Goal: Feedback & Contribution: Contribute content

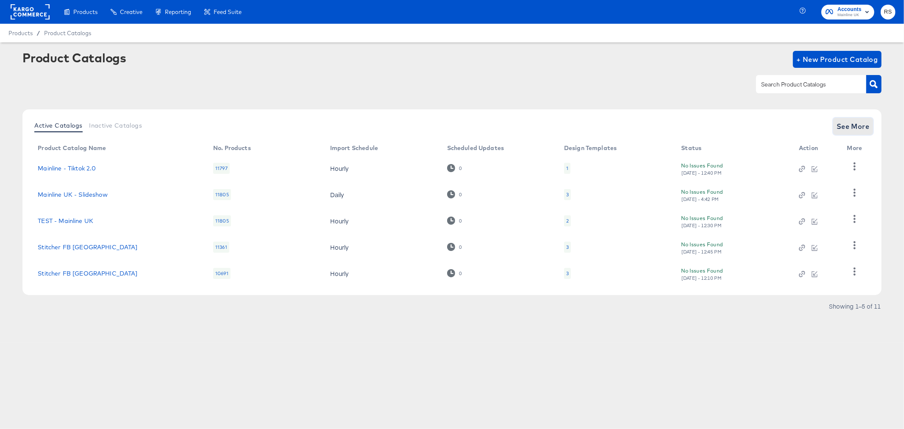
click at [849, 130] on span "See More" at bounding box center [853, 126] width 33 height 12
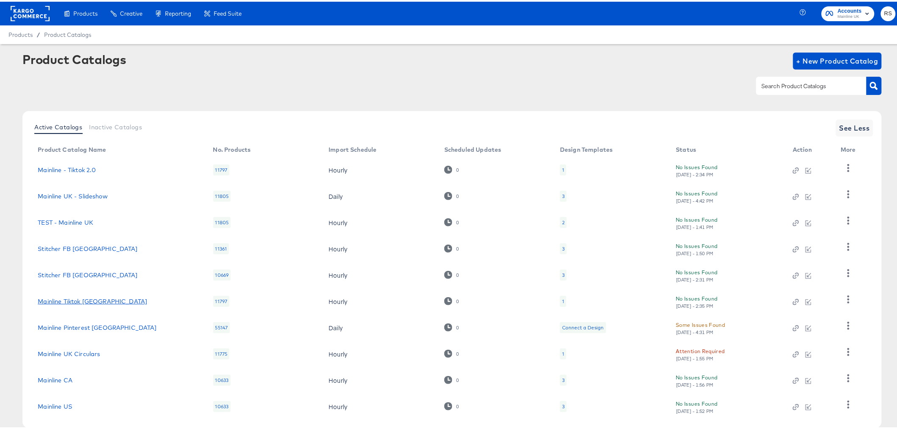
click at [69, 302] on link "Mainline Tiktok [GEOGRAPHIC_DATA]" at bounding box center [92, 299] width 109 height 7
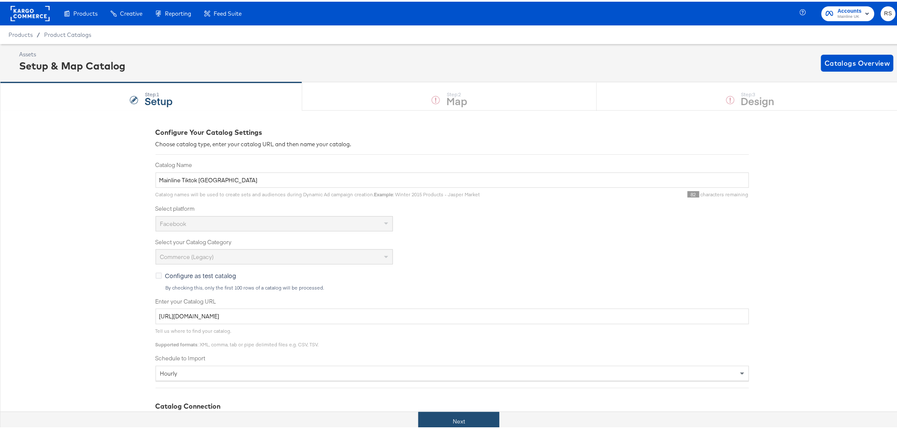
click at [441, 414] on button "Next" at bounding box center [458, 419] width 81 height 19
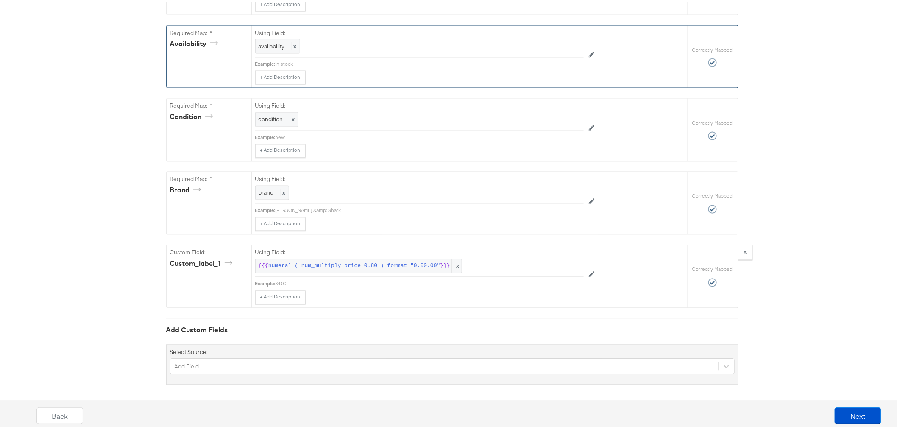
scroll to position [618, 0]
click at [275, 296] on button "+ Add Description" at bounding box center [280, 293] width 50 height 14
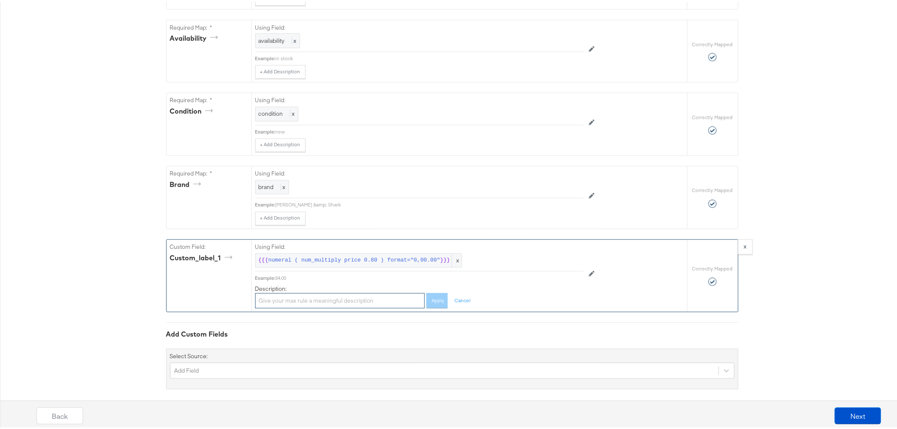
click at [269, 301] on input "text" at bounding box center [340, 300] width 170 height 16
type input "20% off"
click at [435, 301] on button "Apply" at bounding box center [436, 300] width 21 height 16
click at [855, 417] on button "Next" at bounding box center [858, 414] width 47 height 17
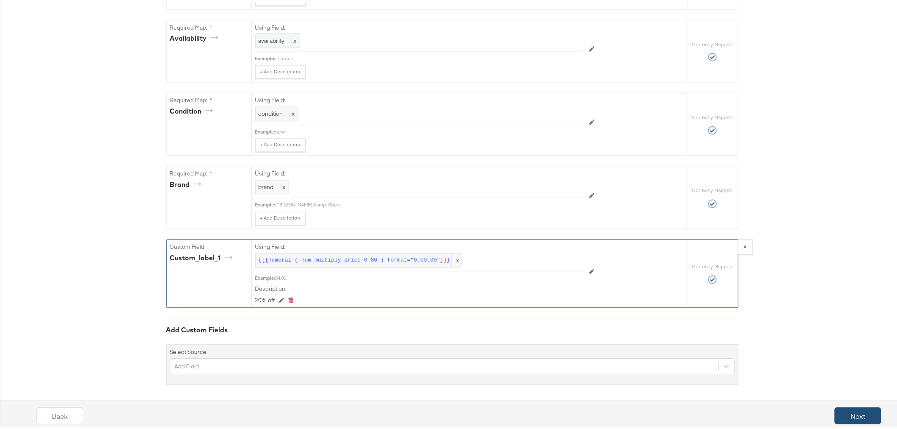
scroll to position [0, 0]
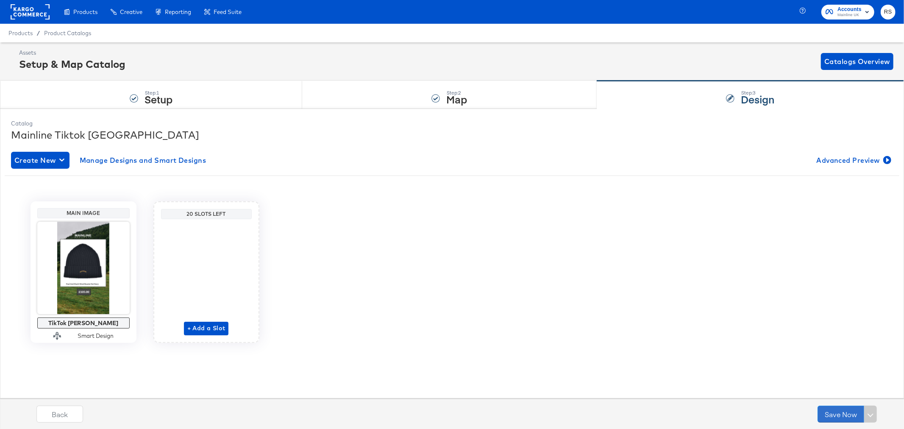
click at [855, 417] on button "Save Now" at bounding box center [841, 414] width 47 height 17
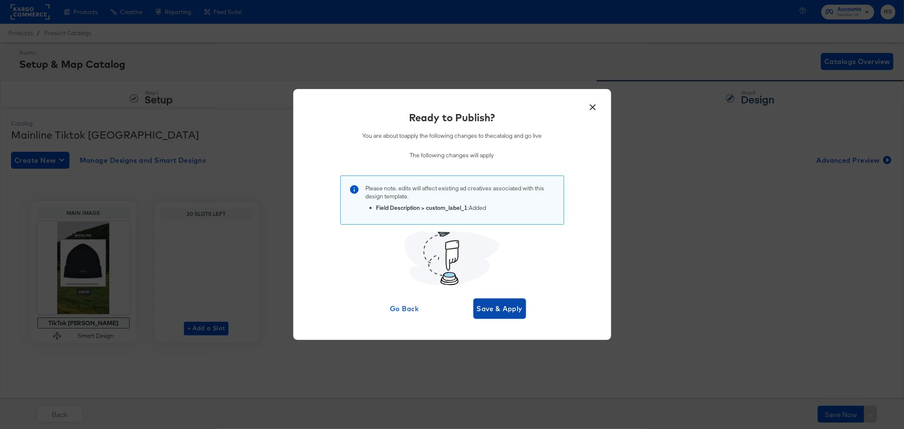
click at [483, 311] on span "Save & Apply" at bounding box center [500, 309] width 46 height 12
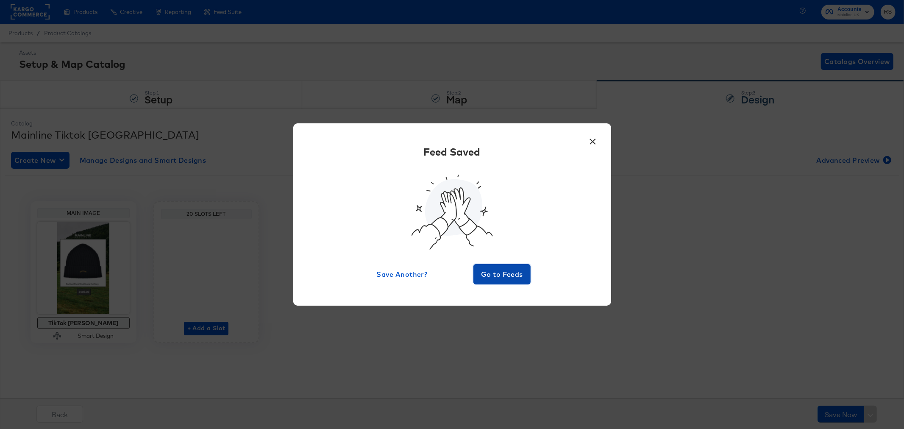
click at [502, 274] on span "Go to Feeds" at bounding box center [502, 274] width 51 height 12
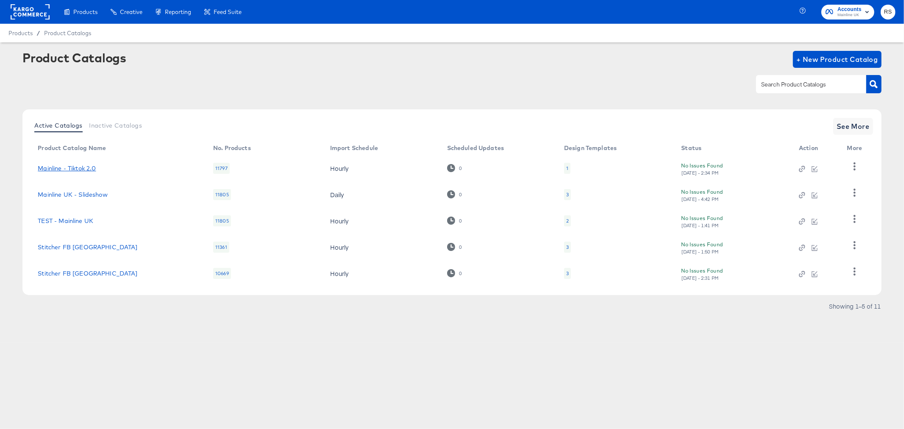
click at [78, 166] on link "Mainline - Tiktok 2.0" at bounding box center [67, 168] width 58 height 7
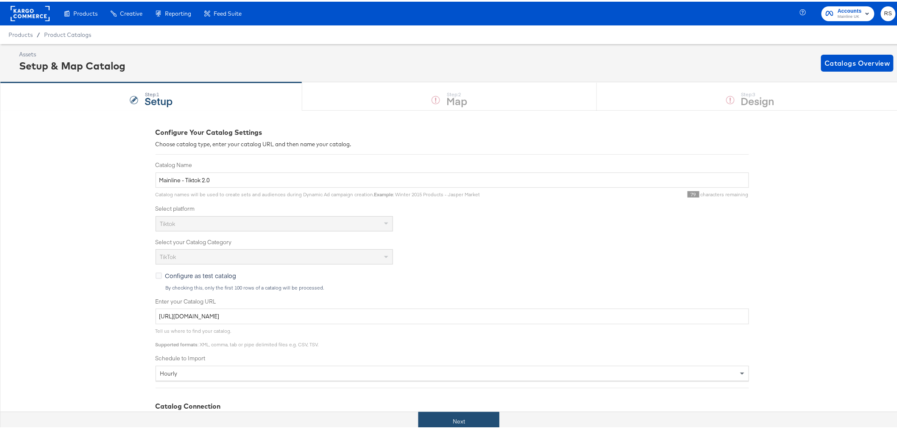
click at [471, 426] on button "Next" at bounding box center [458, 419] width 81 height 19
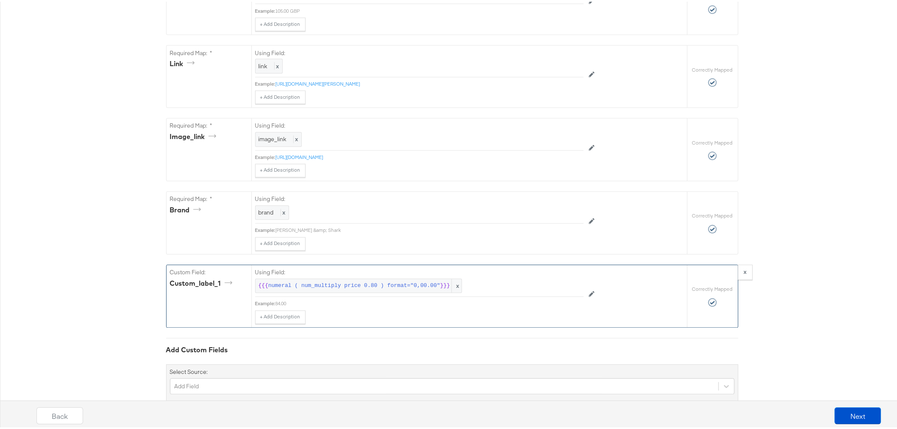
scroll to position [618, 0]
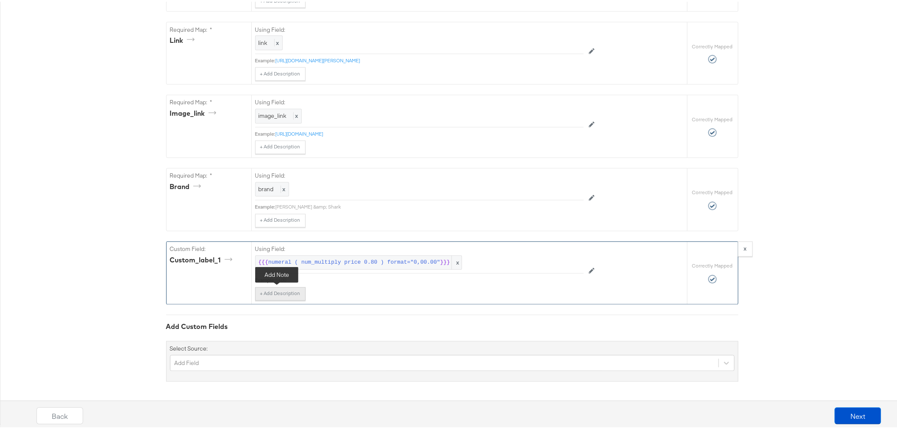
click at [281, 293] on button "+ Add Description" at bounding box center [280, 293] width 50 height 14
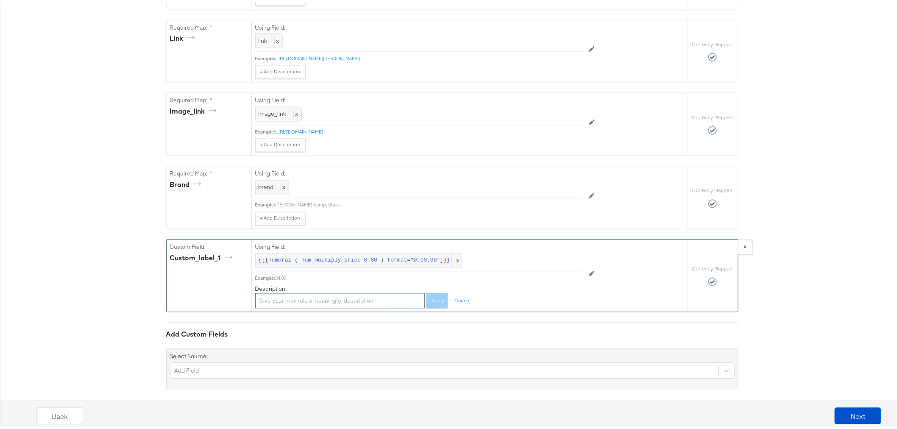
click at [273, 303] on input "text" at bounding box center [340, 300] width 170 height 16
type input "20% off"
click at [428, 298] on button "Apply" at bounding box center [436, 300] width 21 height 16
click at [838, 416] on button "Next" at bounding box center [858, 414] width 47 height 17
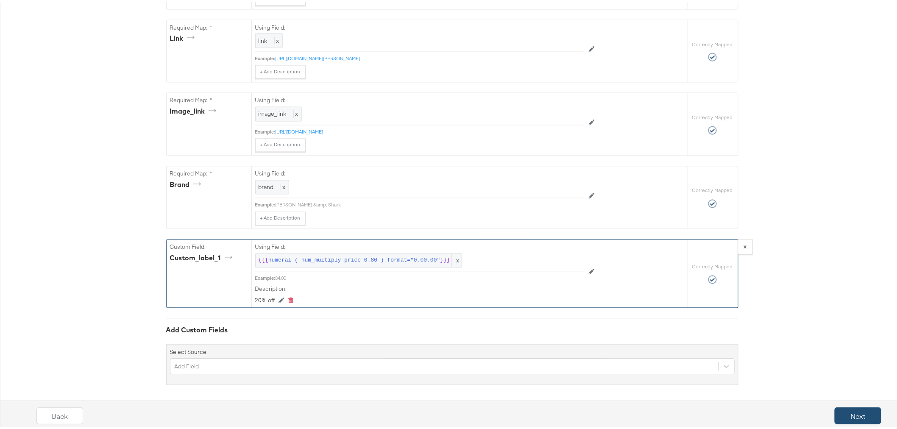
scroll to position [0, 0]
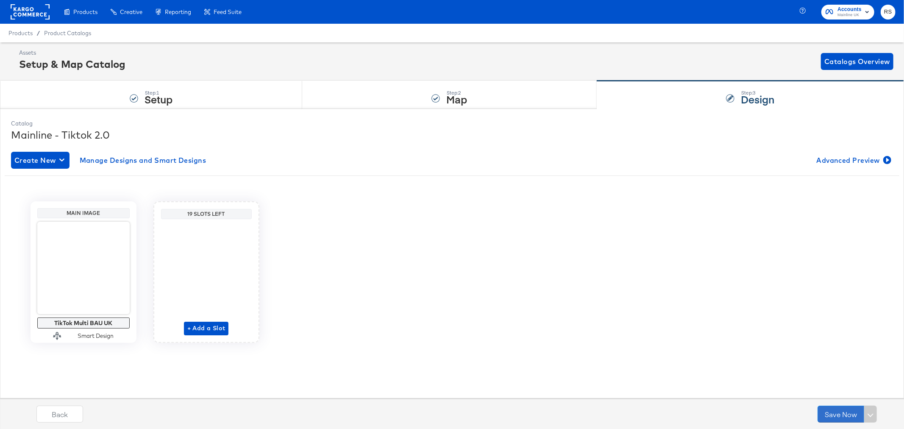
click at [838, 416] on button "Save Now" at bounding box center [841, 414] width 47 height 17
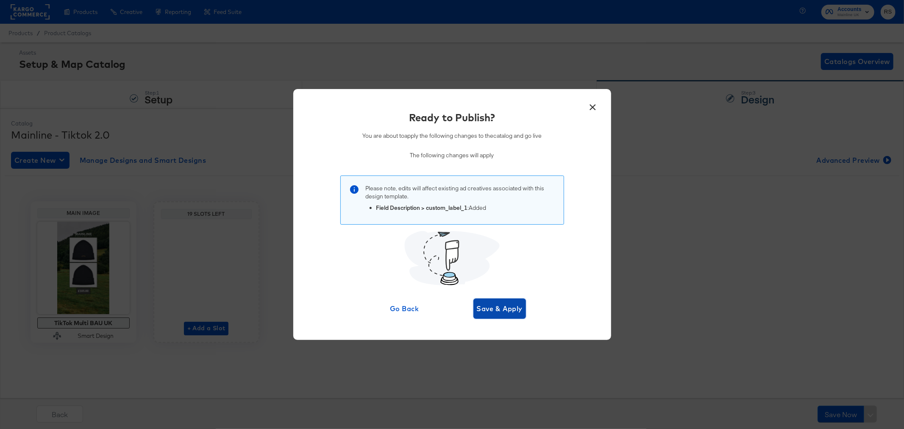
click at [496, 312] on span "Save & Apply" at bounding box center [500, 309] width 46 height 12
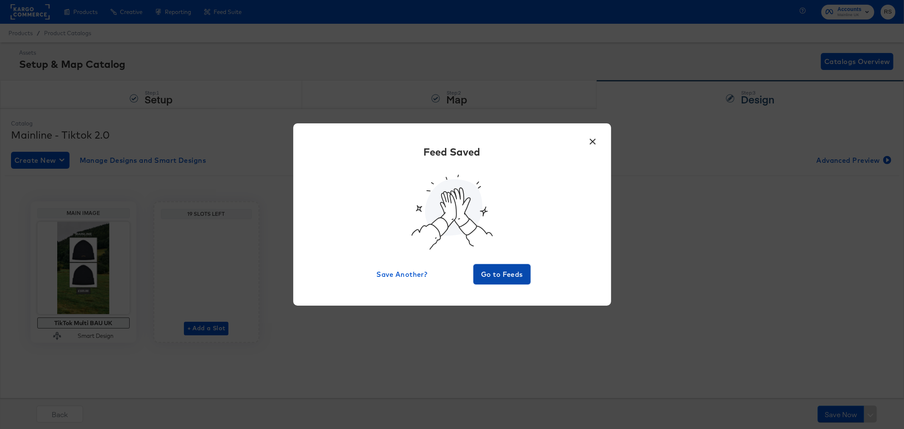
click at [513, 272] on span "Go to Feeds" at bounding box center [502, 274] width 51 height 12
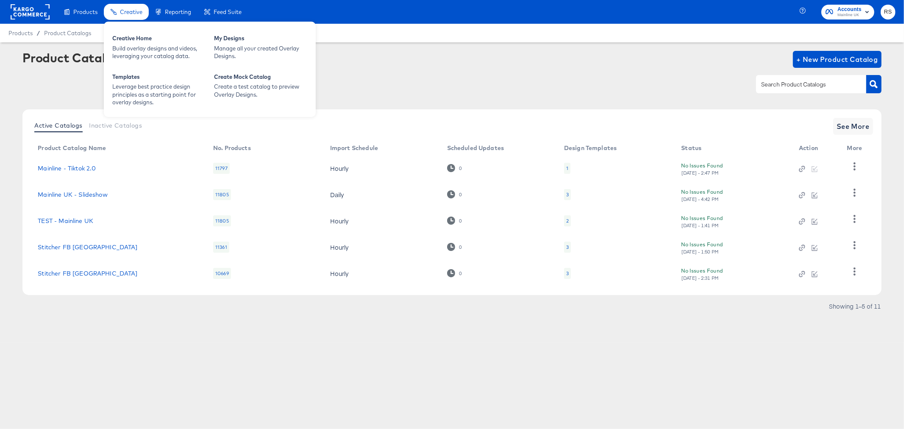
click at [121, 14] on span "Creative" at bounding box center [131, 11] width 22 height 7
click at [233, 41] on div "My Designs" at bounding box center [260, 39] width 93 height 10
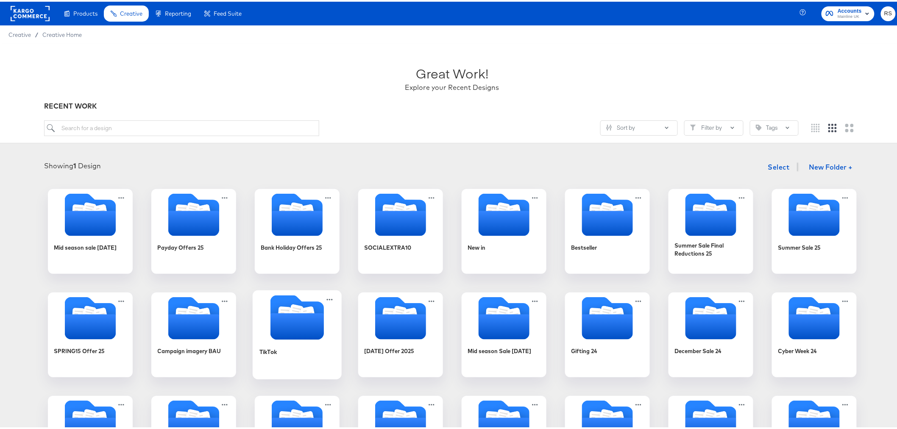
click at [272, 336] on icon "Folder" at bounding box center [296, 325] width 53 height 26
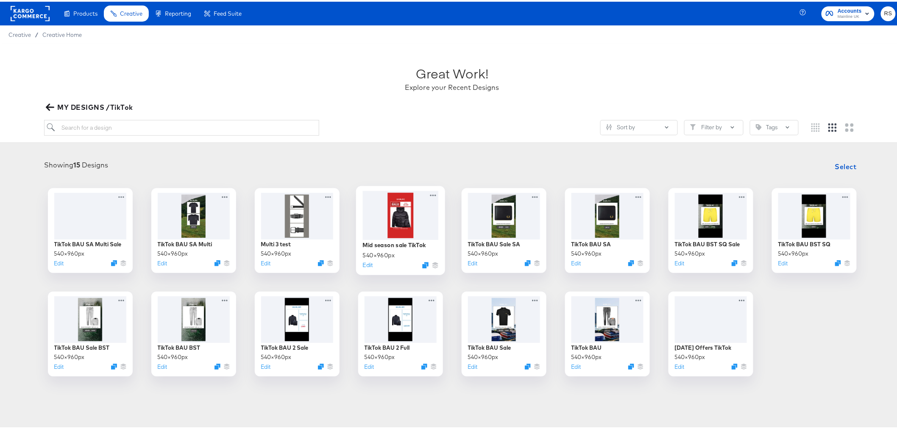
click at [416, 211] on div at bounding box center [400, 213] width 76 height 49
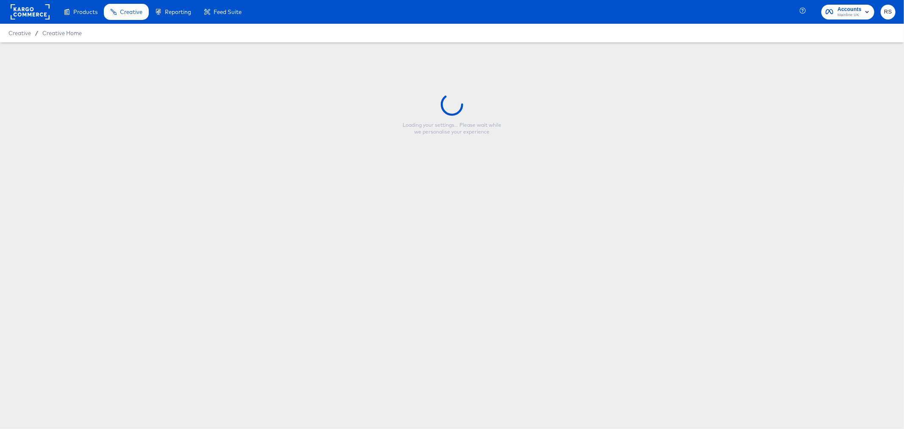
type input "Mid season sale TikTok"
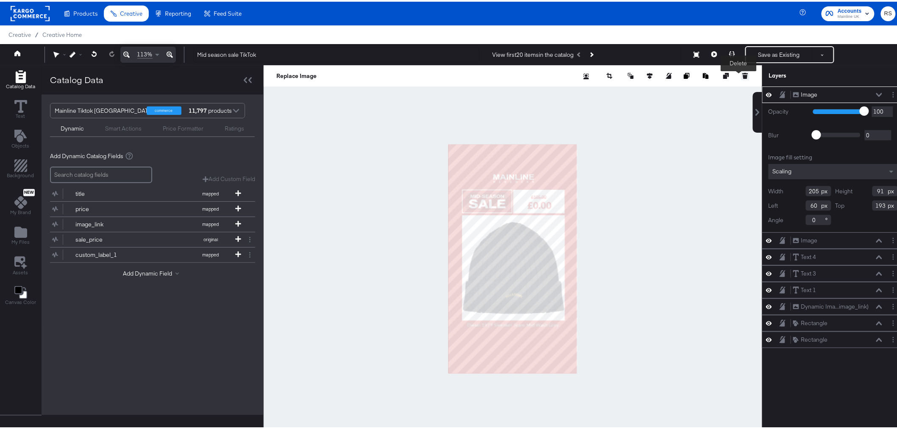
click at [741, 76] on button at bounding box center [745, 74] width 8 height 8
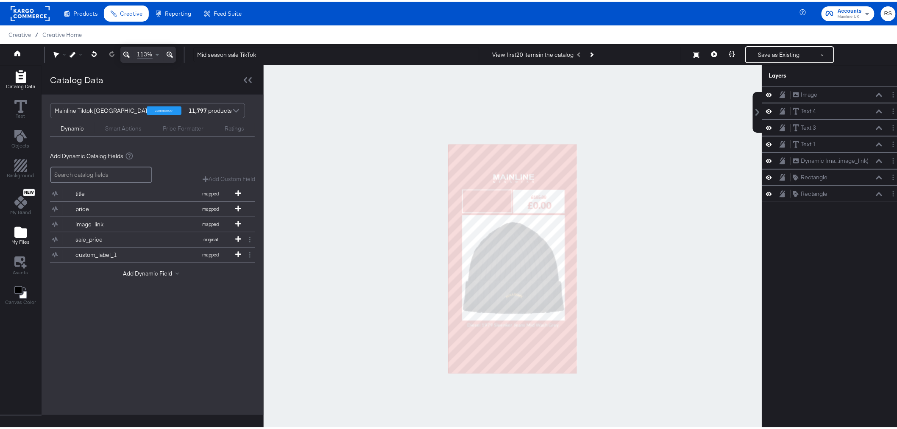
click at [21, 227] on icon "Add Files" at bounding box center [20, 230] width 13 height 11
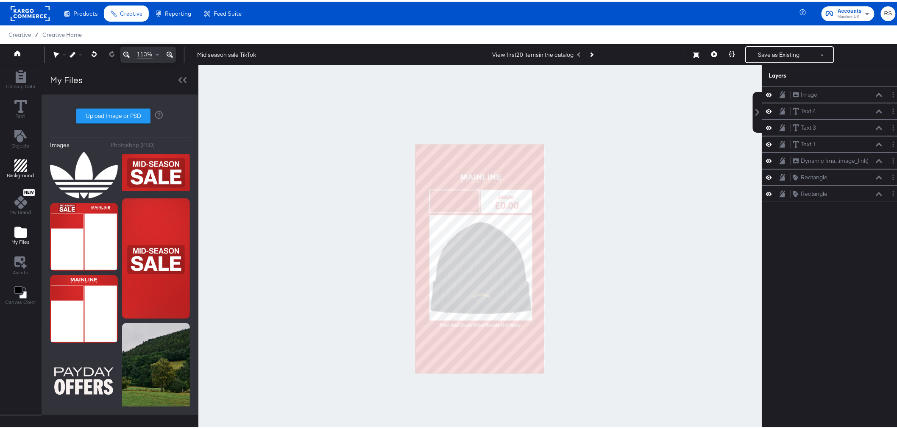
click at [11, 172] on span "Background" at bounding box center [20, 173] width 27 height 7
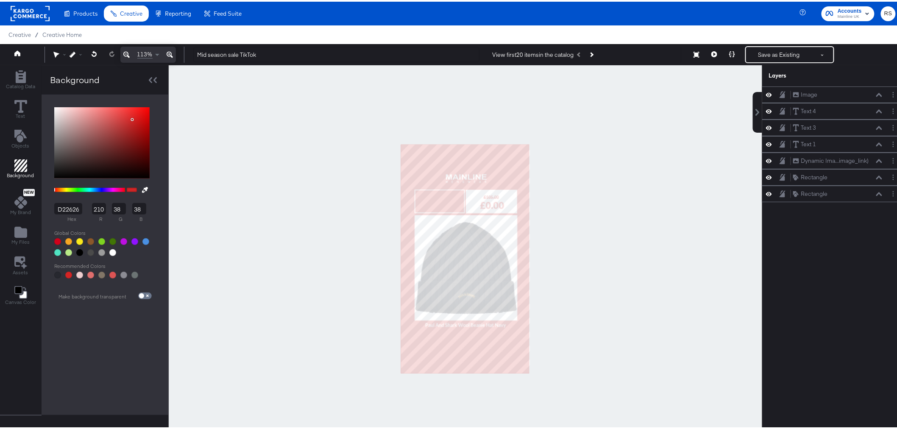
click at [74, 209] on input "D22626" at bounding box center [68, 206] width 28 height 11
type input "107"
type input "17"
type input "0"
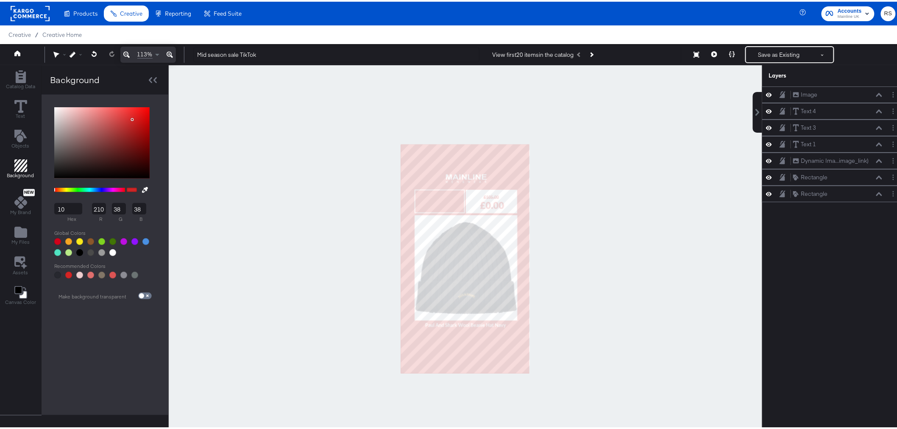
type input "119"
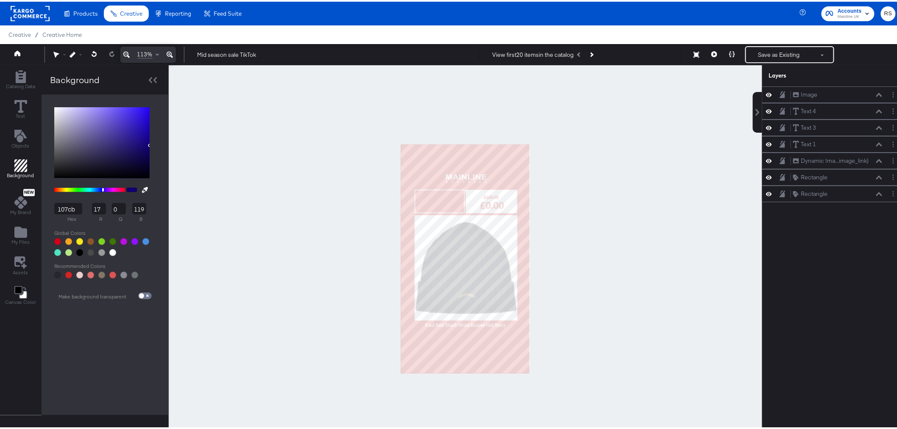
type input "107cbb"
type input "16"
type input "124"
type input "187"
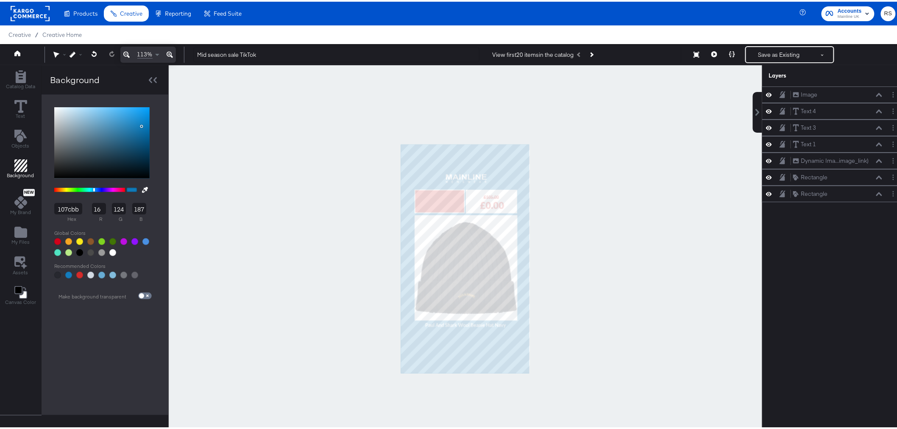
type input "107CBB"
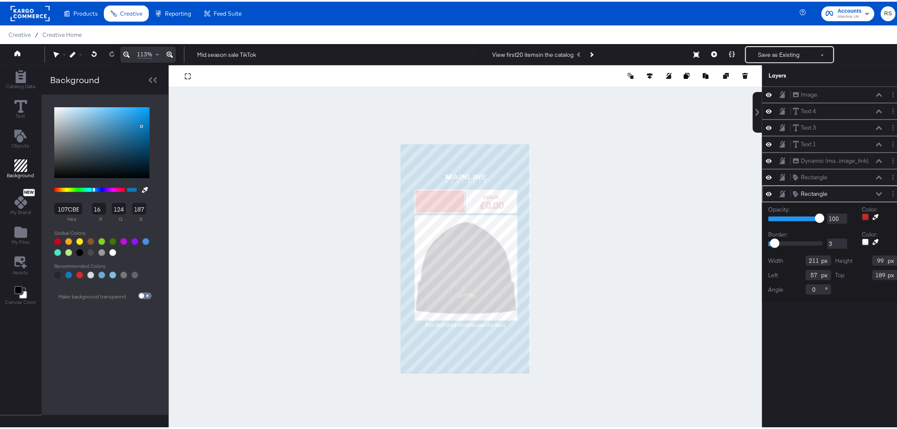
click at [64, 208] on input "107CBB" at bounding box center [68, 206] width 28 height 11
click at [862, 216] on div at bounding box center [865, 215] width 7 height 7
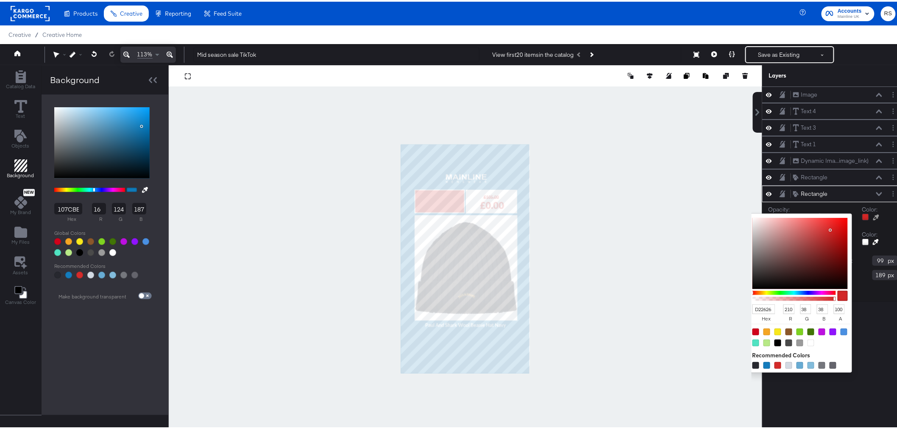
click at [756, 309] on input "D22626" at bounding box center [763, 308] width 23 height 10
type input "107"
type input "17"
type input "0"
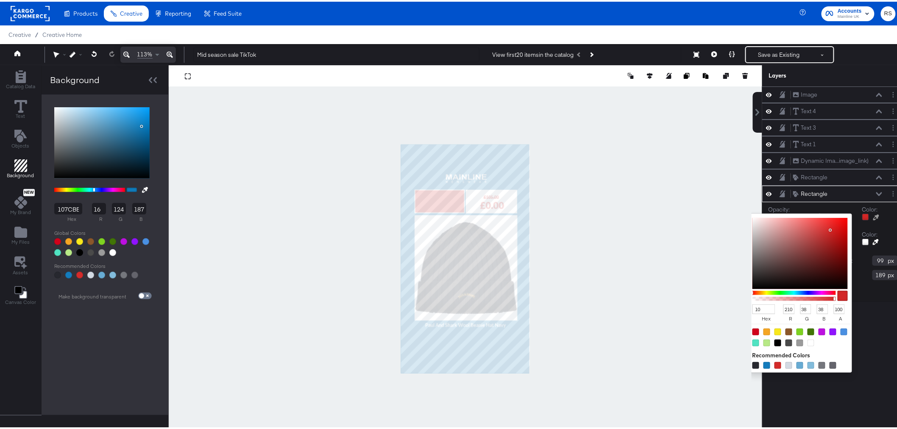
type input "119"
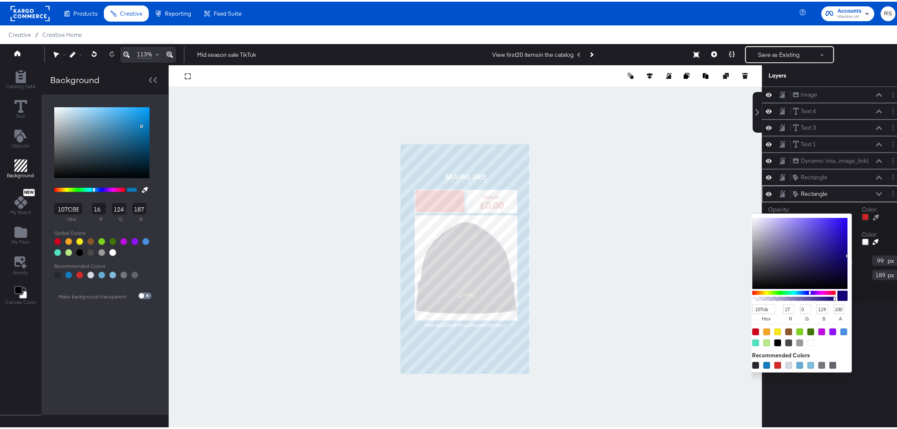
type input "107cbb"
type input "16"
type input "124"
type input "187"
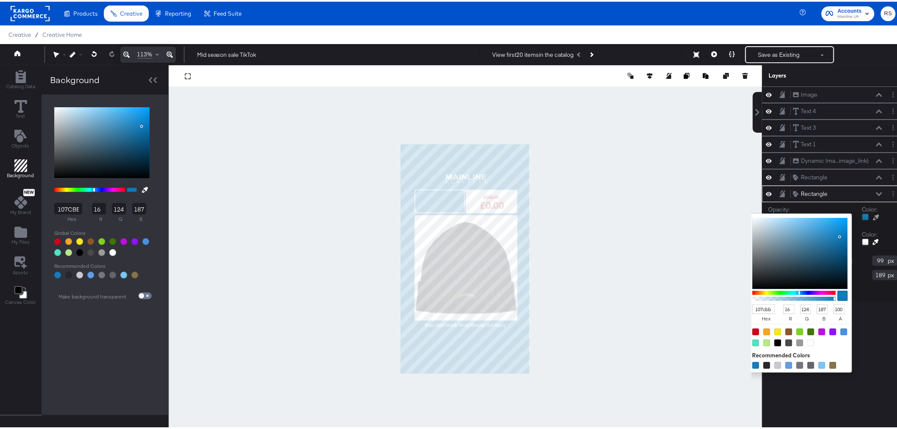
type input "237"
type input "240"
type input "242"
click at [592, 296] on div at bounding box center [465, 257] width 593 height 387
click at [753, 307] on input "107cbb" at bounding box center [763, 308] width 23 height 10
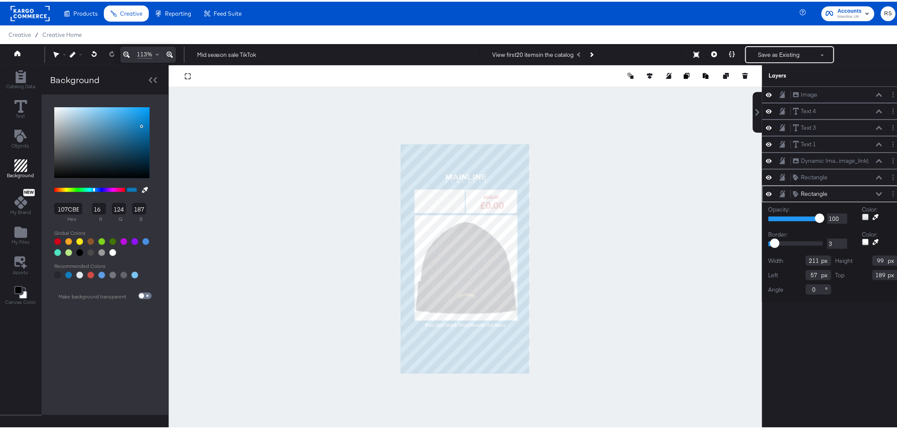
click at [862, 214] on div at bounding box center [865, 215] width 7 height 7
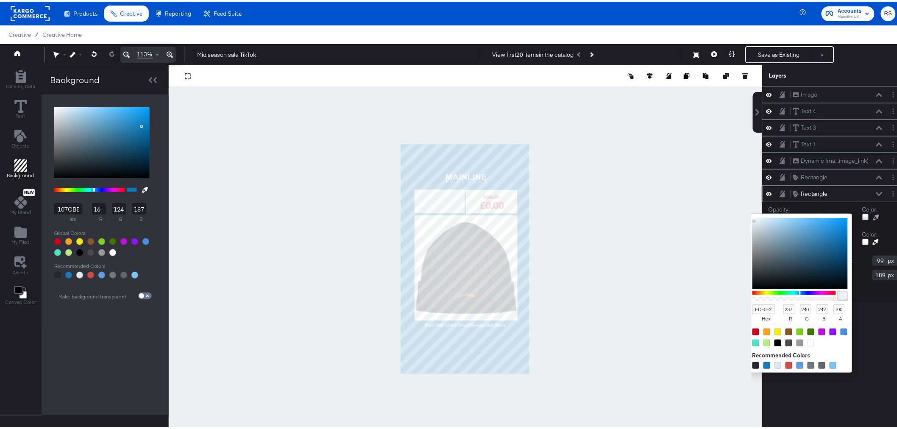
click at [752, 306] on input "EDF0F2" at bounding box center [763, 308] width 23 height 10
type input "107"
type input "17"
type input "0"
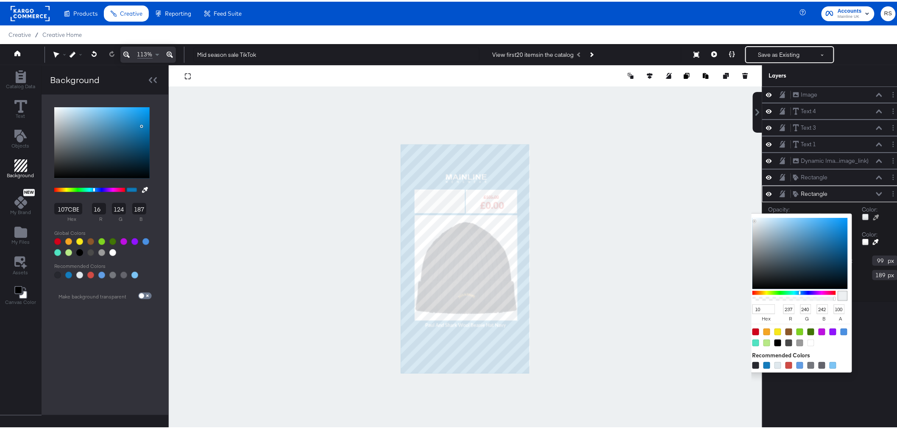
type input "119"
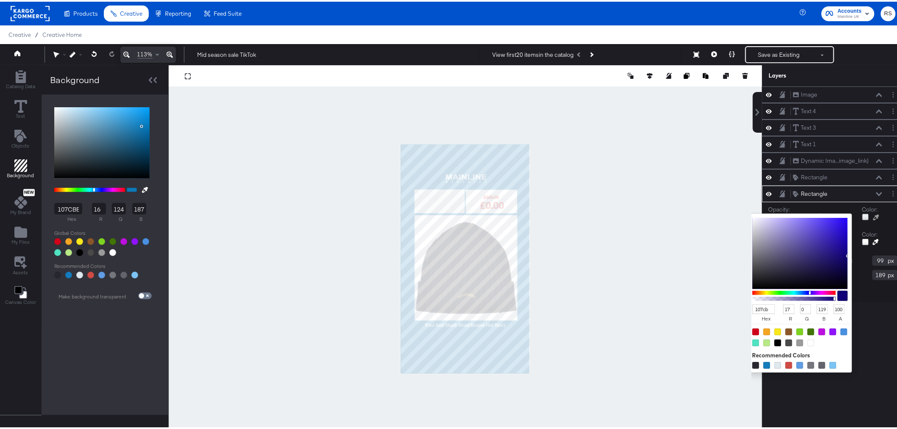
type input "107cbb"
type input "16"
type input "124"
type input "187"
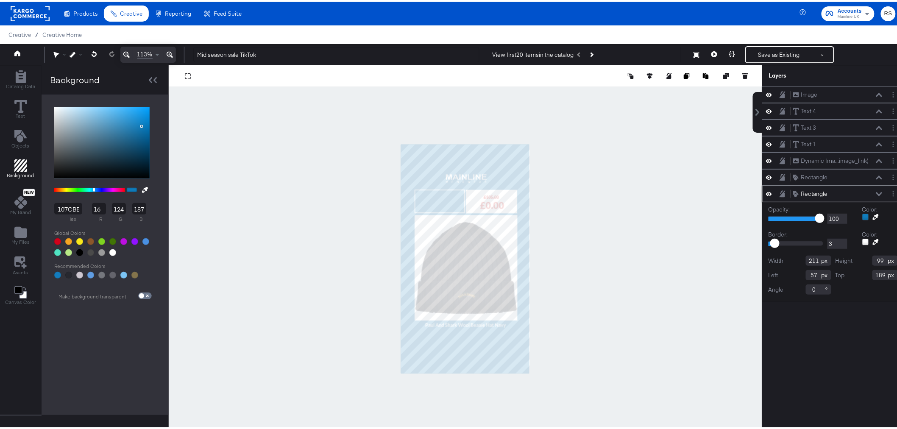
click at [896, 221] on div "Opacity: 1 100 100 Color: Border: 0 47 3 Color: Width 211 Height 99 Left 57 Top…" at bounding box center [833, 251] width 142 height 100
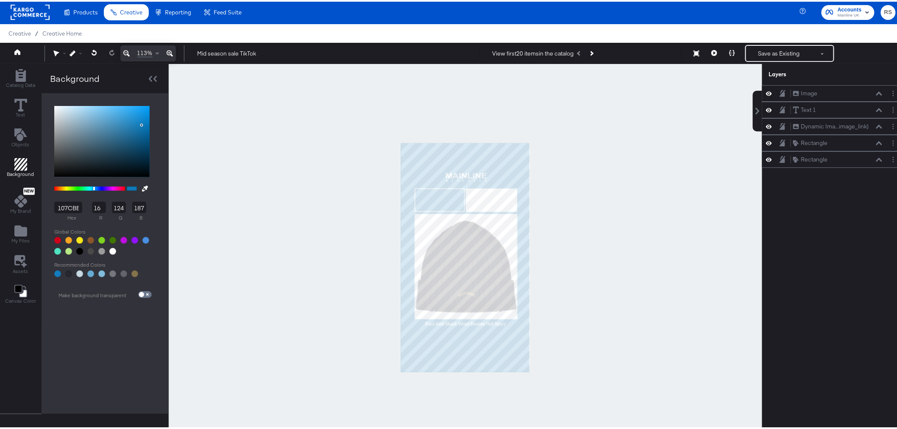
click at [596, 194] on div at bounding box center [466, 255] width 594 height 387
click at [575, 195] on div at bounding box center [466, 255] width 594 height 387
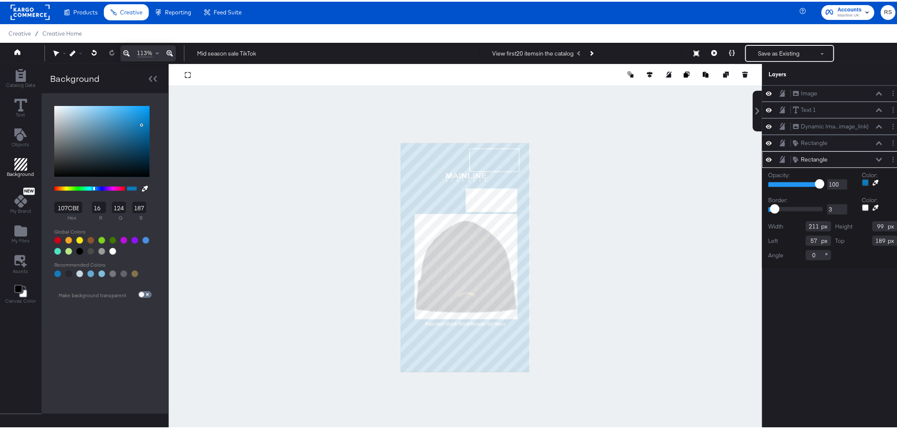
type input "286"
type input "22"
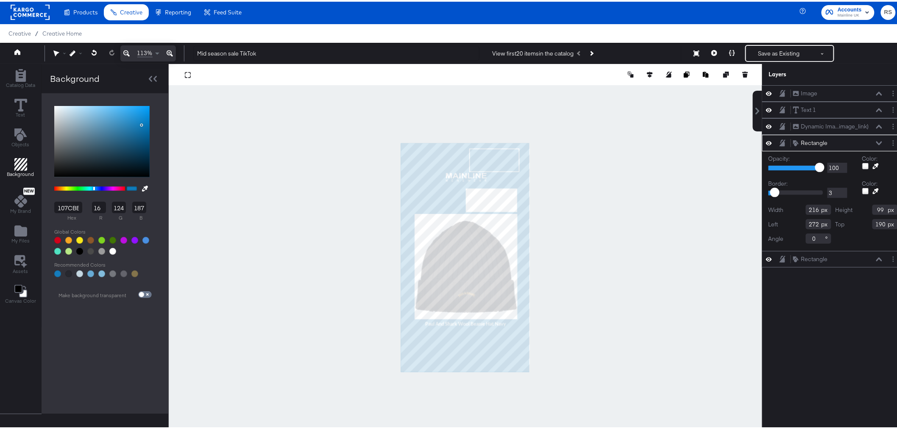
click at [167, 56] on icon at bounding box center [170, 52] width 6 height 10
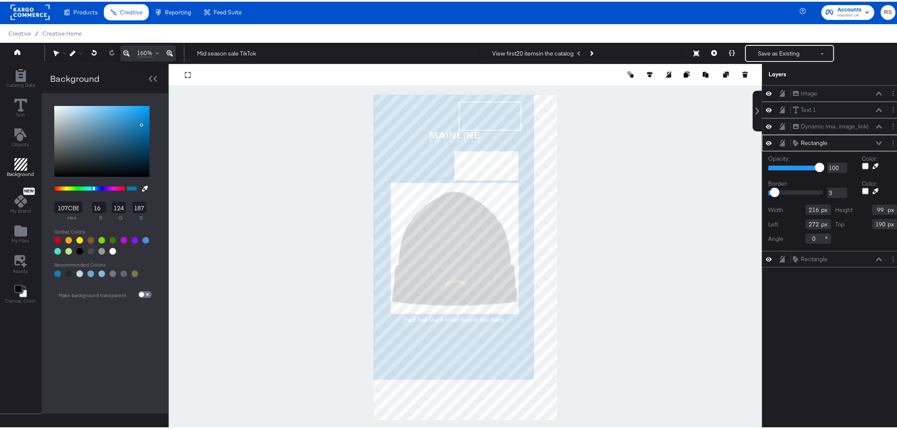
click at [167, 56] on icon at bounding box center [170, 52] width 6 height 10
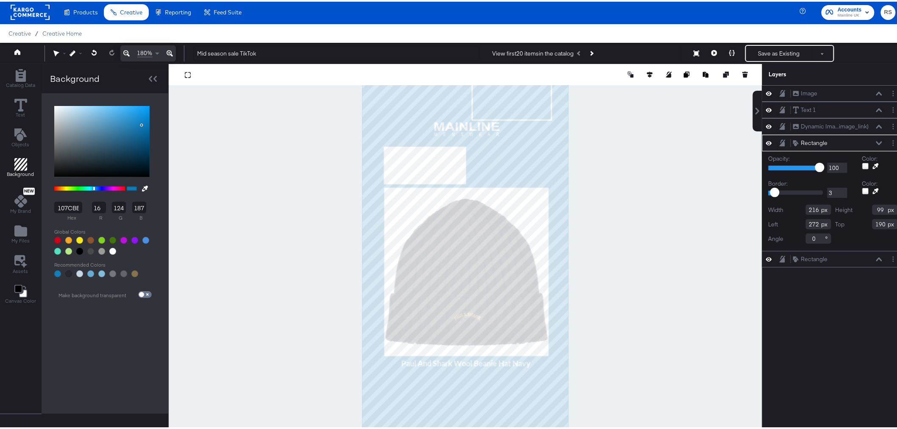
type input "56"
type input "189"
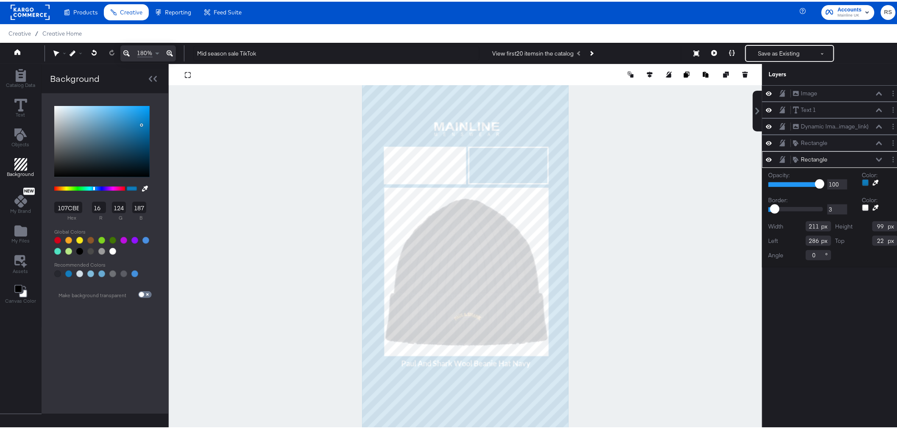
type input "277"
type input "189"
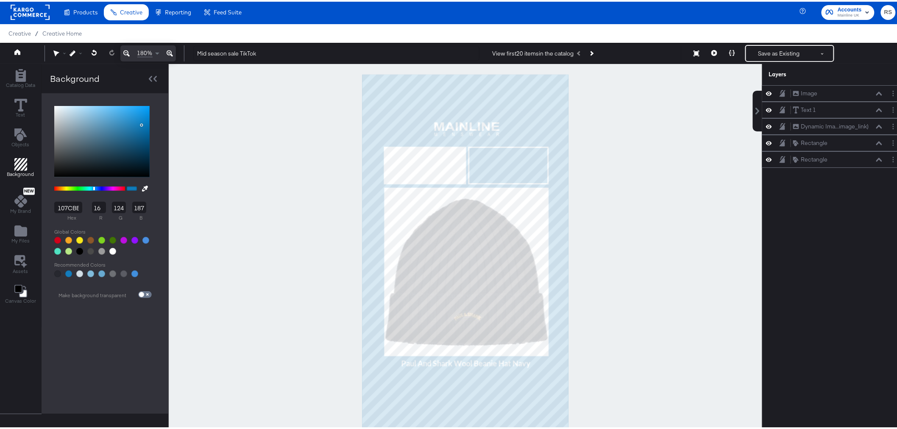
click at [638, 192] on div at bounding box center [466, 255] width 594 height 387
click at [26, 80] on span "Catalog Data" at bounding box center [20, 83] width 29 height 7
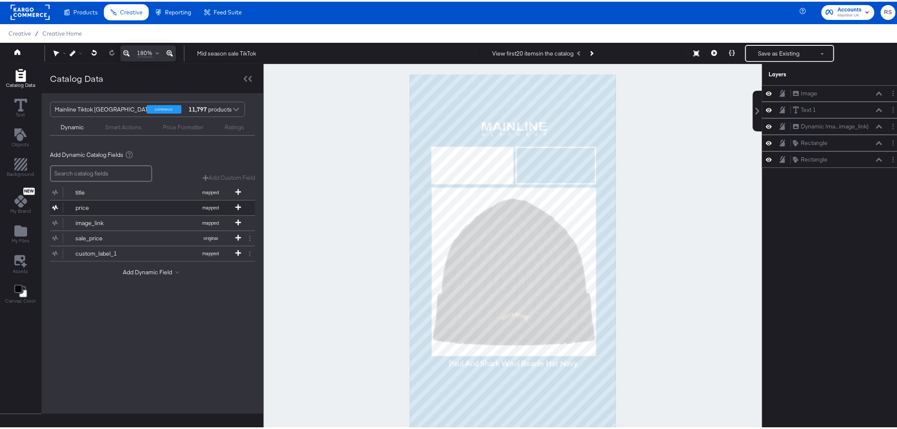
click at [89, 201] on button "price mapped" at bounding box center [147, 206] width 195 height 15
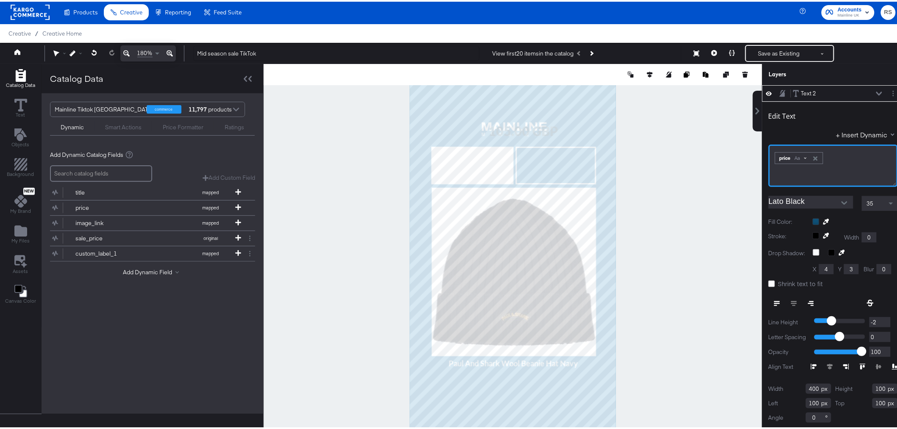
click at [797, 155] on div "Aa" at bounding box center [801, 156] width 20 height 7
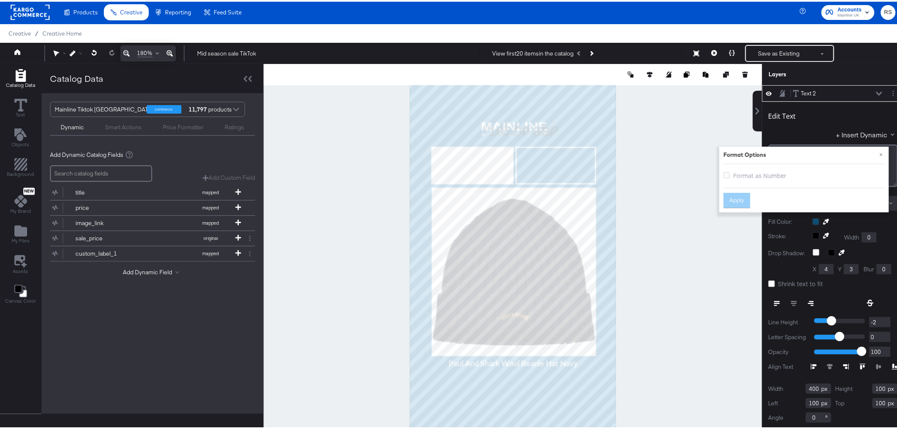
click at [724, 173] on label "Format as Number" at bounding box center [757, 174] width 66 height 9
click at [0, 0] on input "Format as Number" at bounding box center [0, 0] width 0 height 0
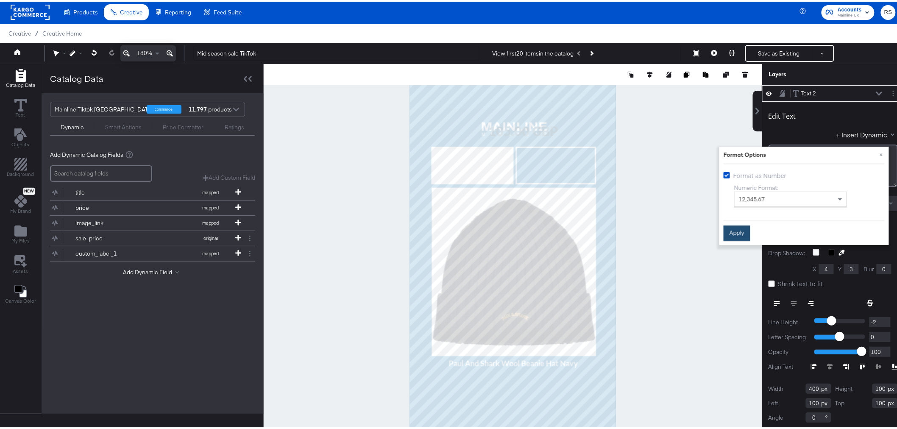
click at [739, 231] on button "Apply" at bounding box center [737, 231] width 27 height 15
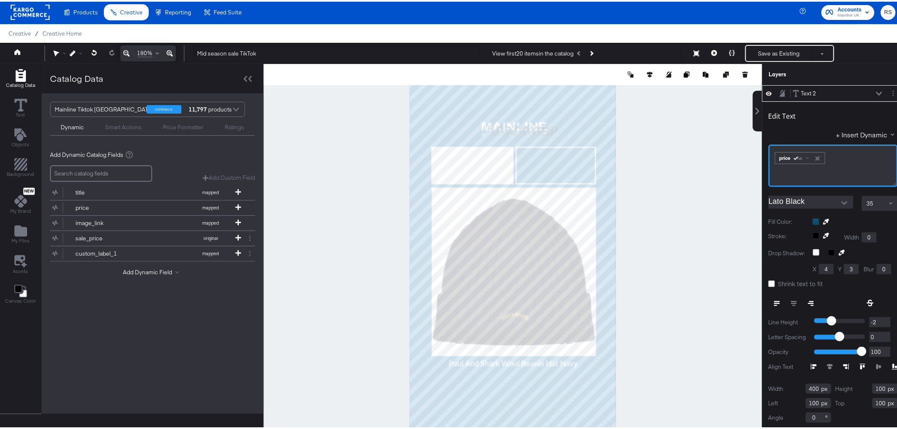
click at [769, 158] on div "﻿ ﻿ price Aa ﻿" at bounding box center [833, 164] width 129 height 42
click at [813, 219] on div at bounding box center [855, 220] width 85 height 7
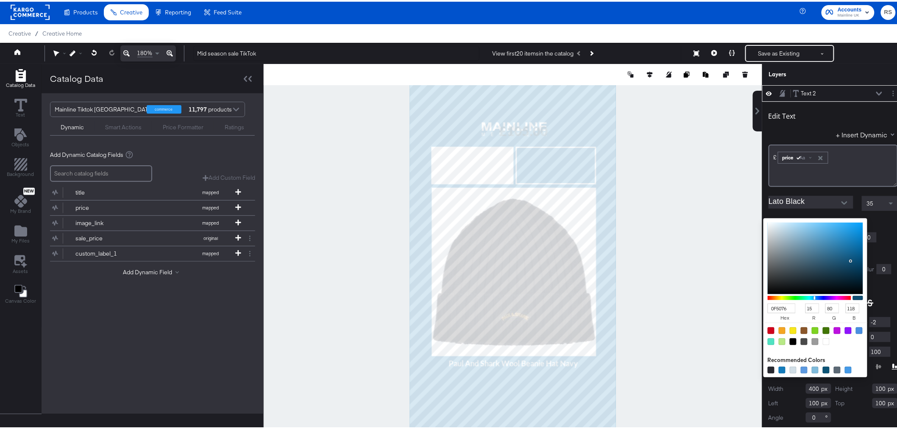
click at [768, 306] on input "0F5076" at bounding box center [782, 307] width 28 height 10
click at [768, 305] on input "0F5076" at bounding box center [782, 307] width 28 height 10
type input "107"
type input "17"
type input "0"
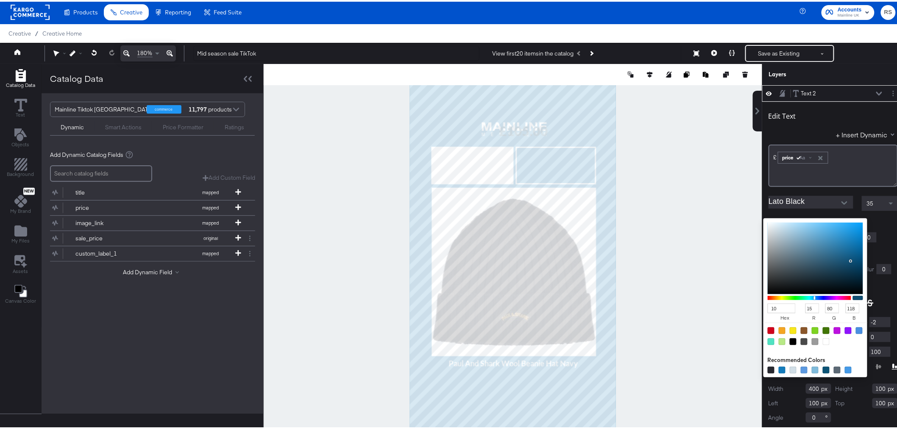
type input "119"
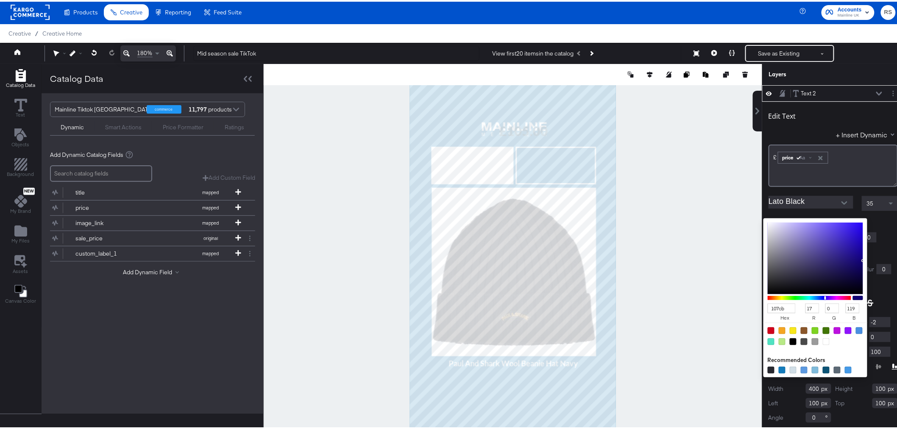
type input "107cbb"
type input "16"
type input "124"
type input "187"
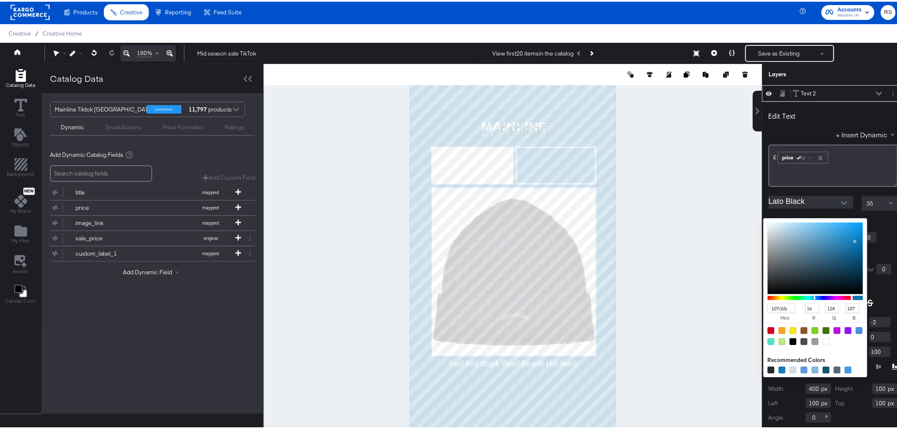
type input "107cbbb"
click at [804, 128] on div "Edit Text + Insert Dynamic £﻿ ﻿ price Aa ﻿" at bounding box center [833, 144] width 129 height 82
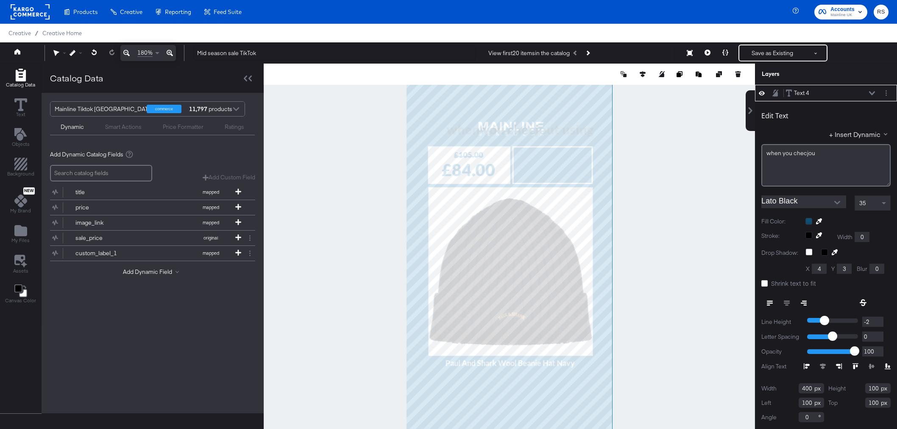
scroll to position [1, 0]
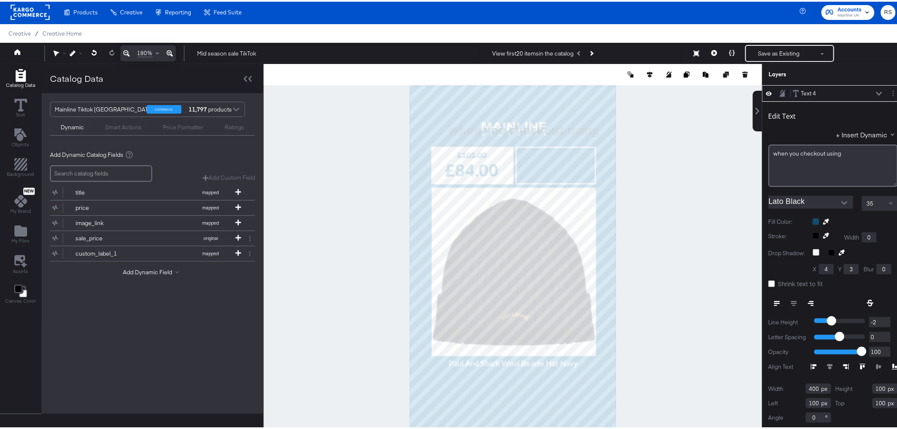
click at [889, 204] on span at bounding box center [891, 202] width 4 height 3
click at [868, 204] on div "35" at bounding box center [879, 202] width 35 height 14
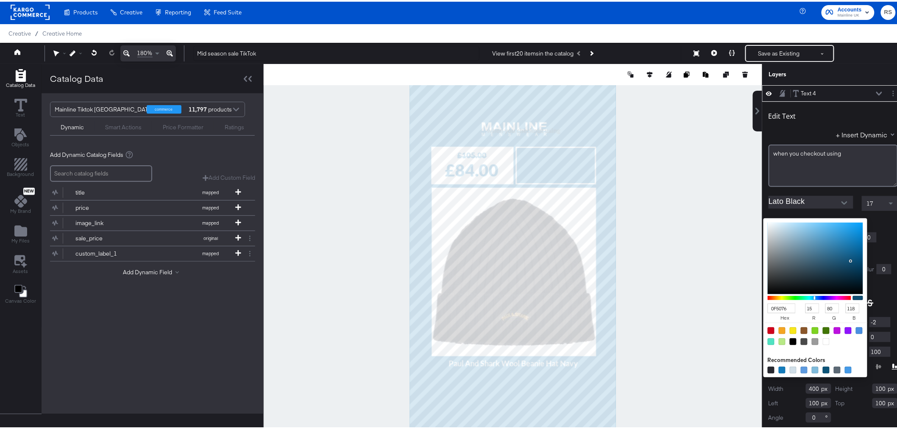
click at [813, 222] on div "0F5076 hex 15 r 80 g 118 b 100 a Recommended Colors" at bounding box center [855, 220] width 85 height 7
click at [823, 337] on div at bounding box center [826, 340] width 7 height 7
type input "FFFFFF"
type input "255"
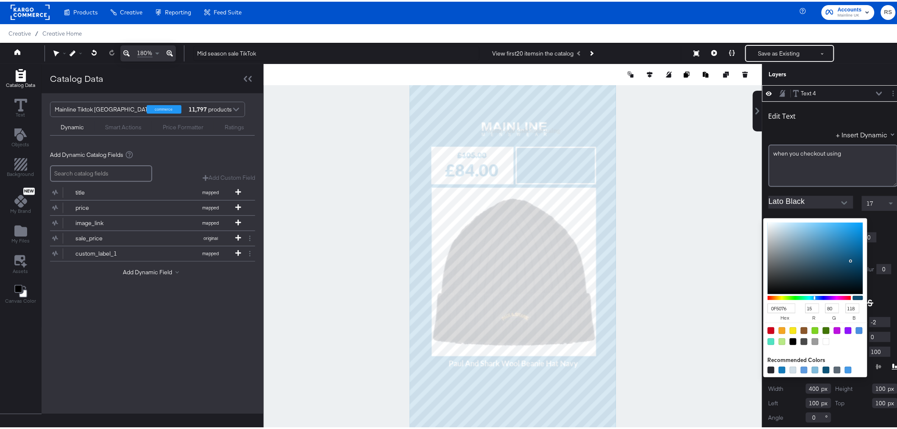
type input "255"
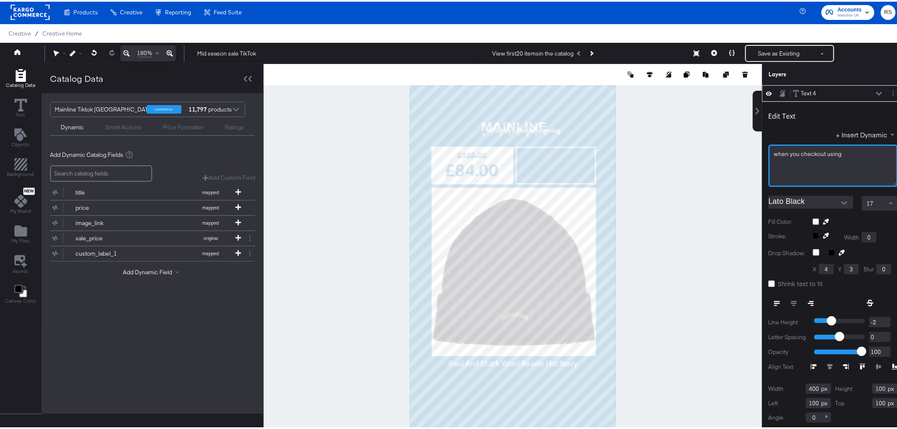
click at [819, 153] on span "when ﻿you checkout using" at bounding box center [808, 152] width 68 height 8
click at [788, 301] on div at bounding box center [812, 301] width 86 height 15
type input "183"
type input "174"
click at [72, 52] on icon at bounding box center [73, 52] width 6 height 6
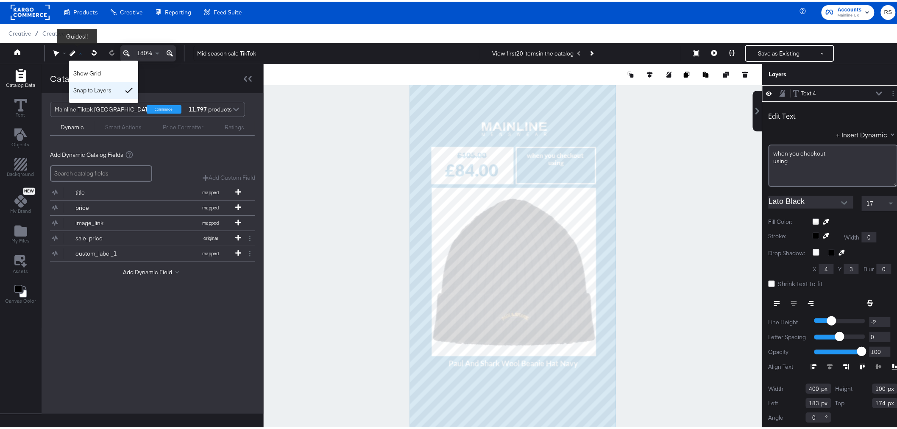
click at [87, 86] on div "Snap to Layers" at bounding box center [103, 88] width 69 height 17
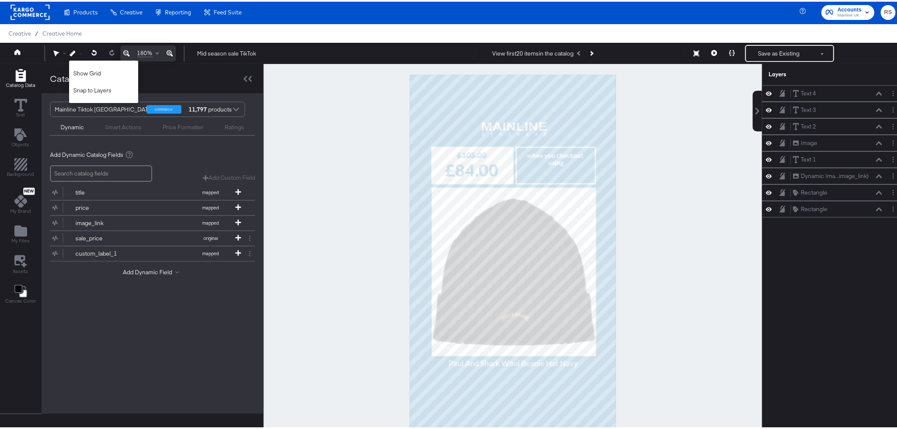
click at [733, 226] on div at bounding box center [513, 255] width 499 height 387
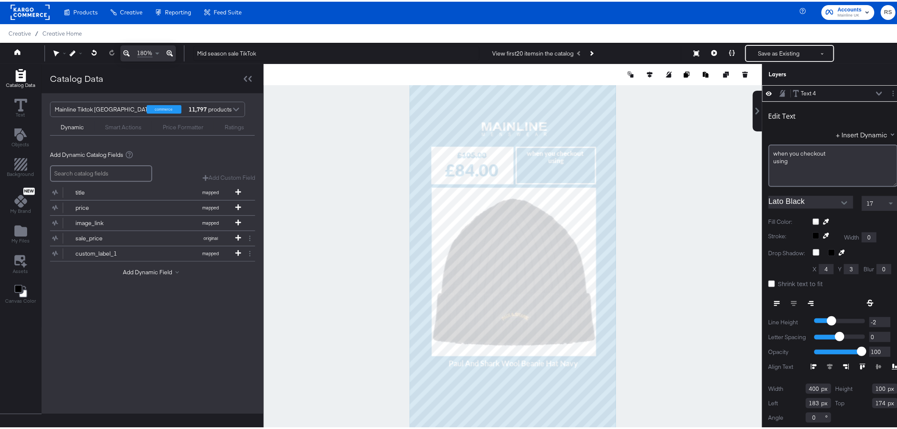
type input "169"
click at [680, 218] on div at bounding box center [513, 255] width 499 height 387
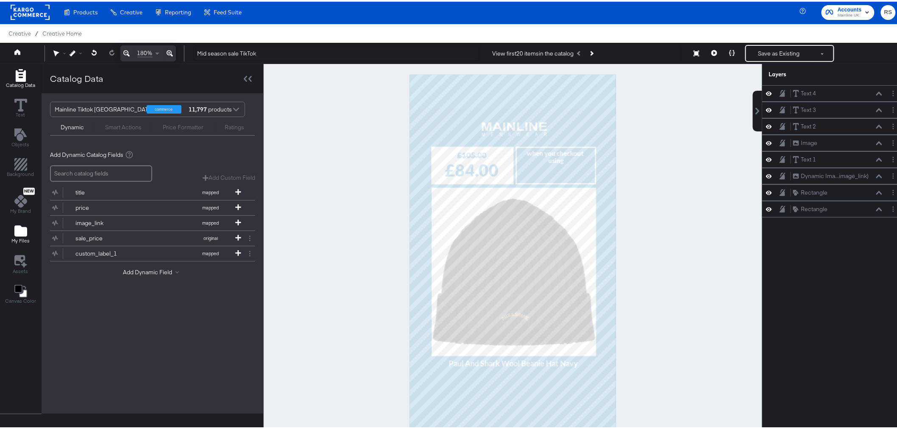
click at [19, 238] on span "My Files" at bounding box center [20, 239] width 18 height 7
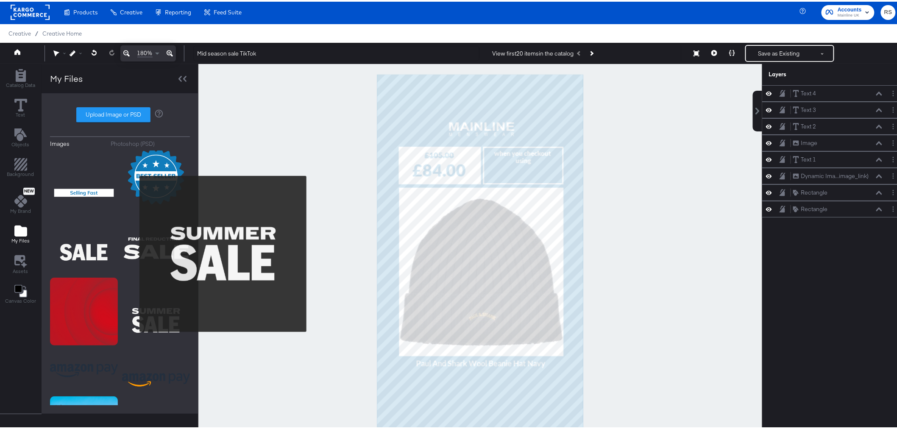
scroll to position [755, 0]
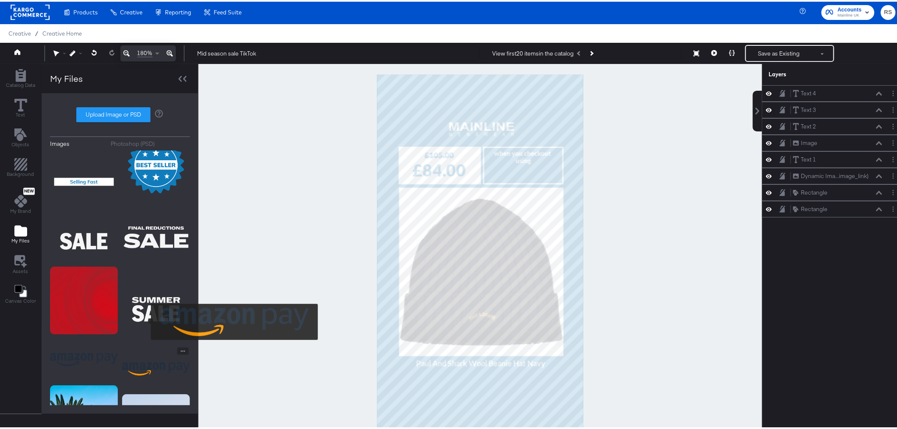
click at [145, 346] on img at bounding box center [156, 367] width 68 height 42
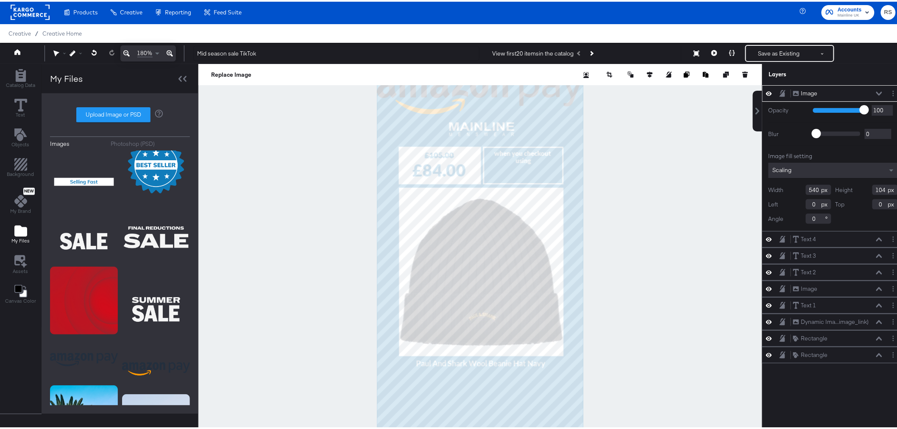
type input "269"
type input "51"
type input "67"
type input "196"
type input "134"
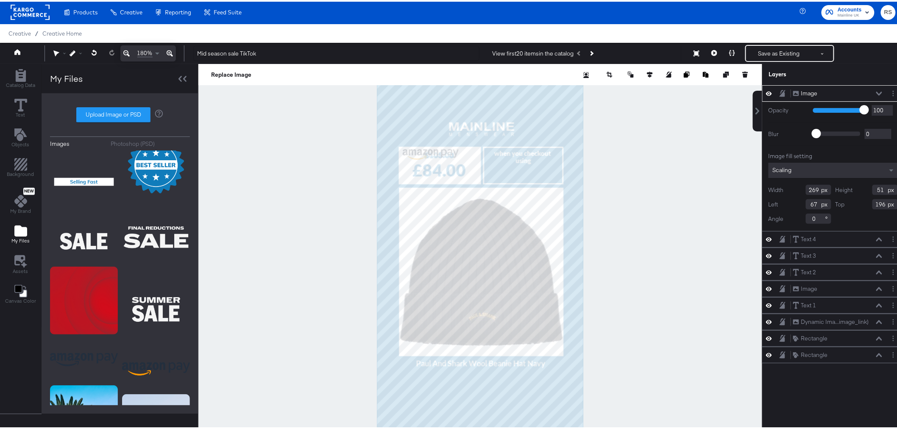
type input "26"
type input "308"
type input "248"
type input "317"
click at [74, 46] on div "Guides!!" at bounding box center [78, 52] width 16 height 16
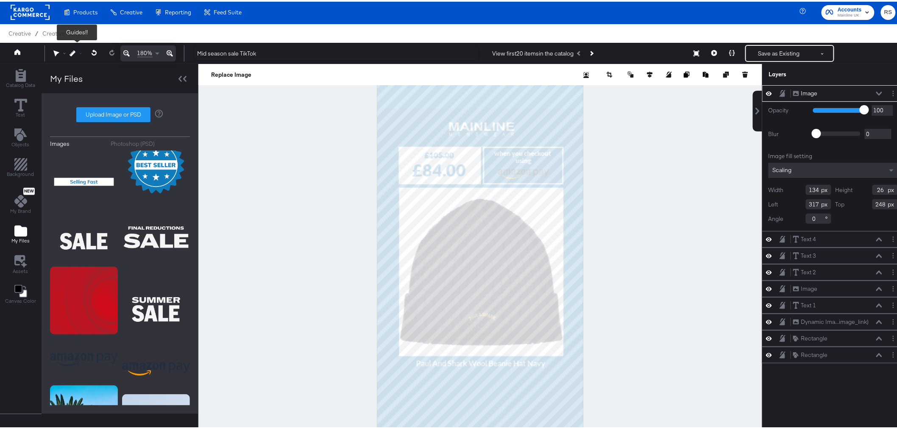
click at [79, 49] on div at bounding box center [78, 52] width 16 height 6
click at [97, 92] on div "Snap to Layers" at bounding box center [103, 88] width 69 height 17
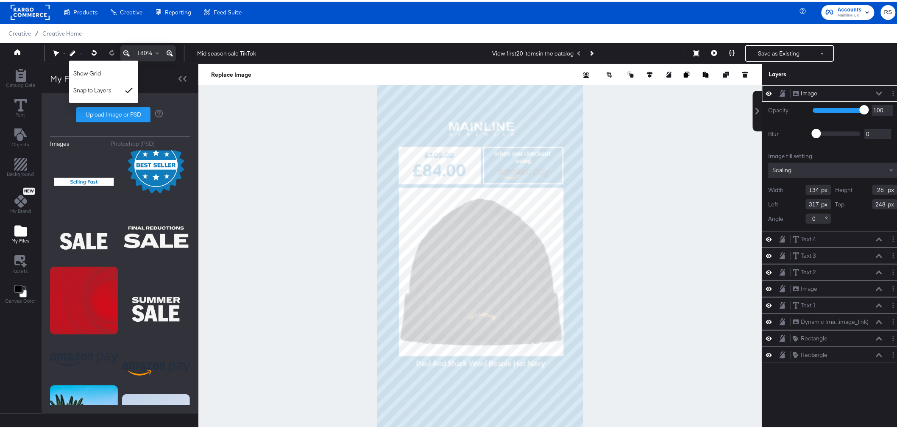
click at [719, 242] on div at bounding box center [480, 255] width 564 height 387
type input "146"
type input "28"
type input "305"
type input "241"
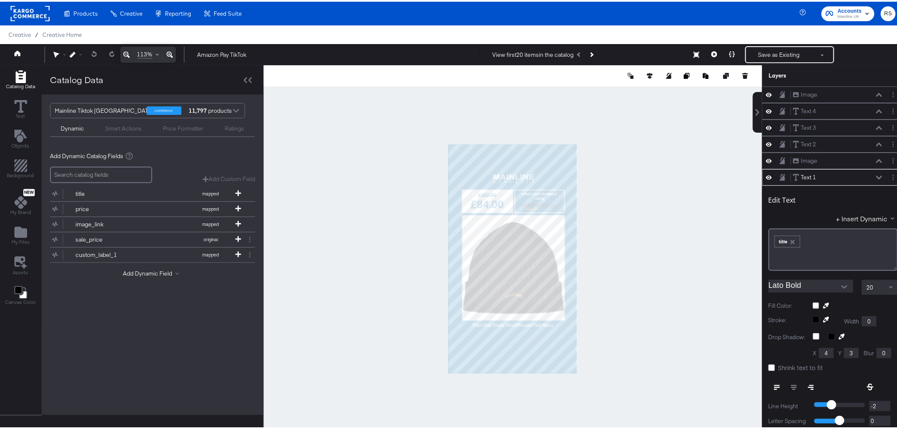
scroll to position [81, 0]
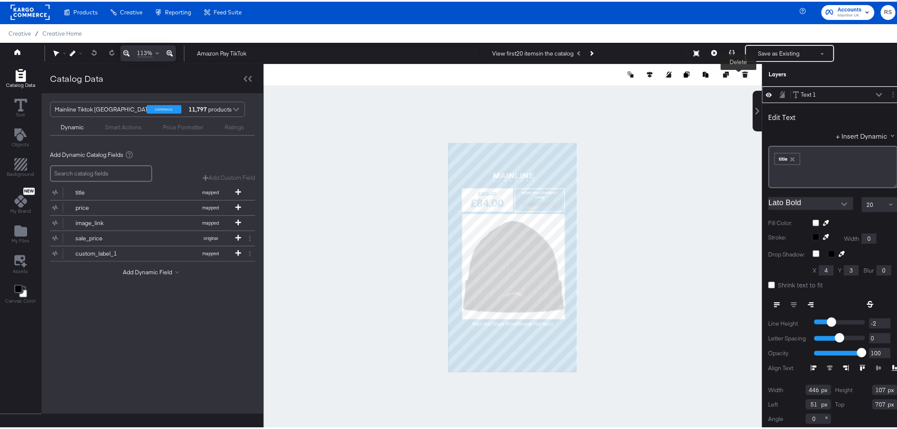
click at [741, 77] on button at bounding box center [745, 73] width 8 height 8
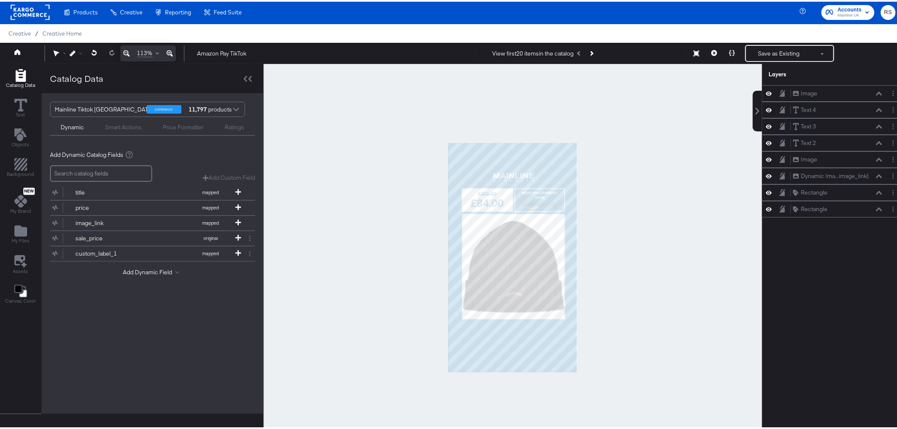
scroll to position [0, 0]
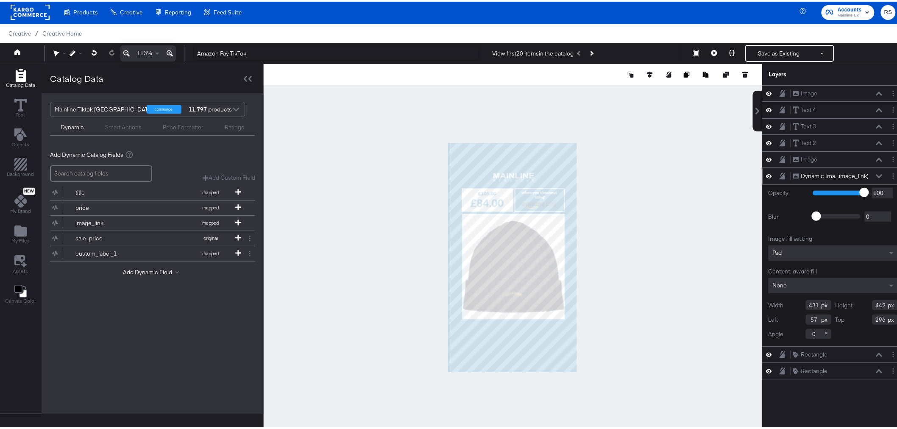
type input "304"
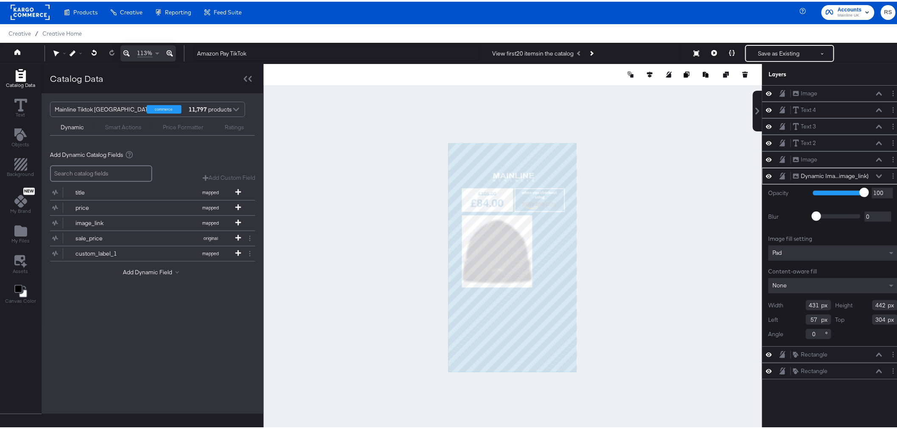
type input "293"
type input "300"
type input "56"
type input "302"
type input "94"
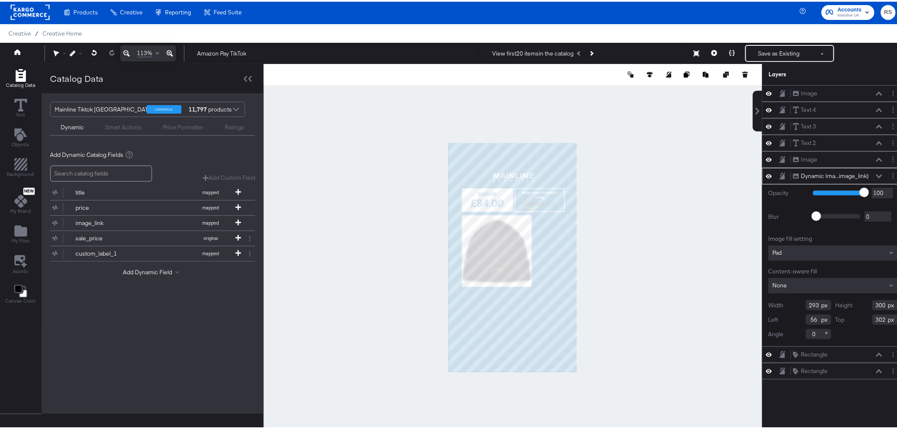
type input "304"
type input "129"
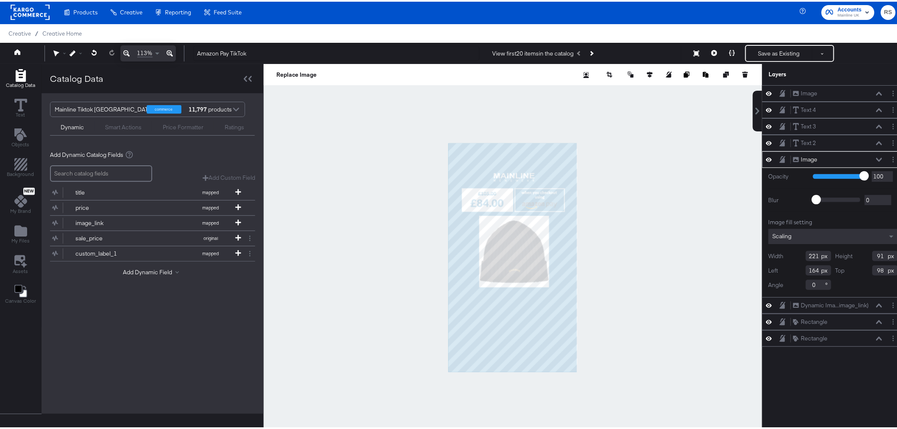
type input "165"
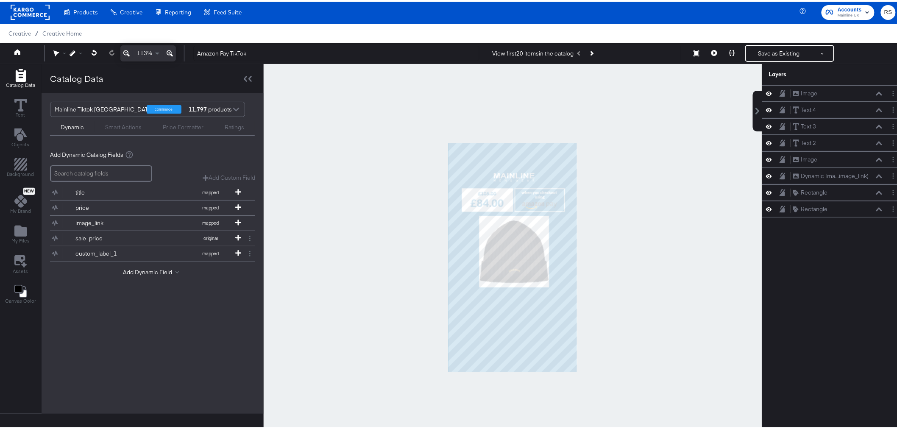
click at [623, 208] on div at bounding box center [513, 255] width 499 height 387
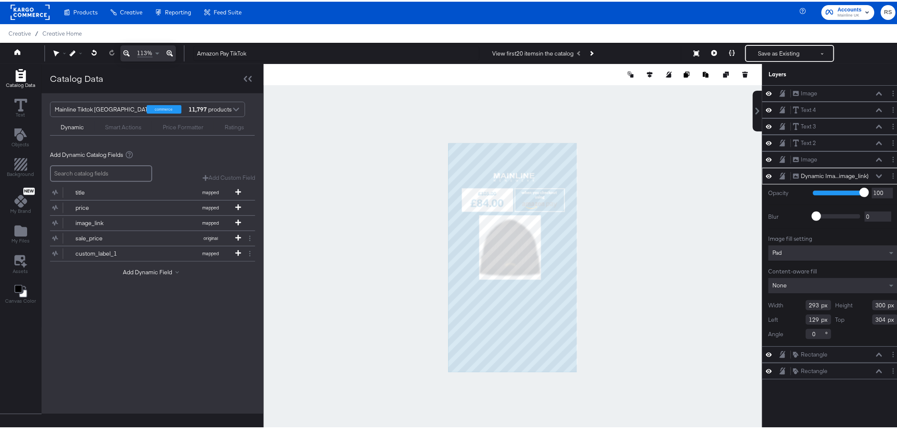
type input "259"
type input "271"
type input "302"
type input "138"
type input "304"
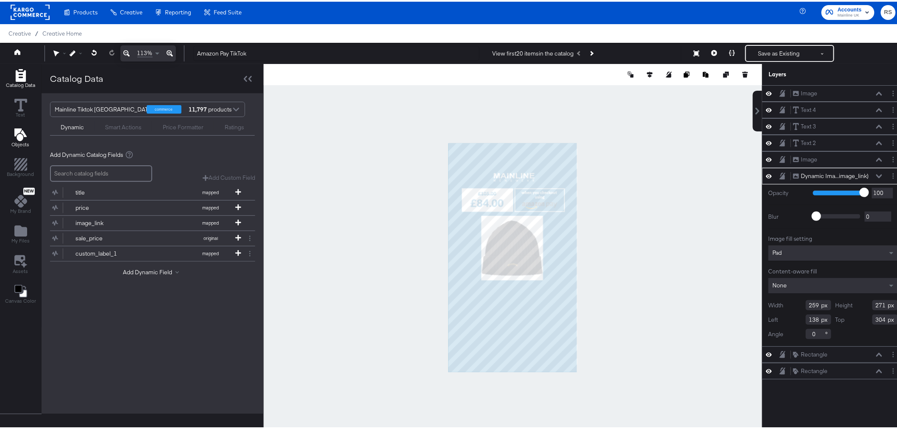
click at [18, 132] on icon "Add Text" at bounding box center [20, 133] width 13 height 13
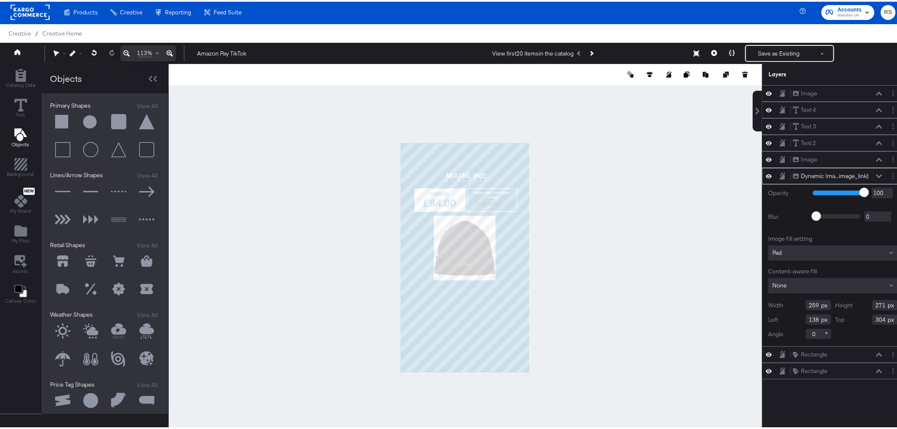
click at [59, 128] on button at bounding box center [62, 120] width 25 height 25
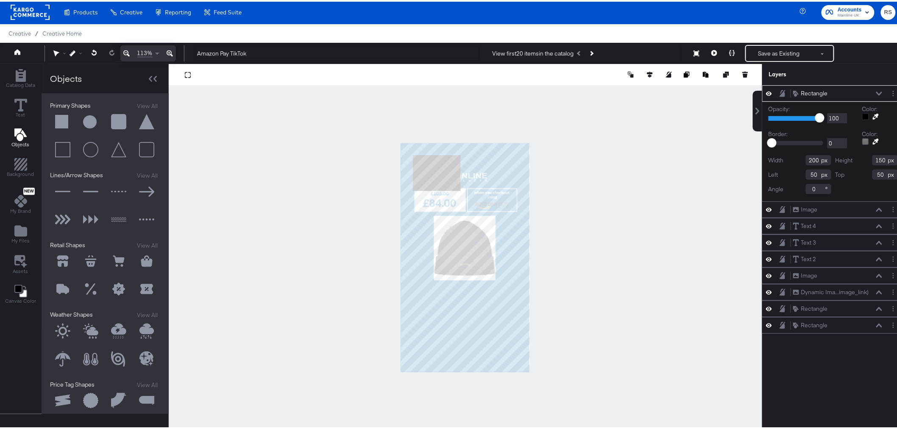
click at [862, 118] on div "Color:" at bounding box center [880, 112] width 36 height 18
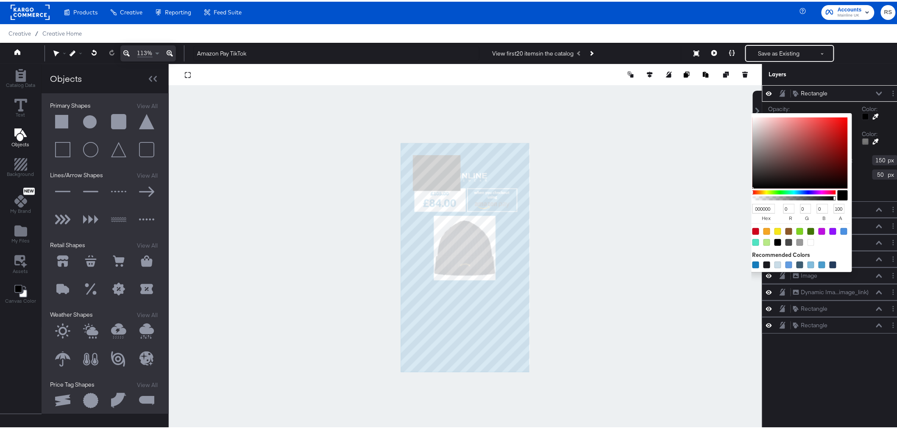
click at [862, 116] on div at bounding box center [865, 114] width 7 height 7
click at [808, 240] on div at bounding box center [811, 240] width 7 height 7
type input "FFFFFF"
type input "255"
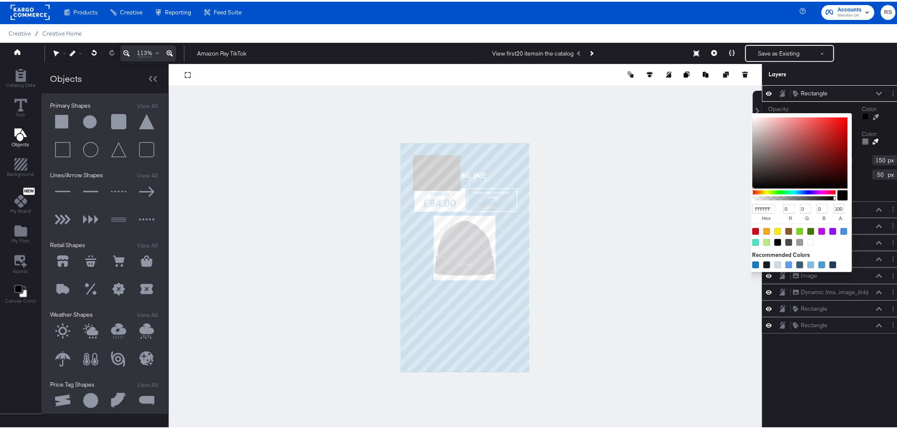
type input "255"
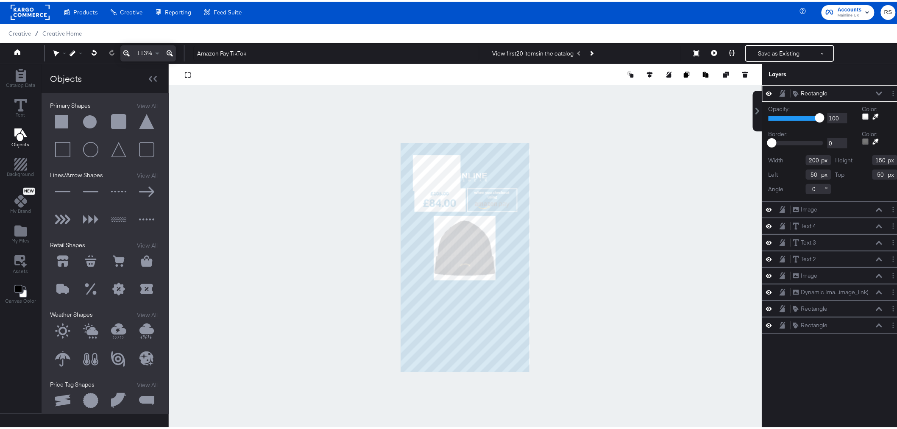
click at [885, 124] on div "Opacity: 1 100 100 Color: Border: 0 73 0 Color: Width 200 Height 150 Left 50 To…" at bounding box center [833, 150] width 142 height 100
type input "62"
type input "304"
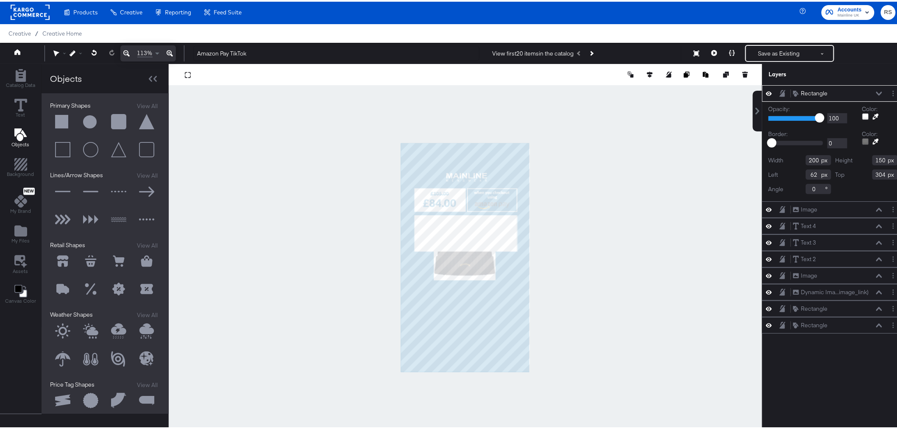
type input "56"
type input "302"
type input "432"
type input "279"
click at [675, 74] on div at bounding box center [688, 73] width 123 height 8
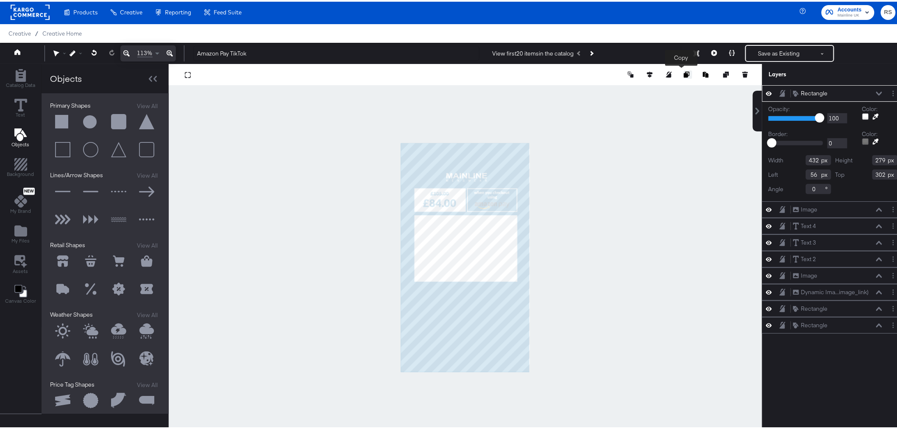
click at [684, 73] on icon "Copy image" at bounding box center [687, 73] width 6 height 6
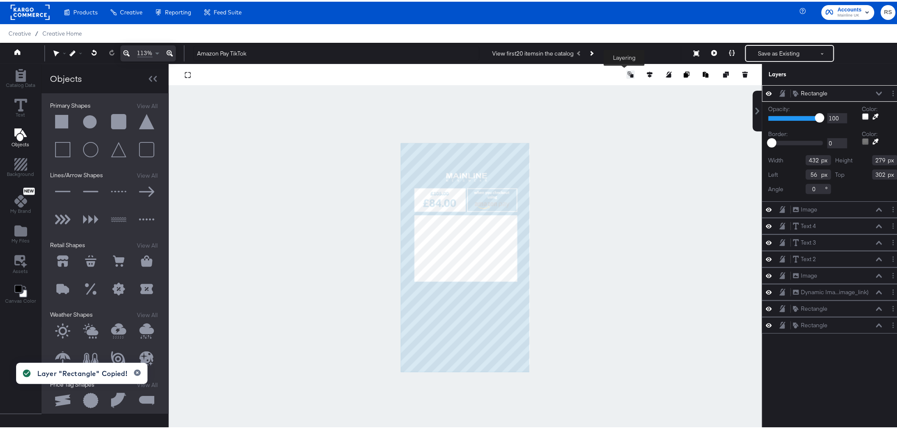
click at [628, 72] on button at bounding box center [631, 73] width 8 height 8
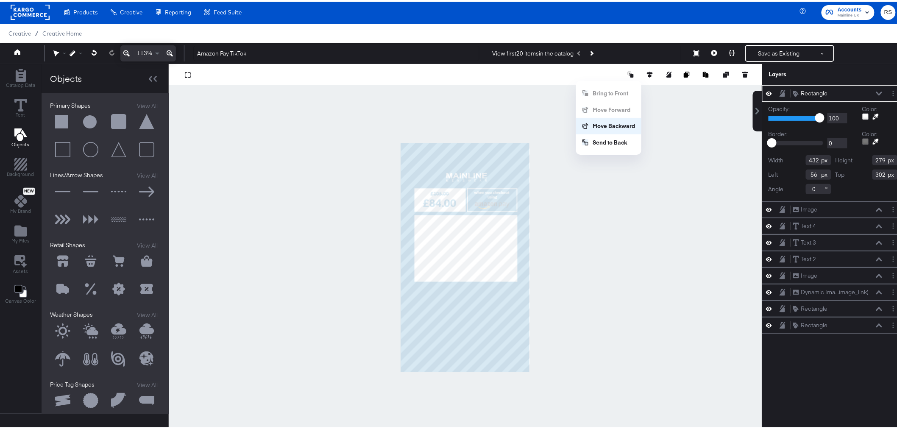
click at [604, 122] on button "Move Backward" at bounding box center [608, 124] width 65 height 17
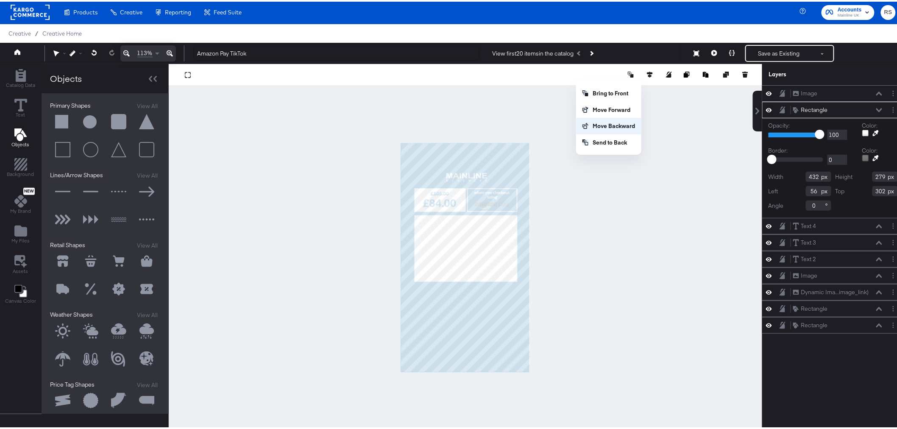
click at [604, 122] on button "Move Backward" at bounding box center [608, 124] width 65 height 17
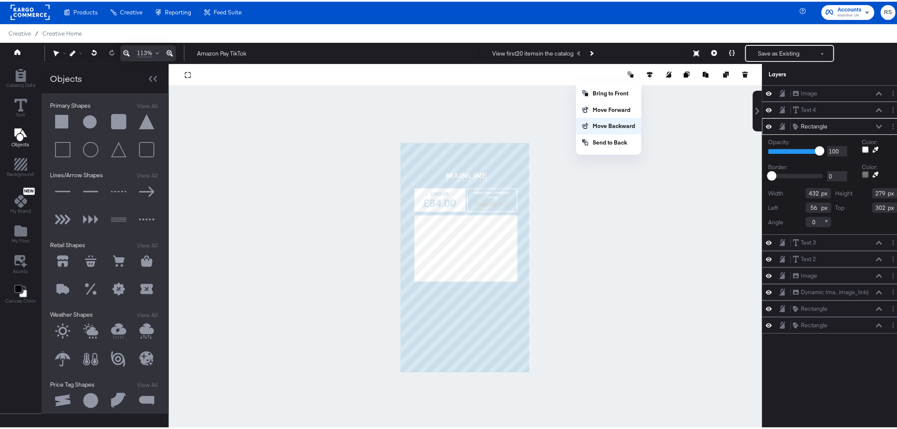
click at [604, 122] on button "Move Backward" at bounding box center [608, 124] width 65 height 17
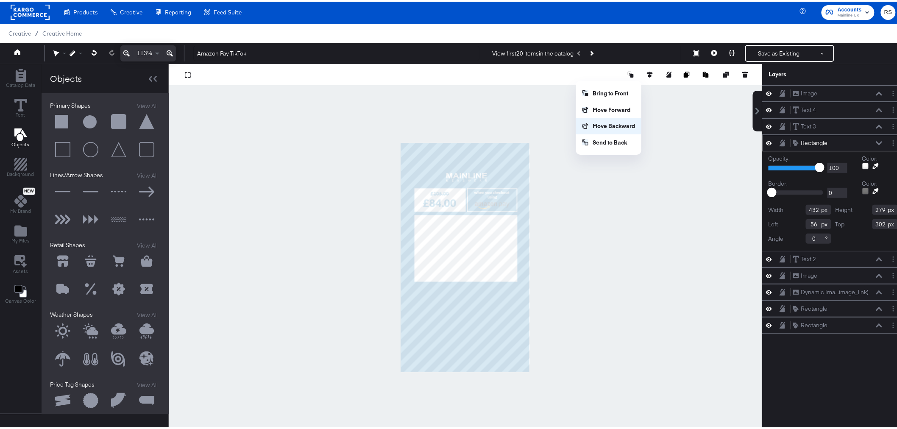
click at [604, 122] on button "Move Backward" at bounding box center [608, 124] width 65 height 17
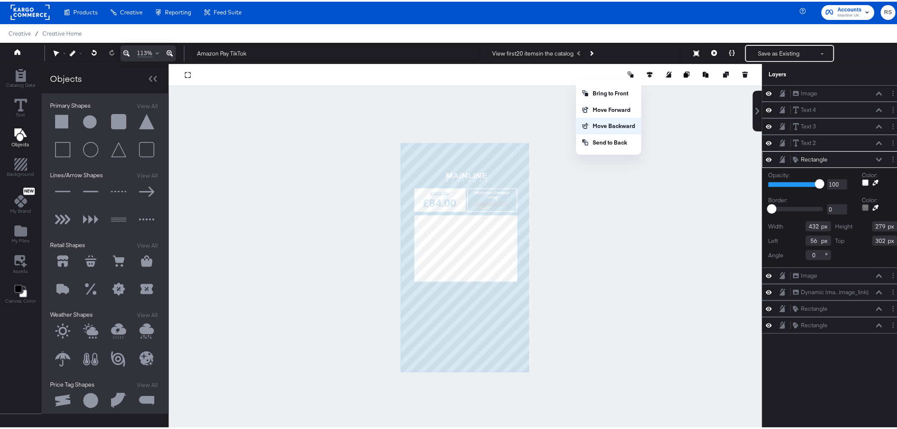
click at [604, 122] on button "Move Backward" at bounding box center [608, 124] width 65 height 17
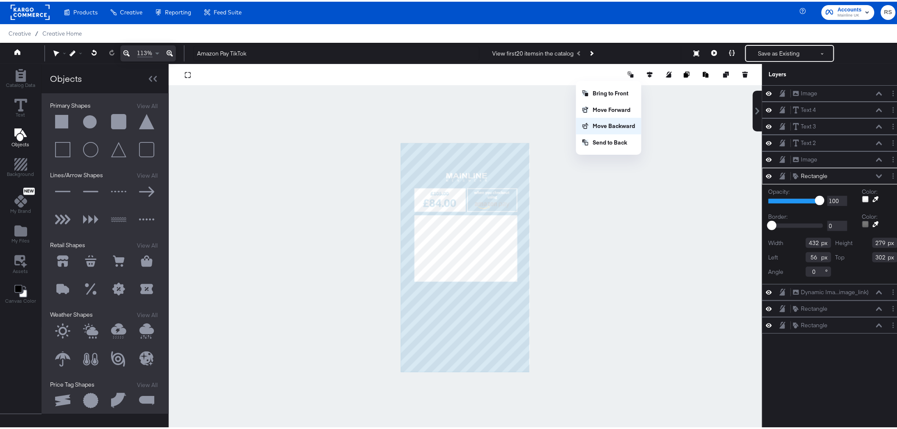
click at [604, 122] on button "Move Backward" at bounding box center [608, 124] width 65 height 17
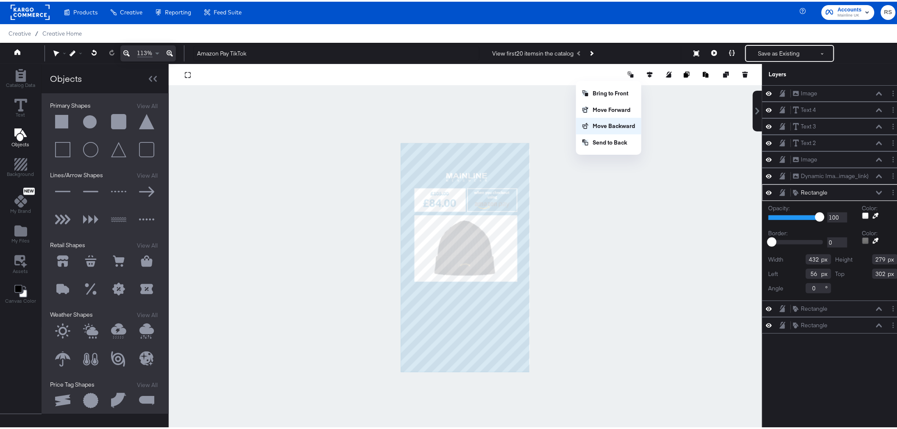
click at [606, 125] on button "Move Backward" at bounding box center [608, 124] width 65 height 17
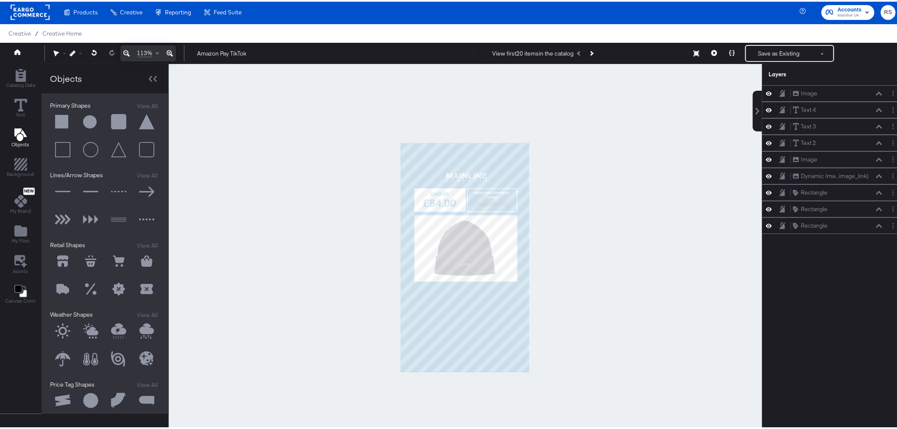
click at [649, 317] on div at bounding box center [466, 255] width 594 height 387
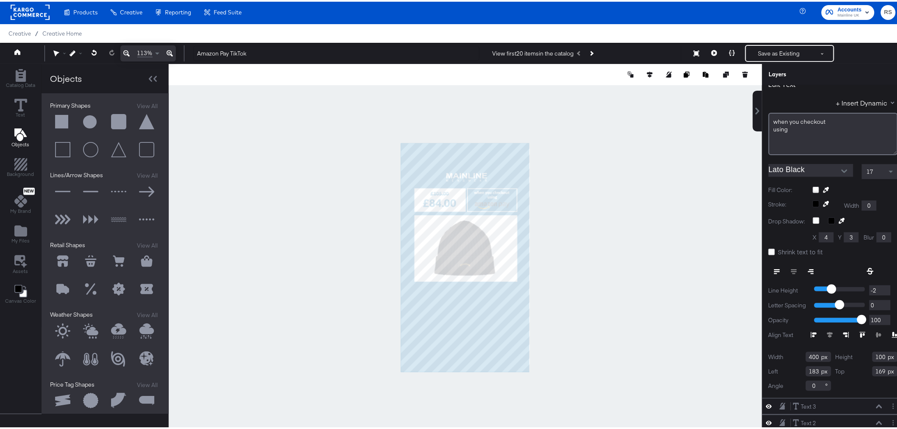
scroll to position [16, 0]
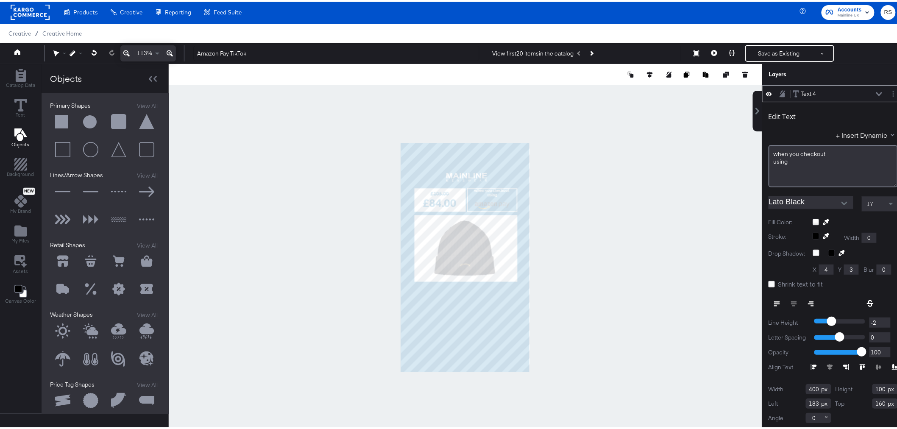
type input "160"
click at [98, 45] on button at bounding box center [94, 51] width 17 height 15
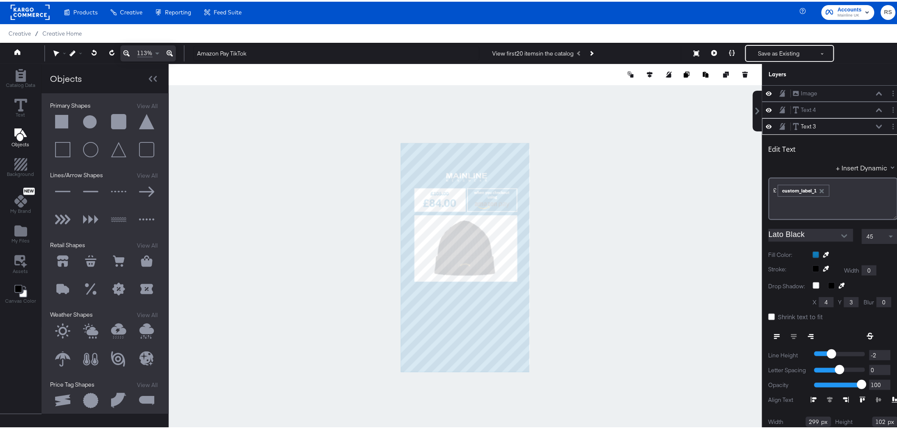
scroll to position [31, 0]
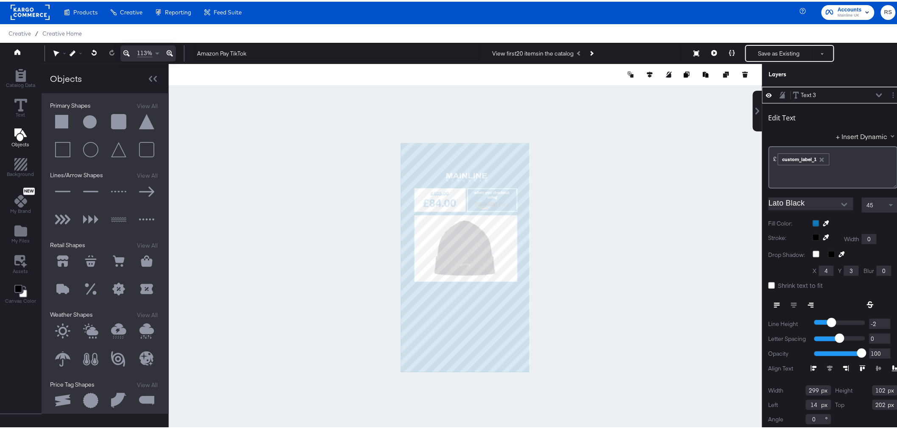
type input "87"
type input "355"
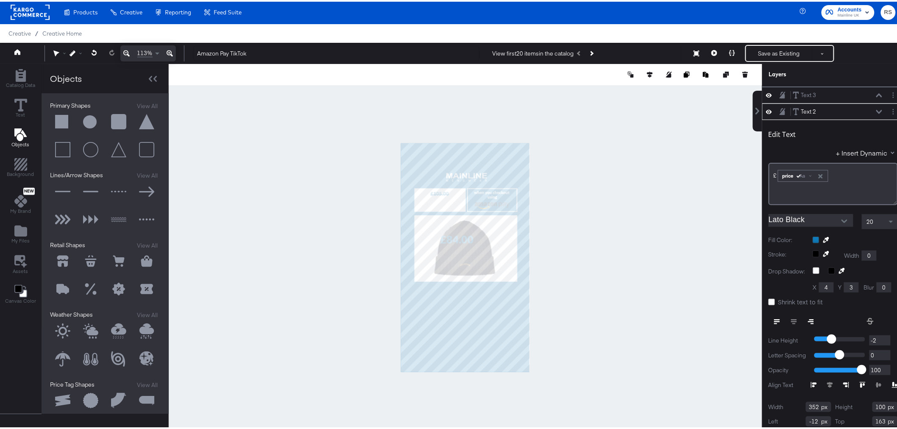
scroll to position [48, 0]
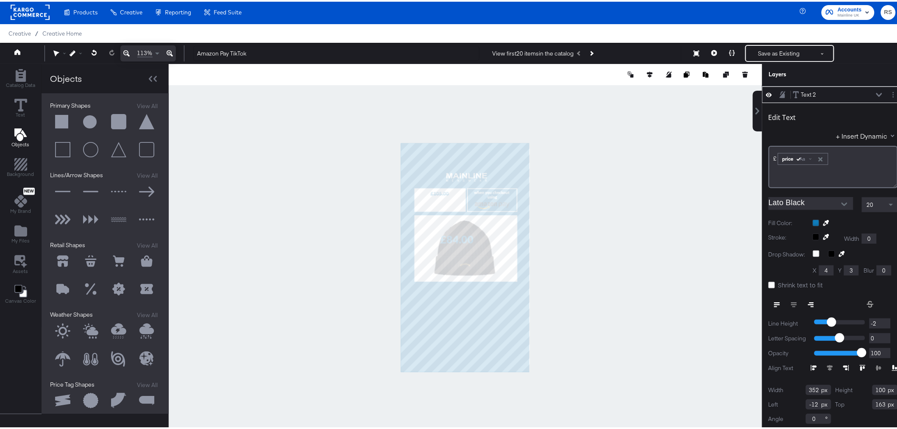
type input "87"
type input "405"
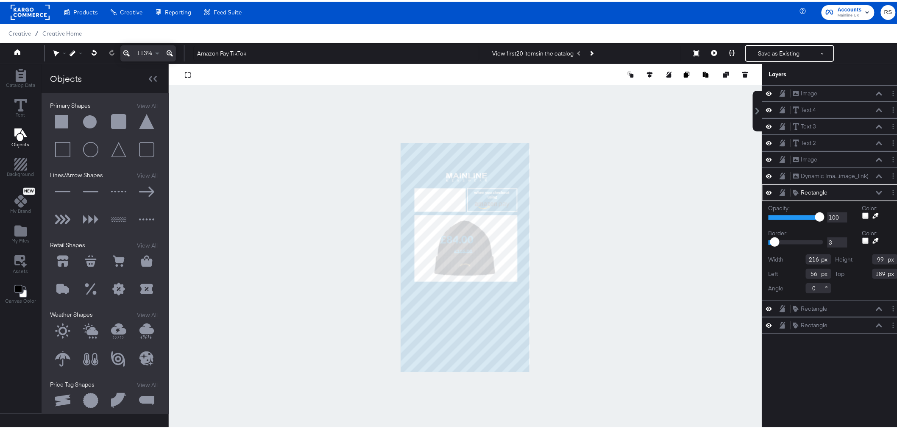
scroll to position [0, 0]
type input "55"
type input "177"
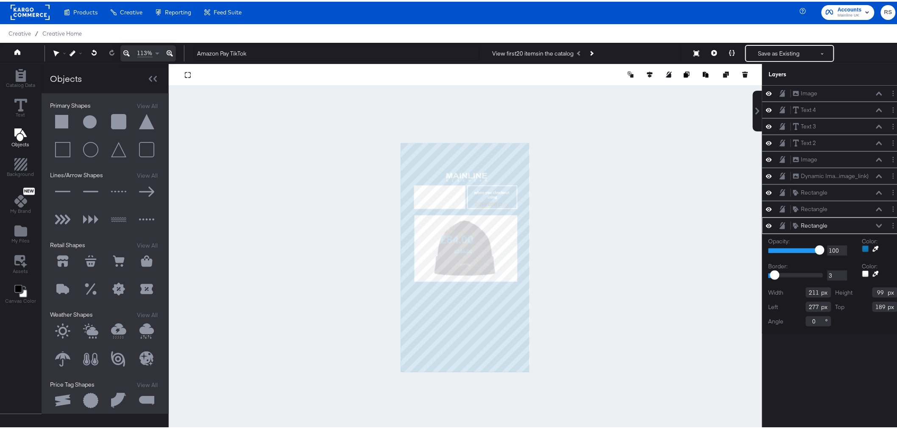
type input "177"
click at [560, 226] on div at bounding box center [466, 255] width 594 height 387
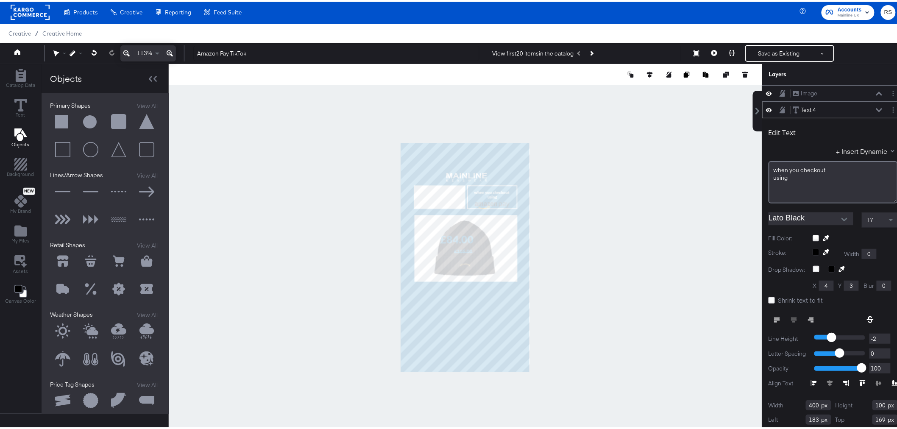
scroll to position [15, 0]
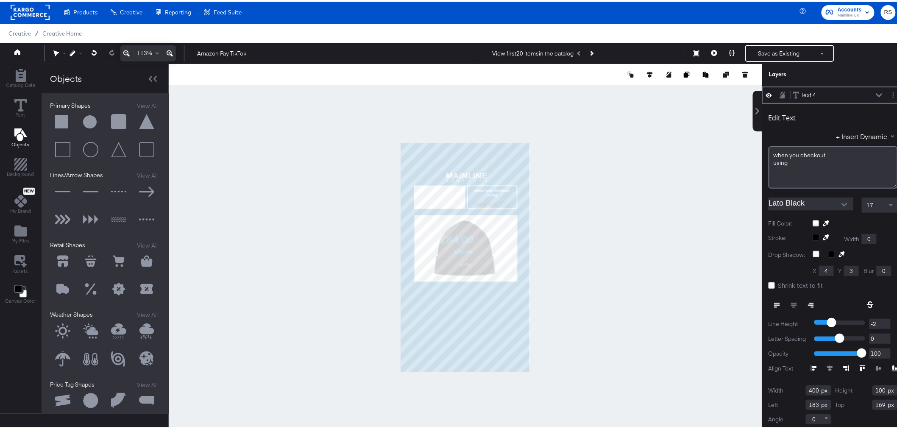
type input "160"
click at [584, 212] on div at bounding box center [466, 255] width 594 height 387
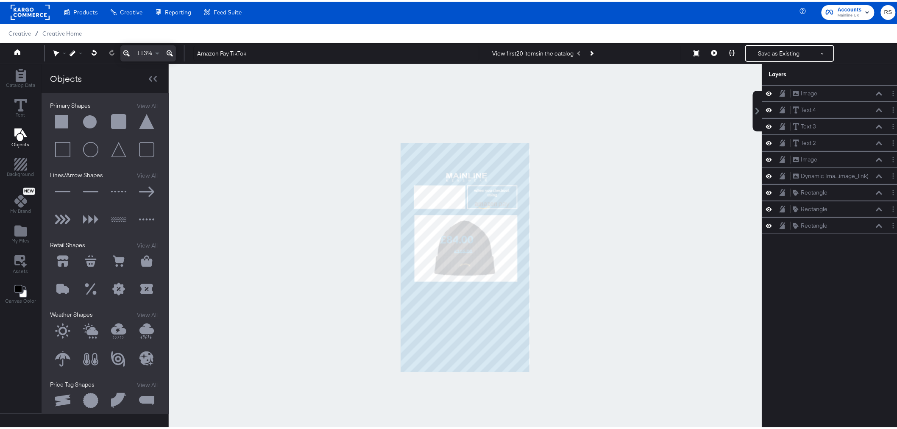
scroll to position [0, 0]
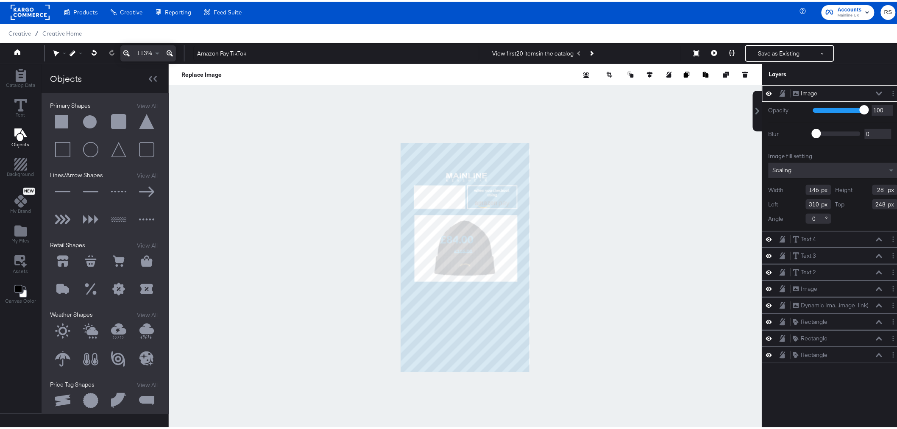
type input "244"
click at [171, 49] on icon at bounding box center [170, 52] width 6 height 10
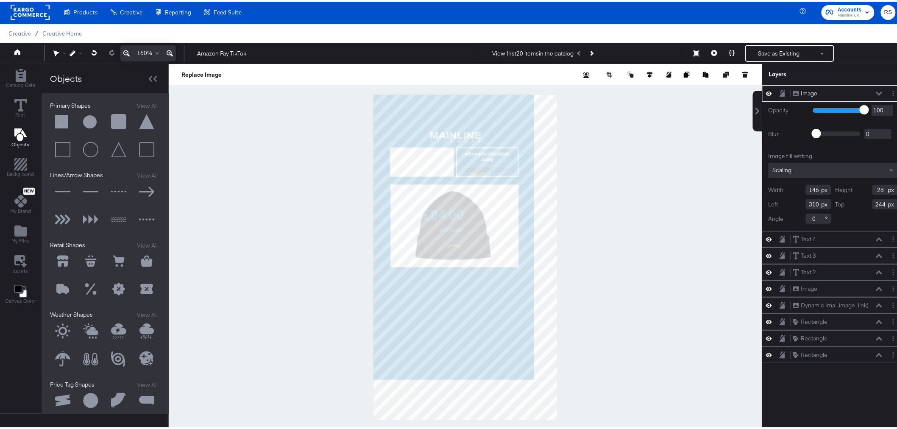
click at [171, 49] on icon at bounding box center [170, 52] width 6 height 10
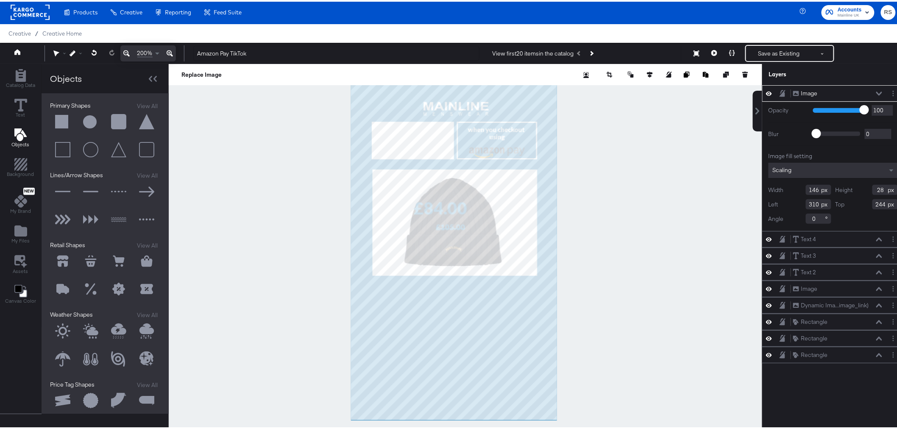
click at [171, 49] on icon at bounding box center [170, 52] width 6 height 10
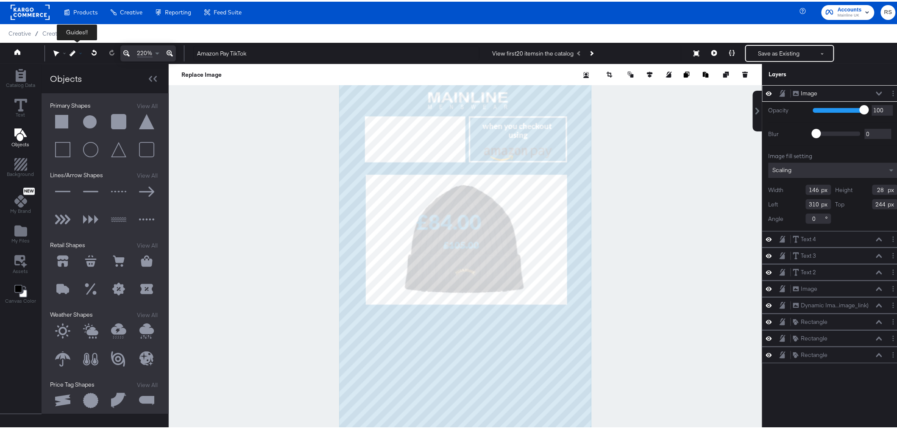
click at [70, 52] on icon at bounding box center [73, 52] width 6 height 6
click at [90, 93] on div "Snap to Layers" at bounding box center [103, 88] width 69 height 17
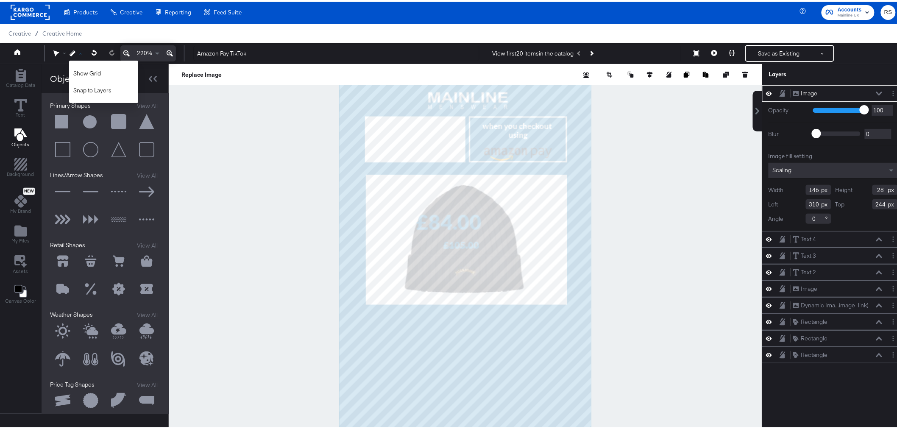
click at [612, 210] on div at bounding box center [466, 255] width 594 height 387
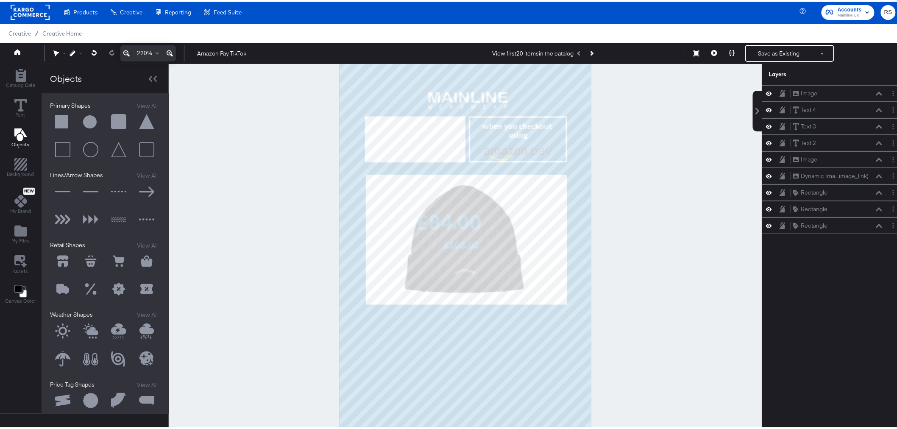
scroll to position [15, 0]
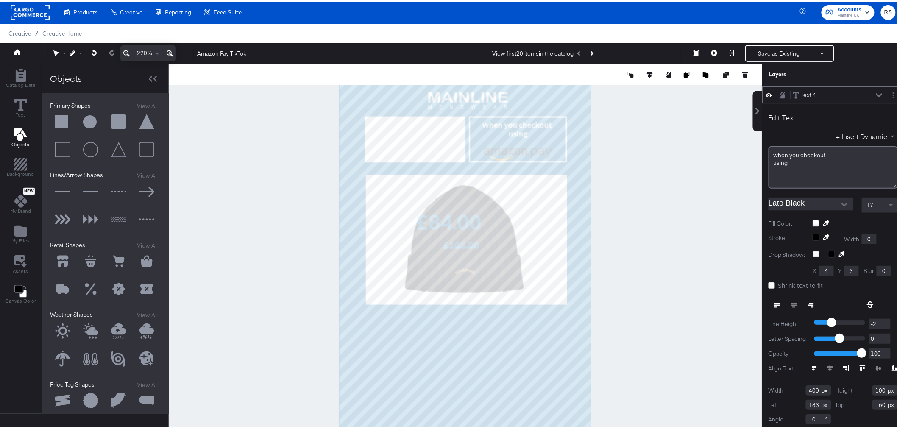
type input "157"
click at [660, 211] on div at bounding box center [466, 255] width 594 height 387
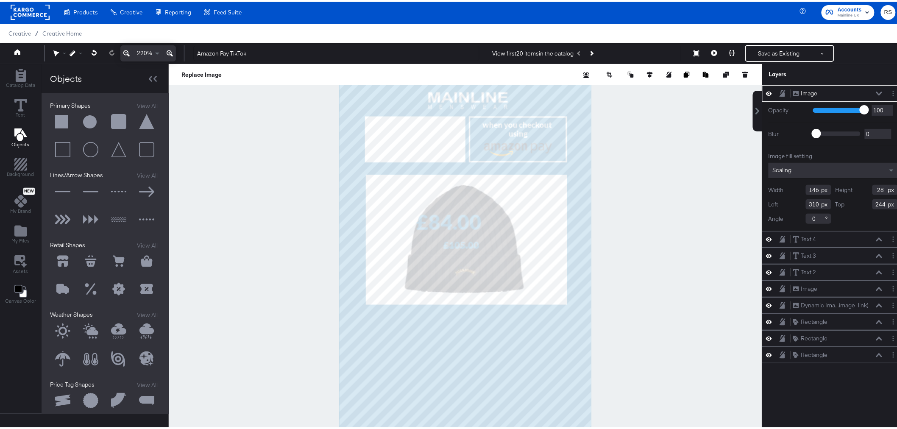
type input "234"
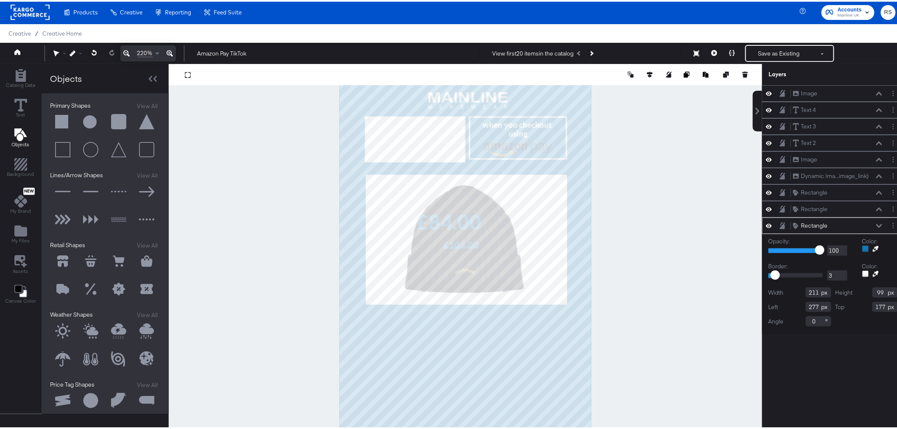
type input "93"
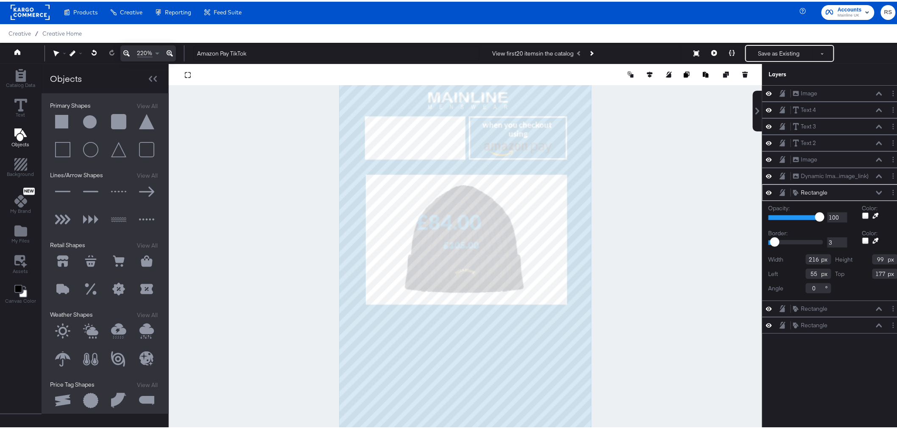
type input "93"
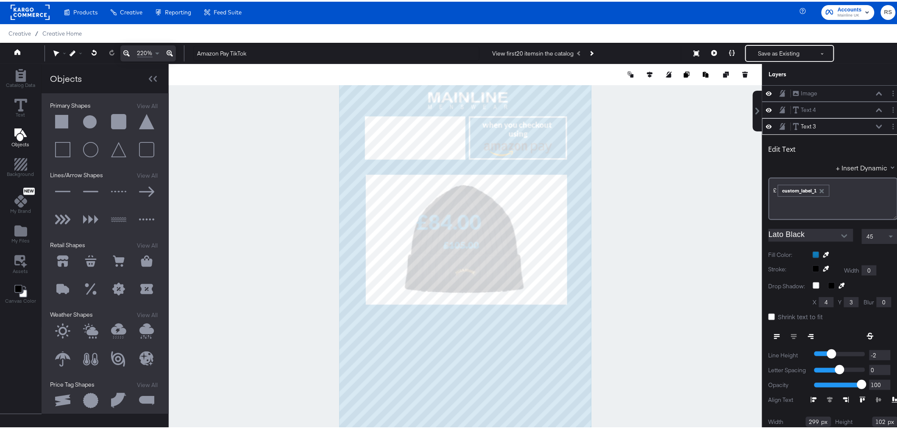
scroll to position [31, 0]
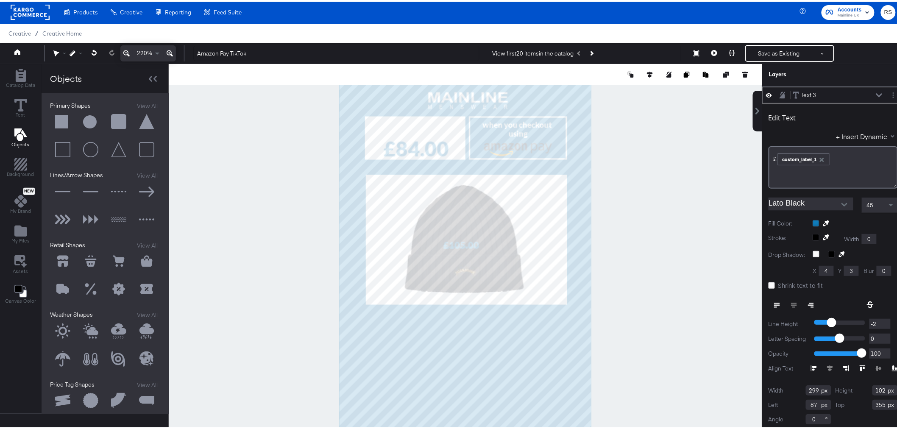
type input "17"
type input "198"
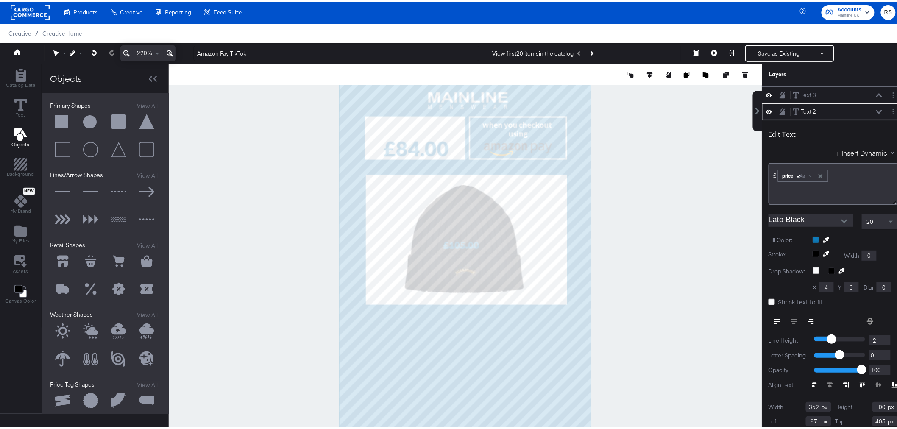
scroll to position [48, 0]
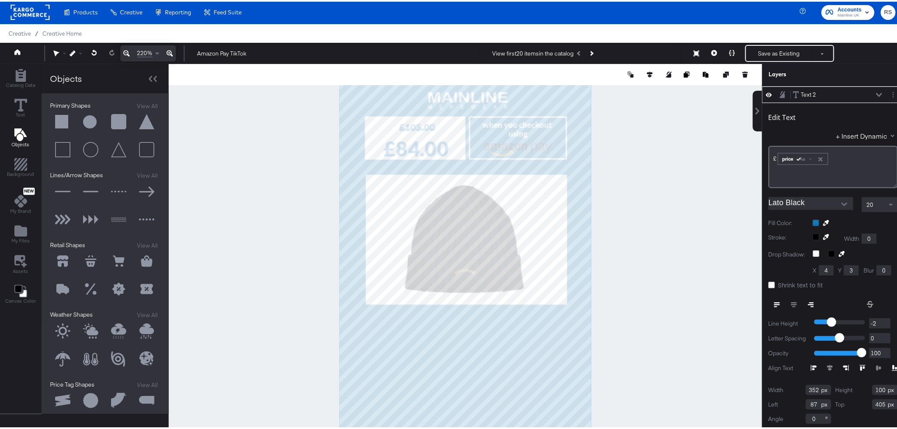
type input "-8"
type input "152"
click at [621, 168] on div at bounding box center [466, 255] width 594 height 387
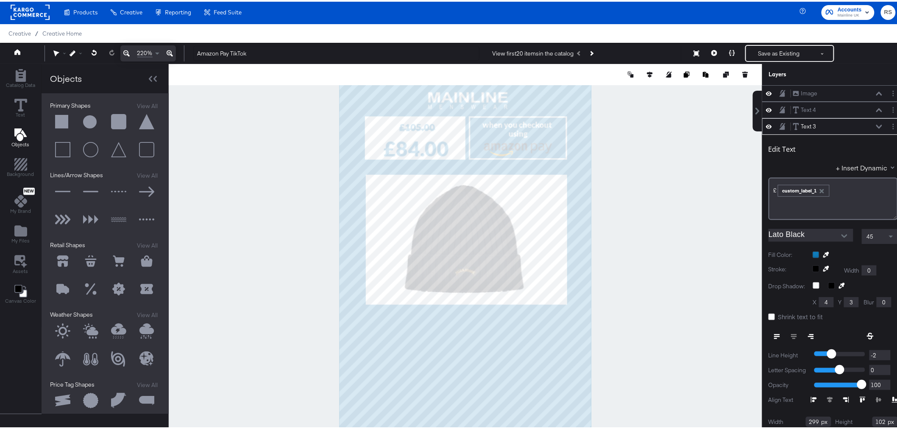
scroll to position [31, 0]
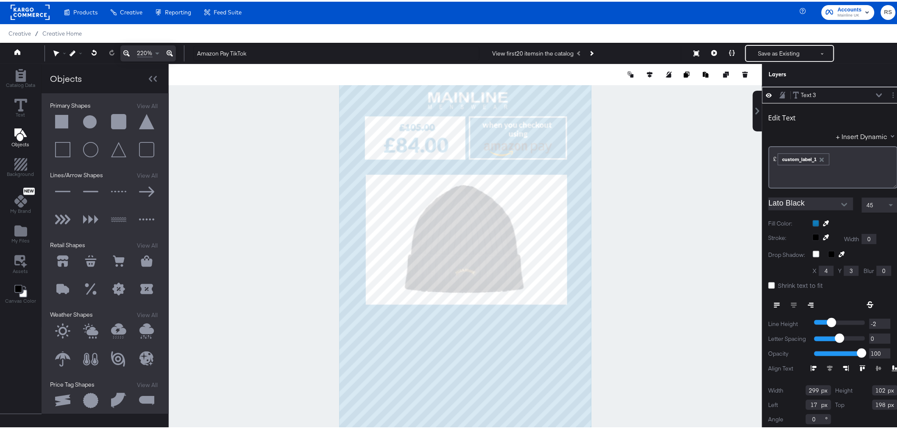
type input "190"
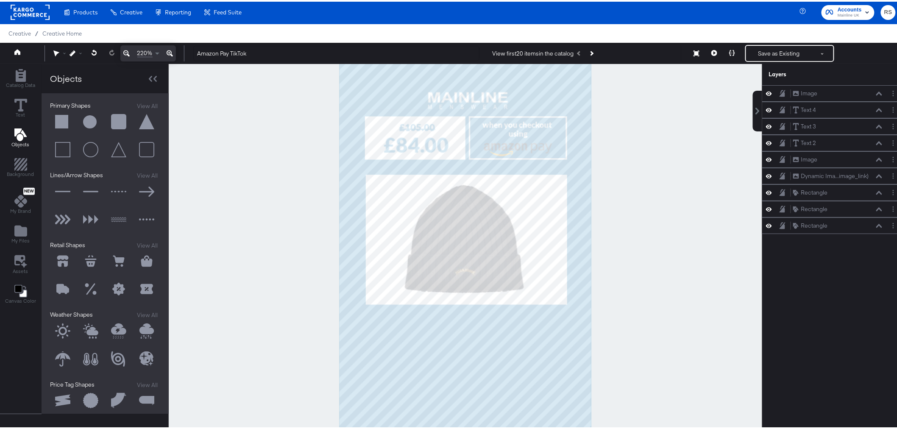
click at [636, 196] on div at bounding box center [466, 255] width 594 height 387
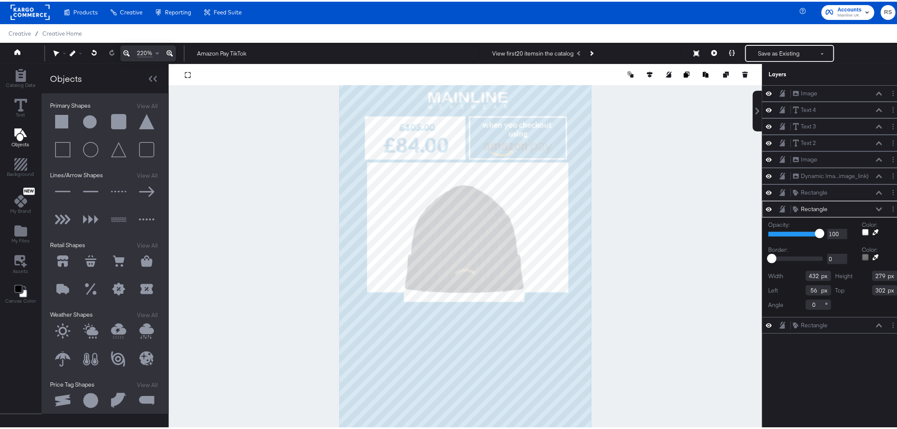
type input "59"
type input "276"
click at [75, 53] on div at bounding box center [78, 52] width 16 height 6
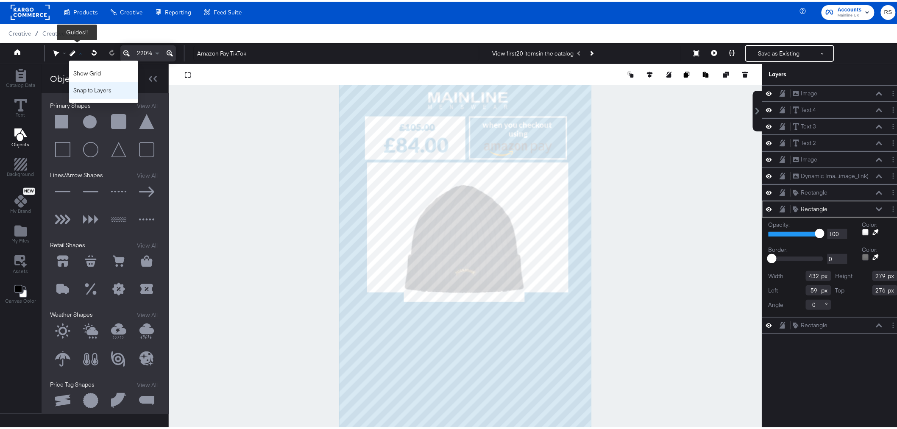
click at [92, 86] on div "Snap to Layers" at bounding box center [103, 88] width 69 height 17
click at [641, 226] on div at bounding box center [466, 255] width 594 height 387
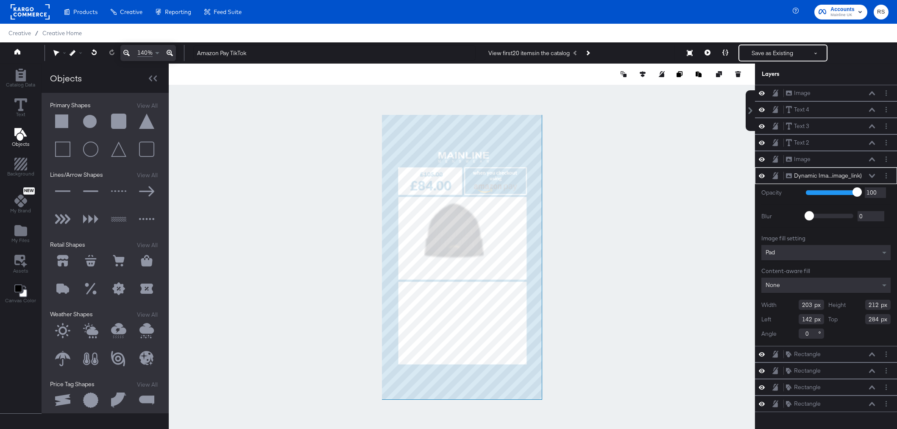
scroll to position [1, 0]
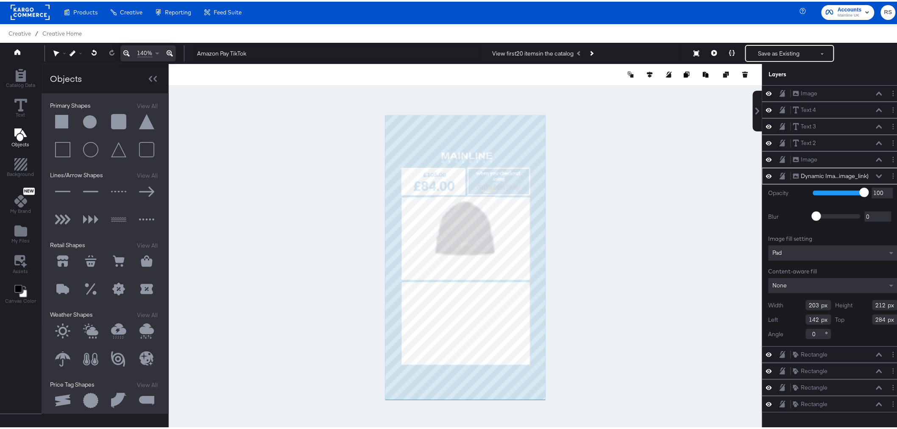
type input "167"
type input "275"
click at [75, 52] on icon at bounding box center [73, 52] width 6 height 6
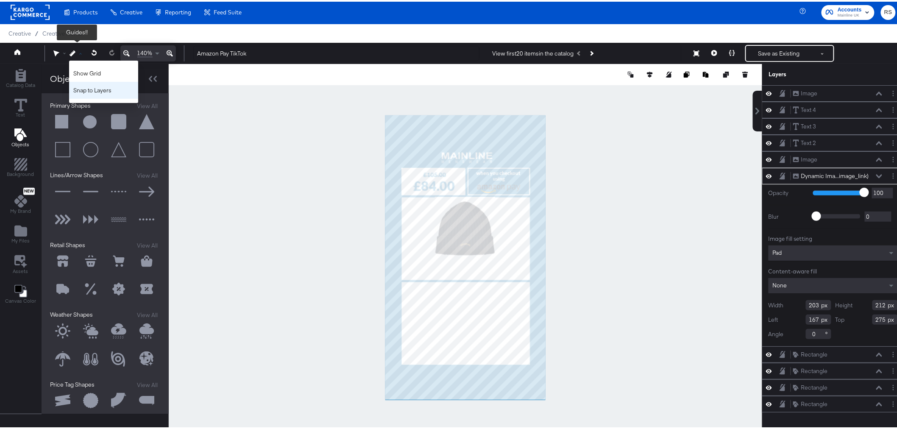
click at [90, 86] on div "Snap to Layers" at bounding box center [103, 88] width 69 height 17
click at [606, 246] on div at bounding box center [466, 255] width 594 height 387
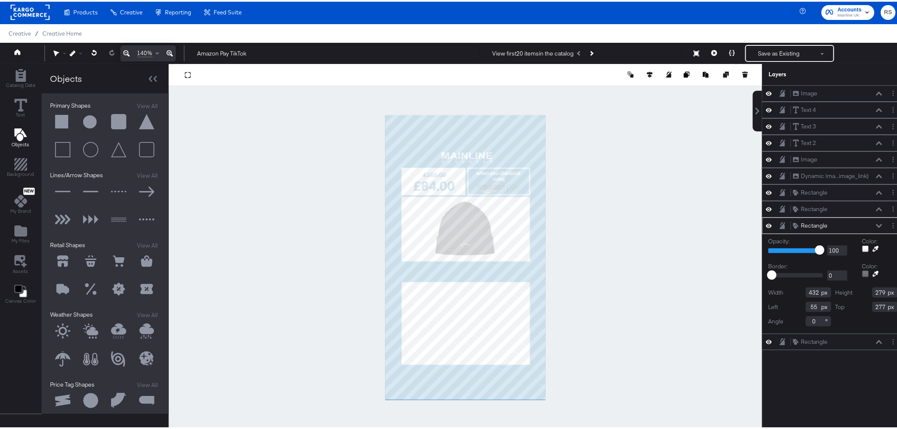
type input "275"
type input "433"
type input "217"
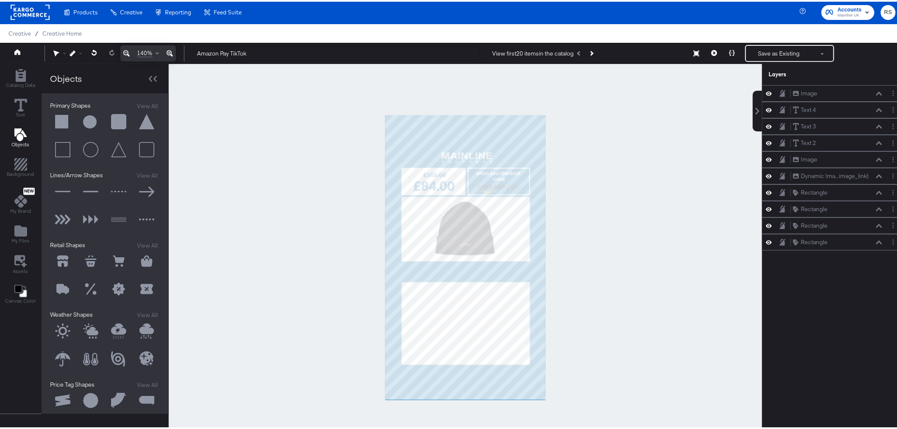
click at [604, 258] on div at bounding box center [466, 255] width 594 height 387
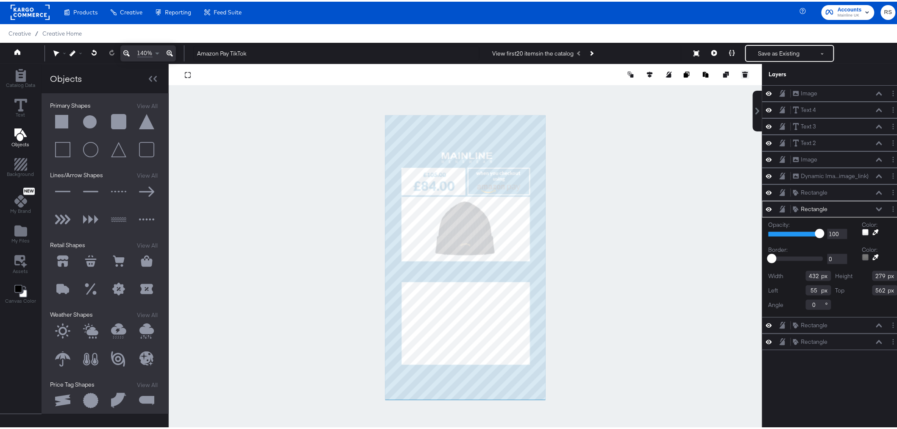
click at [743, 73] on icon at bounding box center [745, 74] width 5 height 4
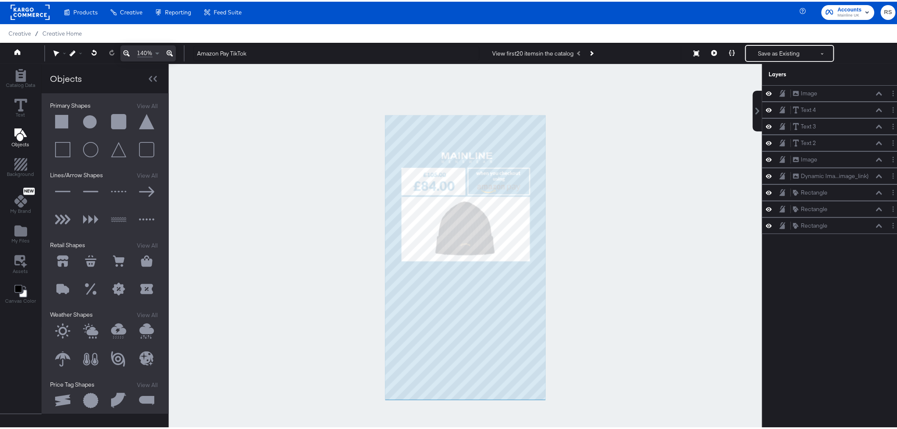
click at [167, 51] on icon at bounding box center [170, 52] width 6 height 10
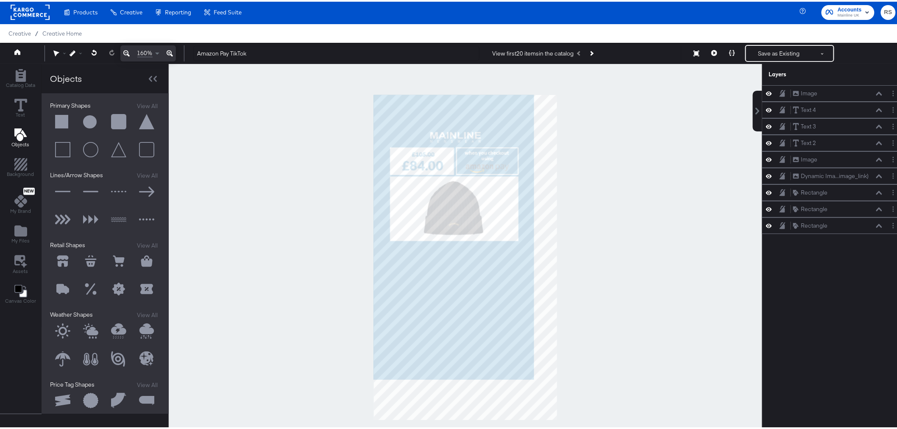
click at [167, 51] on icon at bounding box center [170, 52] width 6 height 10
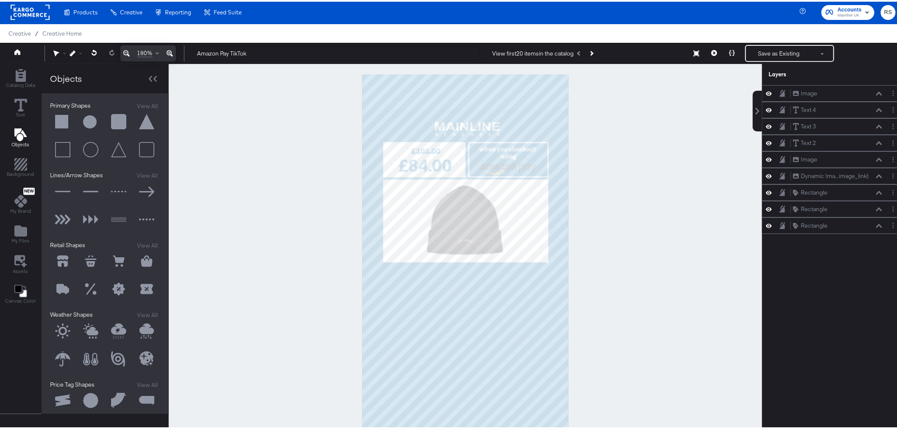
click at [167, 51] on icon at bounding box center [170, 52] width 6 height 10
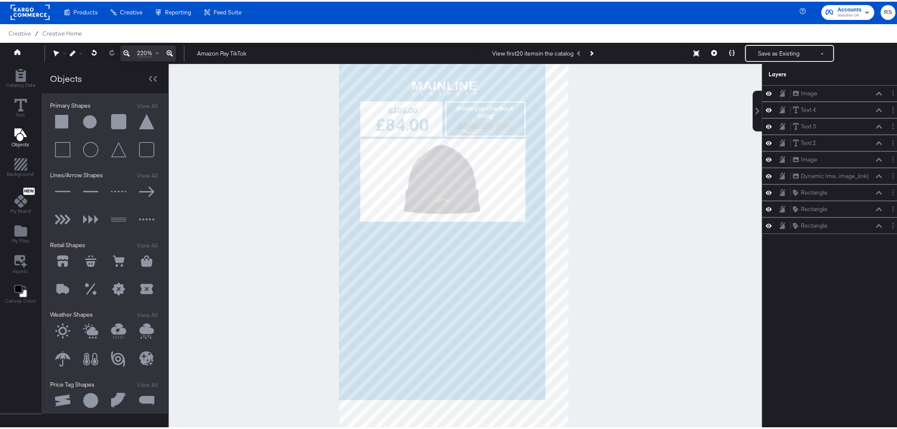
click at [167, 51] on icon at bounding box center [170, 52] width 6 height 10
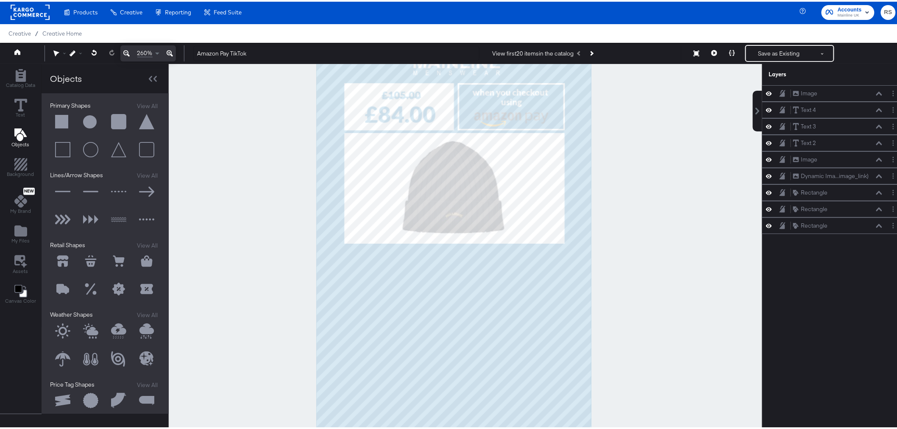
click at [167, 51] on icon at bounding box center [170, 52] width 6 height 10
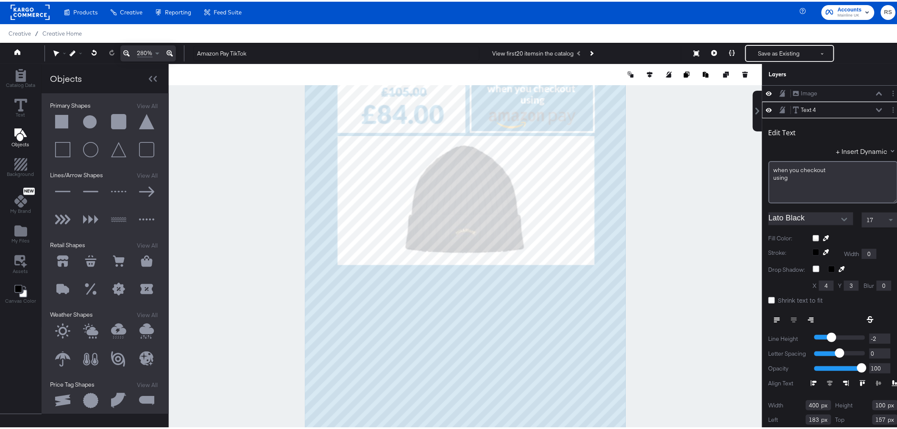
scroll to position [15, 0]
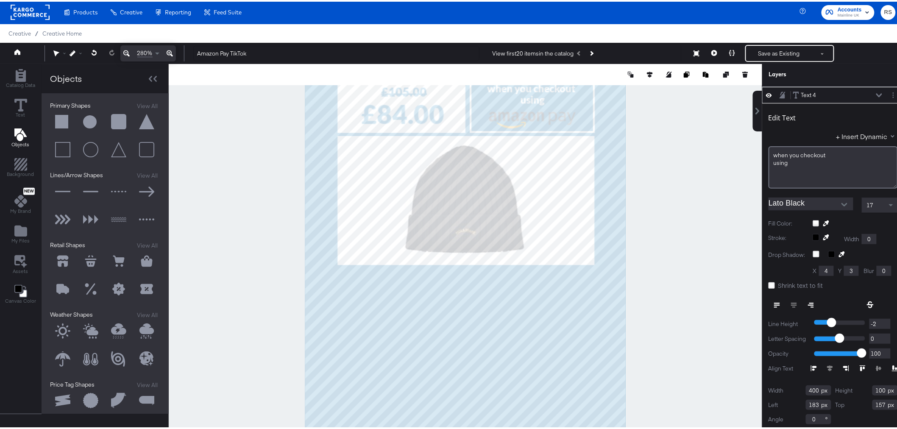
click at [642, 181] on div at bounding box center [466, 255] width 594 height 387
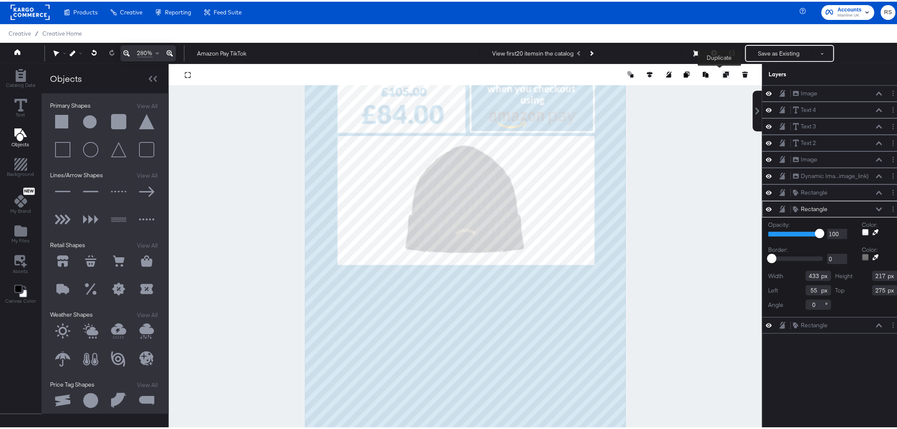
click at [723, 70] on icon at bounding box center [726, 73] width 6 height 6
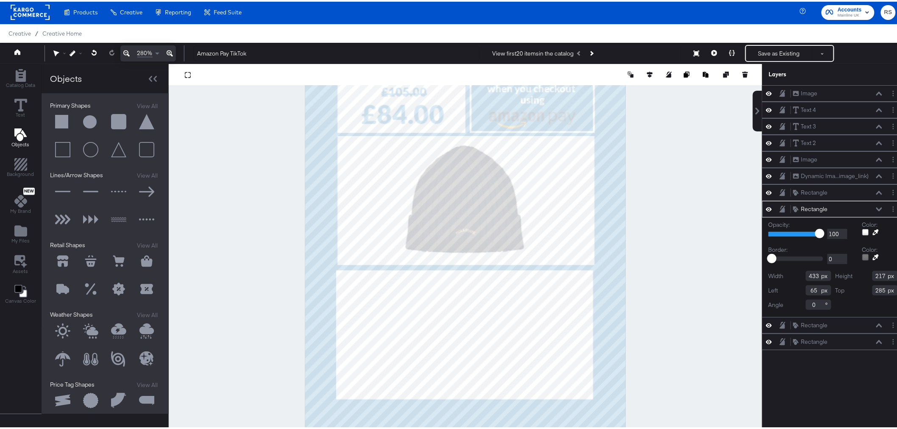
type input "52"
type input "501"
click at [78, 51] on div at bounding box center [78, 52] width 16 height 6
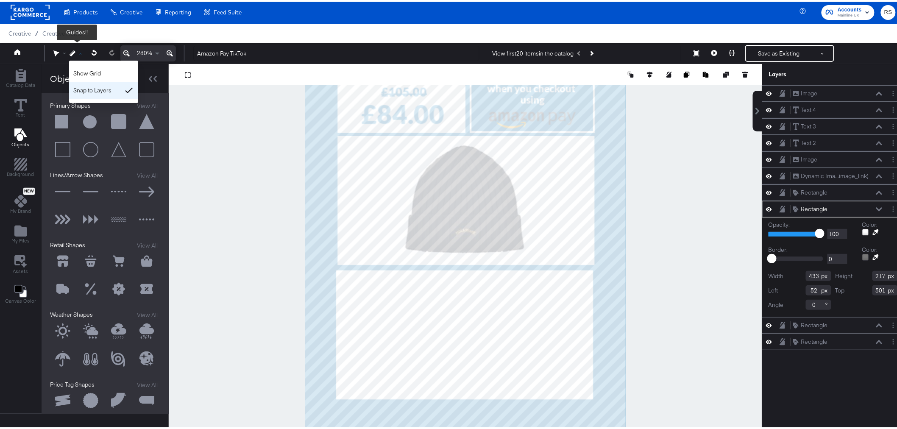
click at [83, 95] on div "Snap to Layers" at bounding box center [103, 88] width 69 height 17
click at [268, 156] on div at bounding box center [466, 255] width 594 height 387
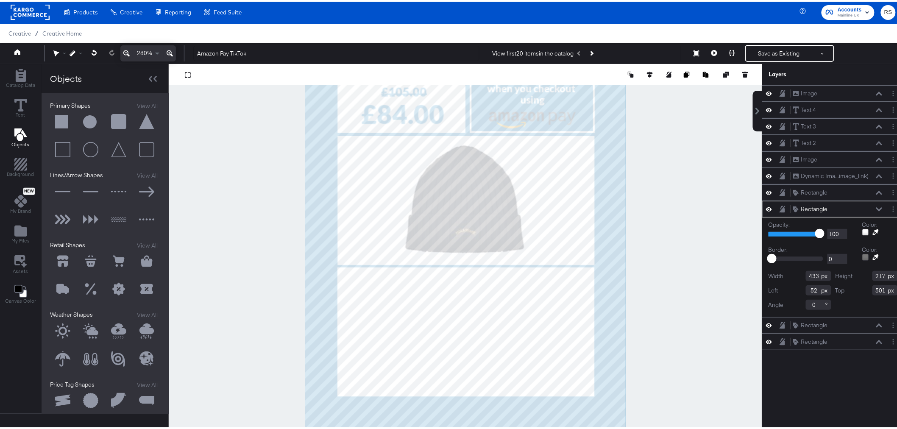
type input "54"
type input "496"
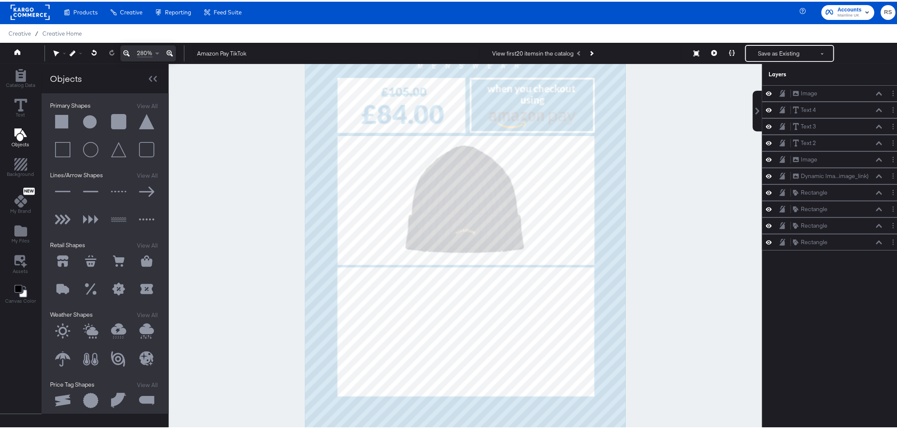
click at [679, 233] on div at bounding box center [466, 255] width 594 height 387
click at [15, 64] on div "Catalog Data Text Objects Background New My Brand My Files Assets Canvas Color" at bounding box center [20, 185] width 41 height 245
click at [16, 67] on icon "Add Rectangle" at bounding box center [20, 73] width 13 height 13
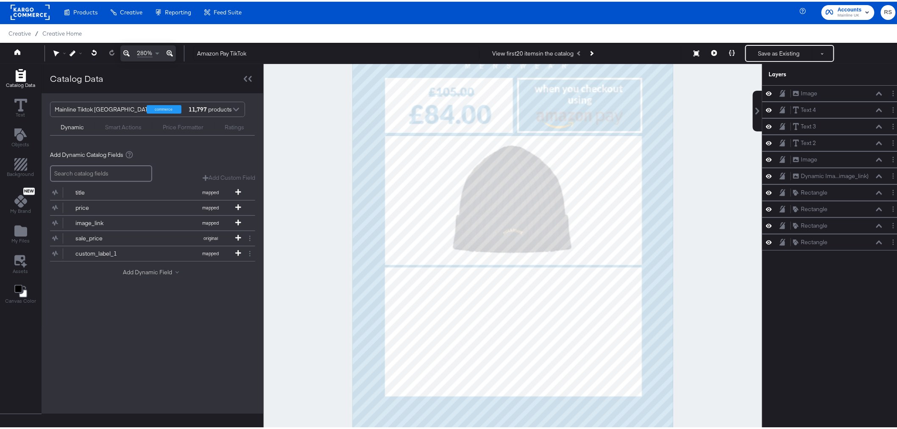
click at [147, 270] on button "Add Dynamic Field" at bounding box center [152, 271] width 59 height 8
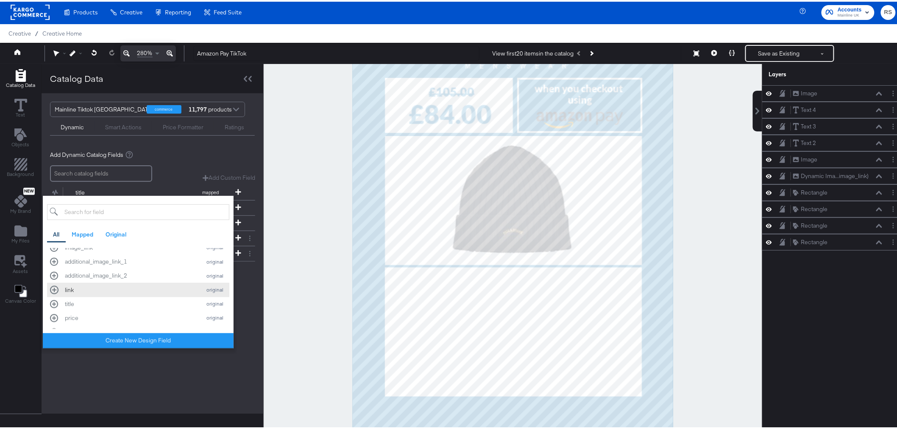
scroll to position [181, 0]
click at [118, 284] on div "additional_image_link_1" at bounding box center [131, 283] width 132 height 8
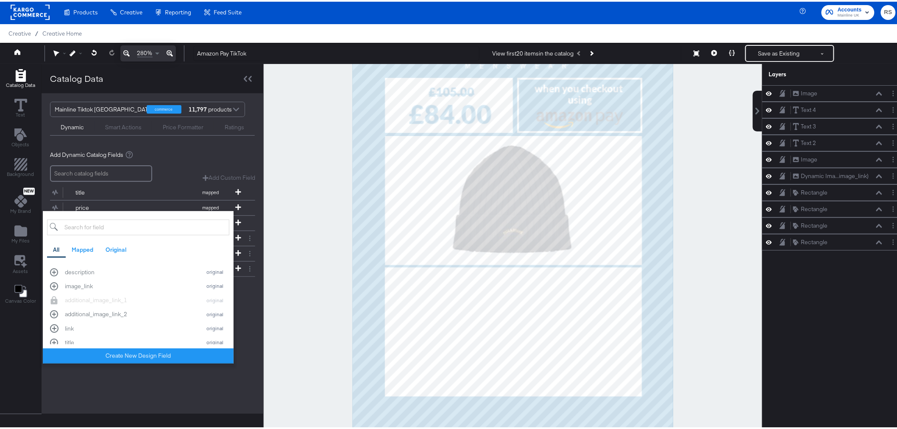
click at [715, 210] on div at bounding box center [513, 255] width 499 height 387
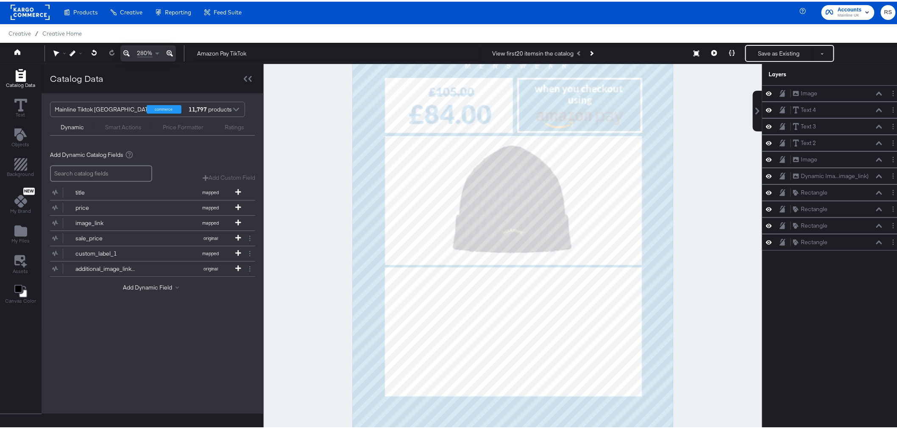
click at [125, 51] on icon at bounding box center [126, 52] width 6 height 10
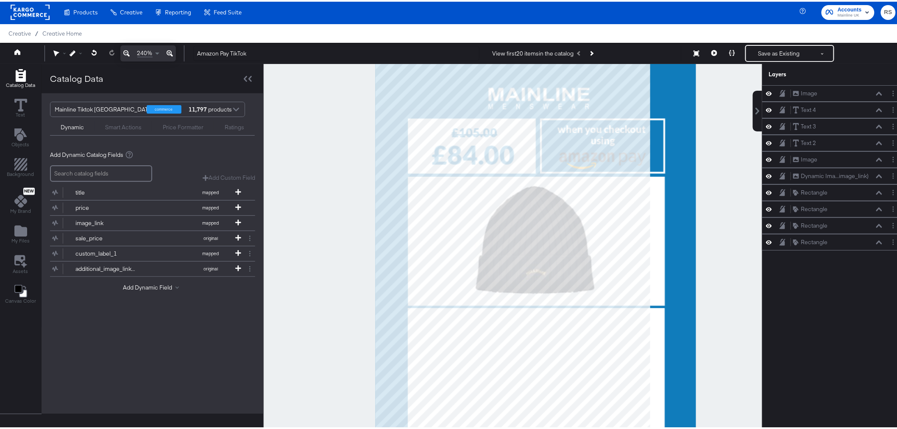
click at [125, 51] on icon at bounding box center [126, 52] width 6 height 10
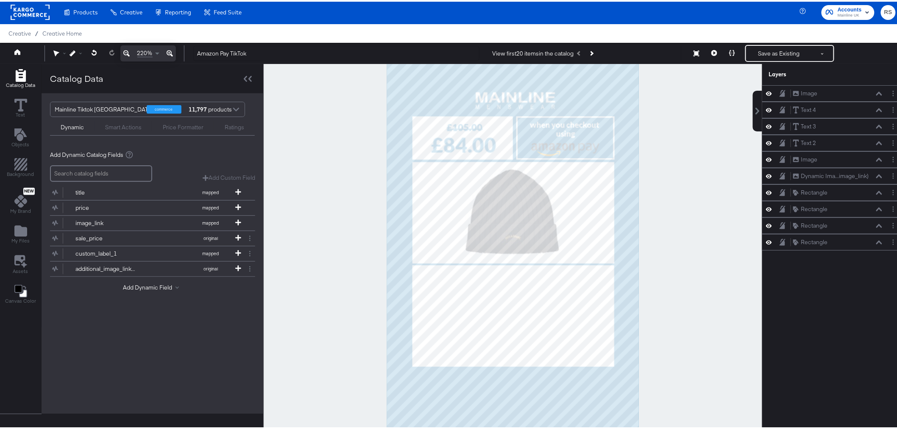
click at [125, 51] on icon at bounding box center [126, 52] width 6 height 10
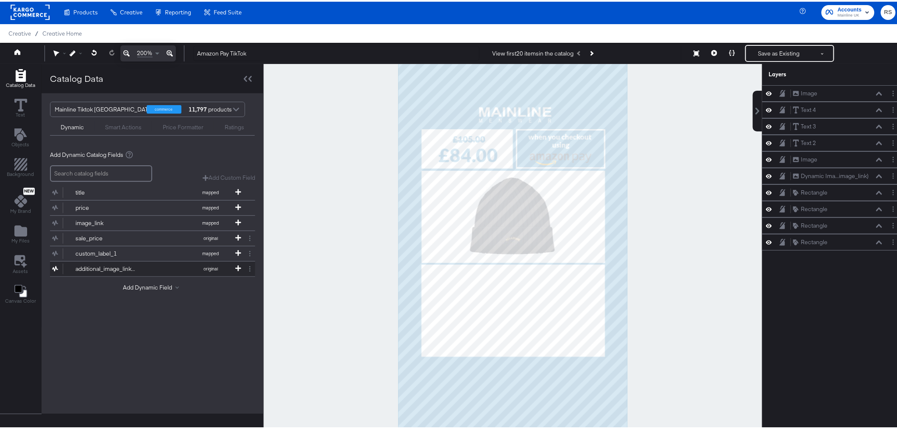
click at [136, 268] on button "additional_image_link_1 original" at bounding box center [147, 267] width 195 height 15
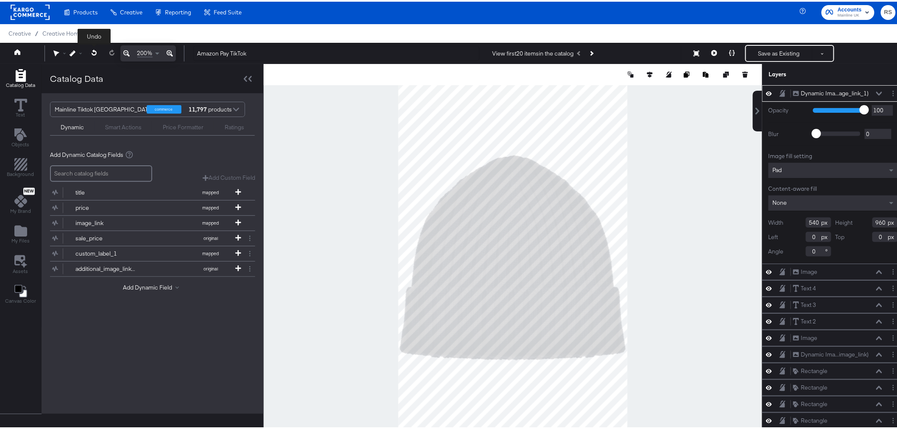
click at [92, 49] on icon at bounding box center [95, 51] width 6 height 6
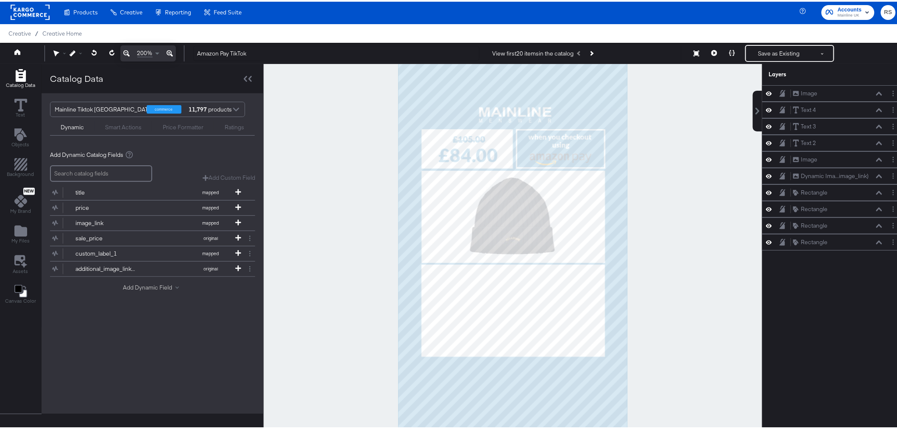
click at [137, 285] on button "Add Dynamic Field" at bounding box center [152, 286] width 59 height 8
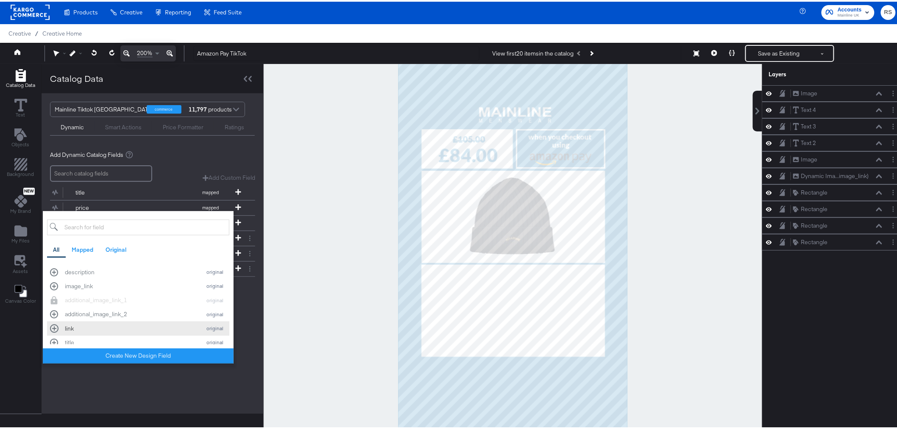
scroll to position [229, 0]
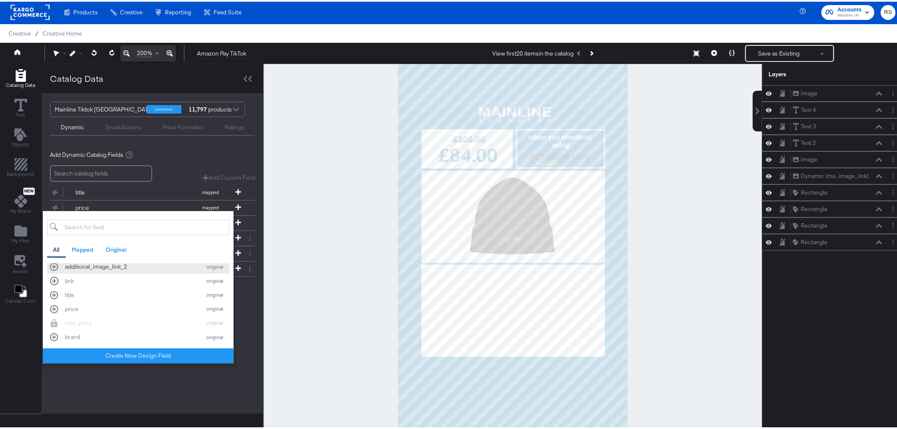
click at [152, 264] on div "additional_image_link_2" at bounding box center [131, 265] width 132 height 8
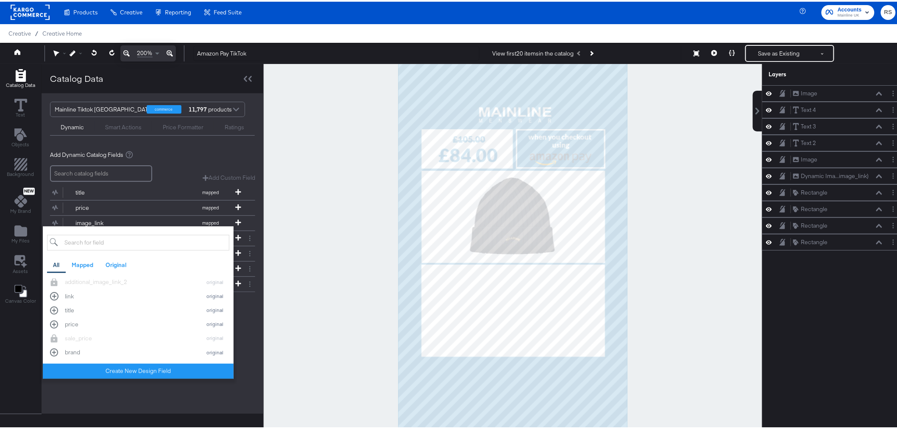
click at [245, 314] on div "Add Dynamic Catalog Fields Add Custom Field Create a custom field based on an e…" at bounding box center [152, 228] width 205 height 173
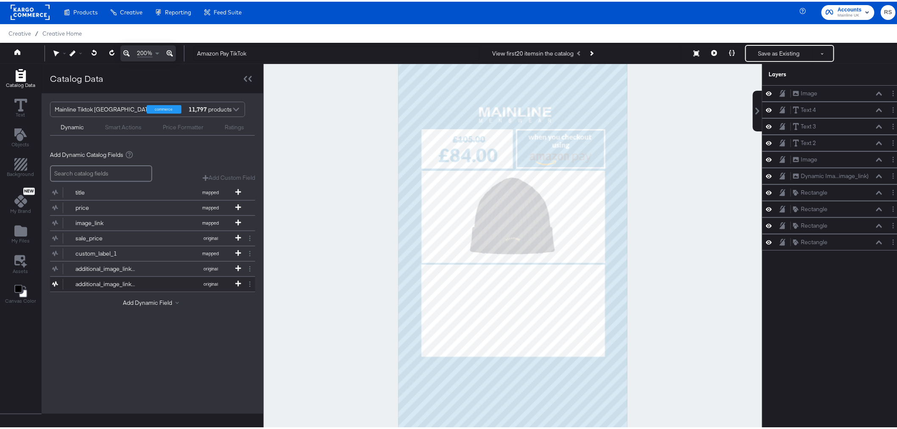
click at [99, 280] on div "additional_image_link_2" at bounding box center [105, 283] width 61 height 8
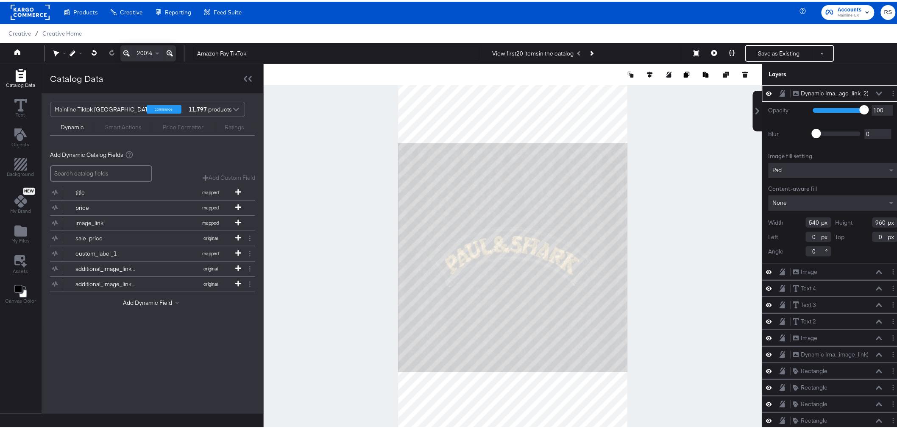
scroll to position [0, 0]
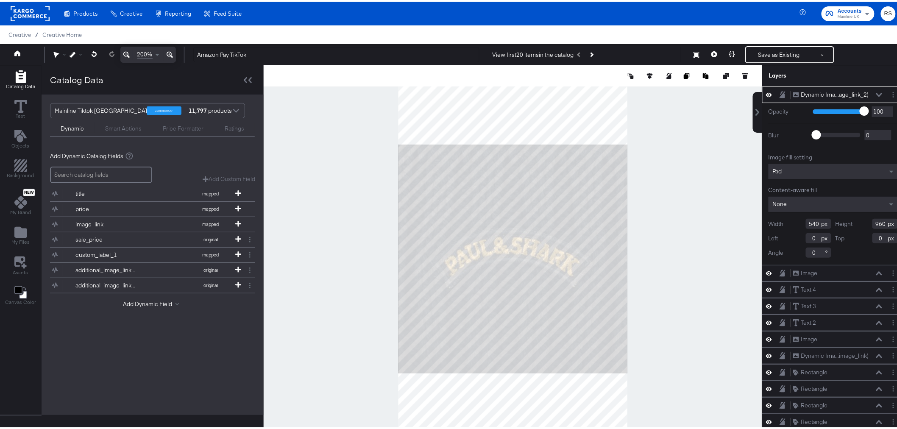
click at [125, 52] on icon at bounding box center [126, 53] width 6 height 10
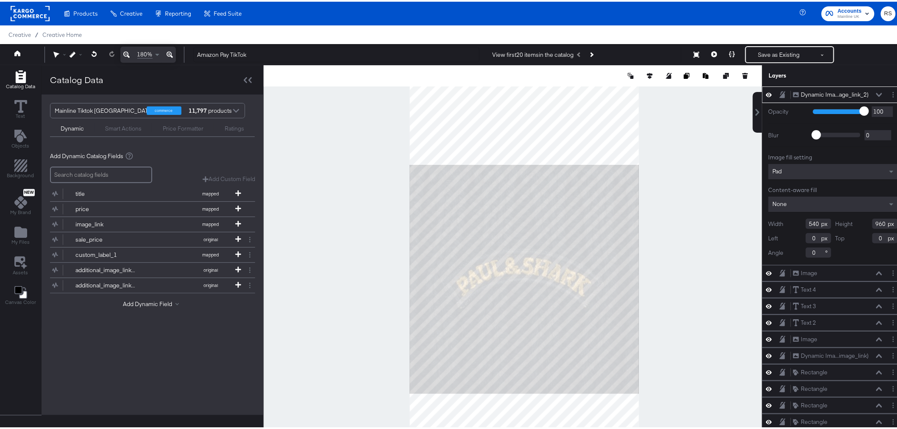
click at [125, 52] on icon at bounding box center [126, 53] width 6 height 10
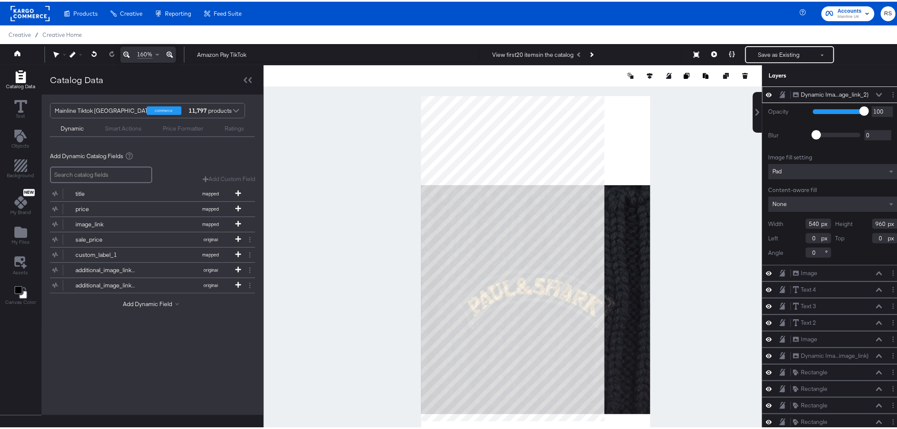
click at [125, 52] on icon at bounding box center [126, 53] width 6 height 10
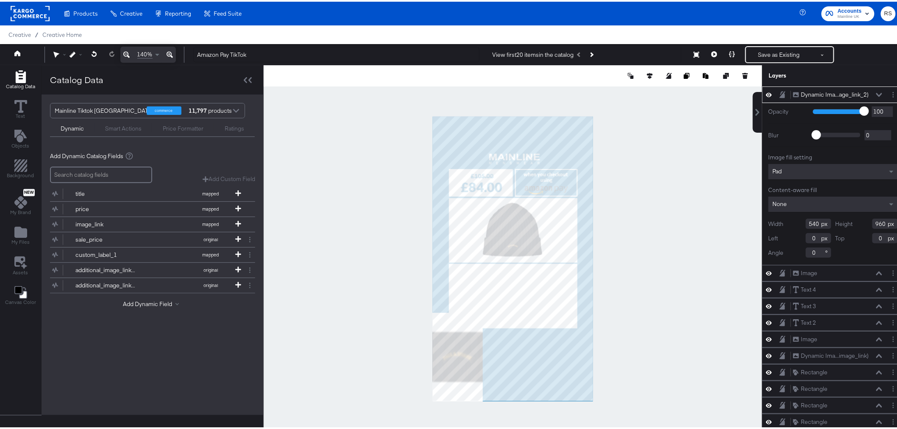
type input "168"
type input "299"
type input "661"
click at [743, 74] on icon at bounding box center [745, 75] width 5 height 4
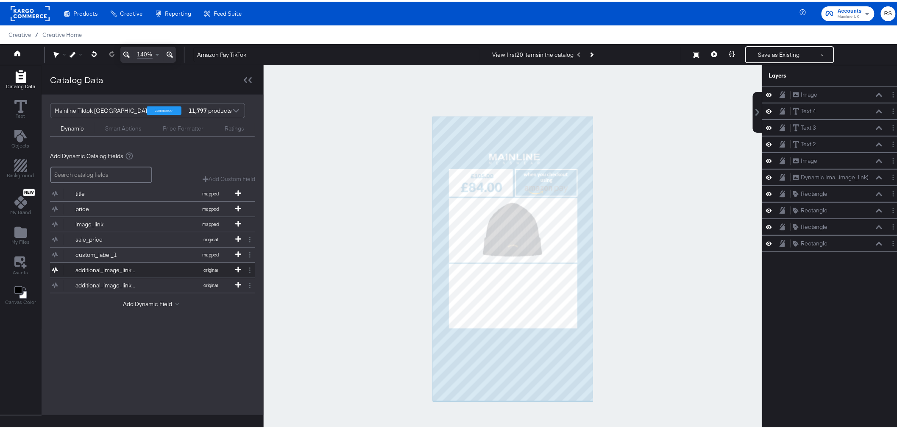
click at [123, 265] on div "additional_image_link_1" at bounding box center [105, 269] width 61 height 8
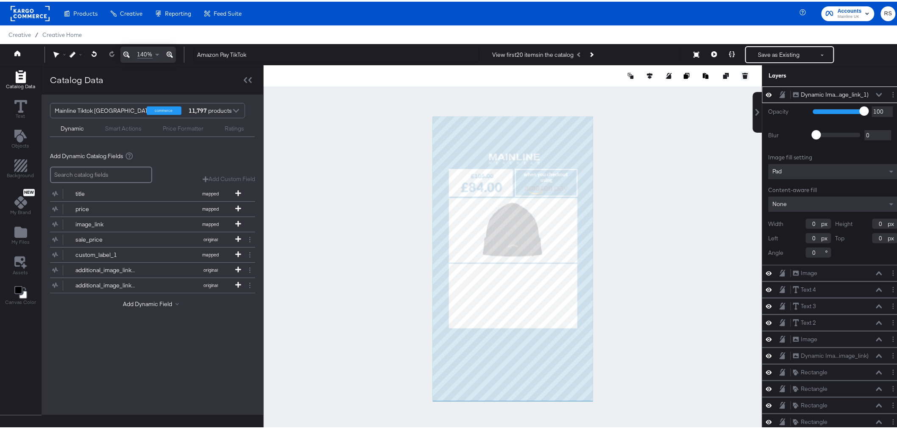
type input "1"
click at [123, 266] on div "additional_image_link_1" at bounding box center [105, 269] width 61 height 8
type input "1"
type input "232"
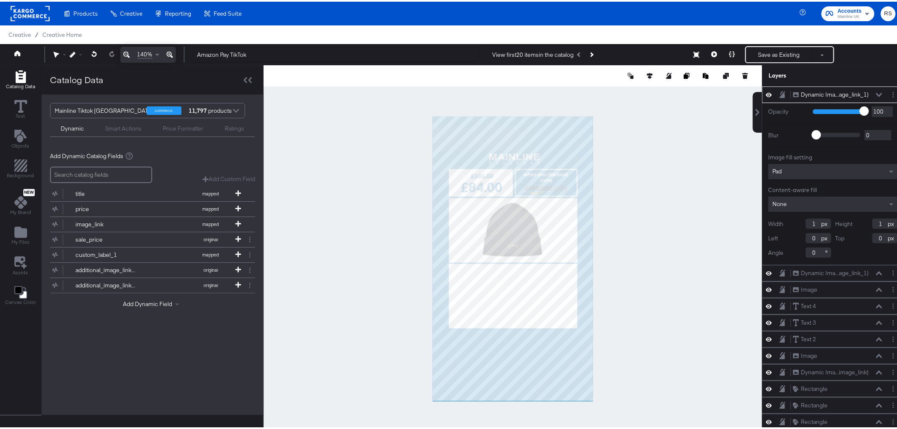
type input "232"
type input "1"
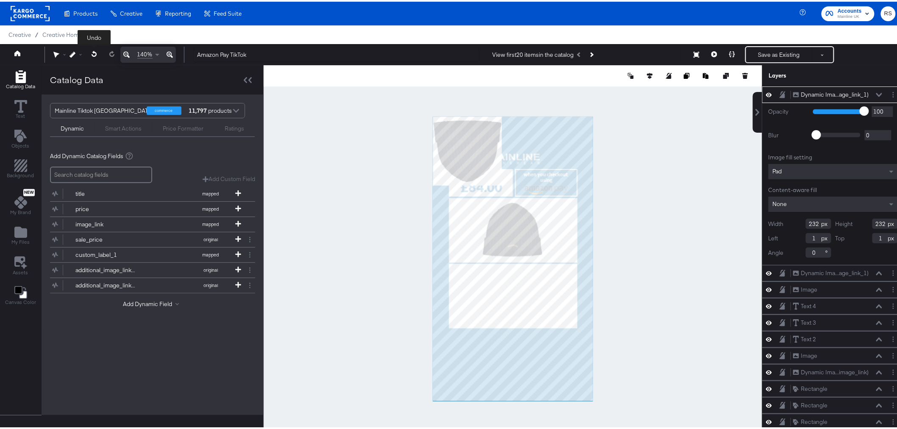
click at [90, 50] on button at bounding box center [94, 52] width 17 height 15
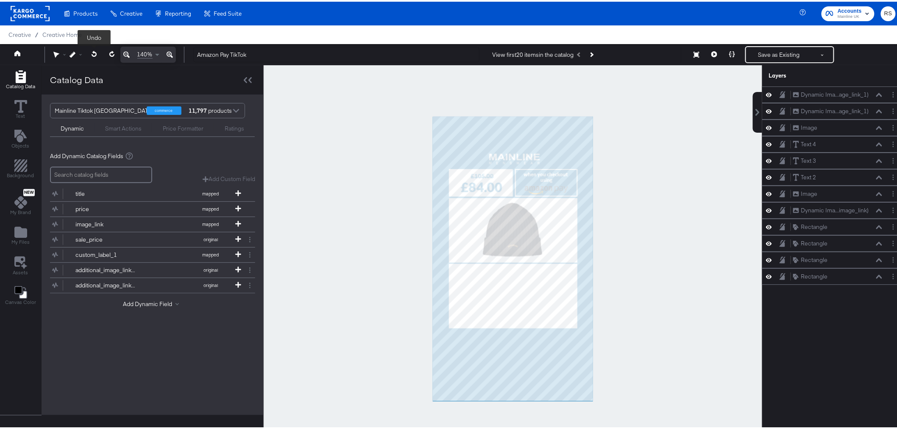
click at [90, 50] on button at bounding box center [94, 52] width 17 height 15
click at [682, 184] on div at bounding box center [513, 257] width 499 height 387
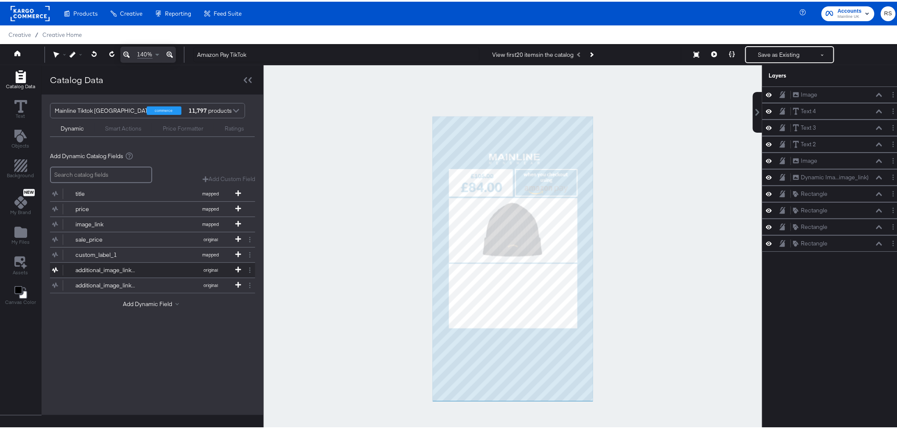
click at [137, 271] on button "additional_image_link_1 original" at bounding box center [147, 268] width 195 height 15
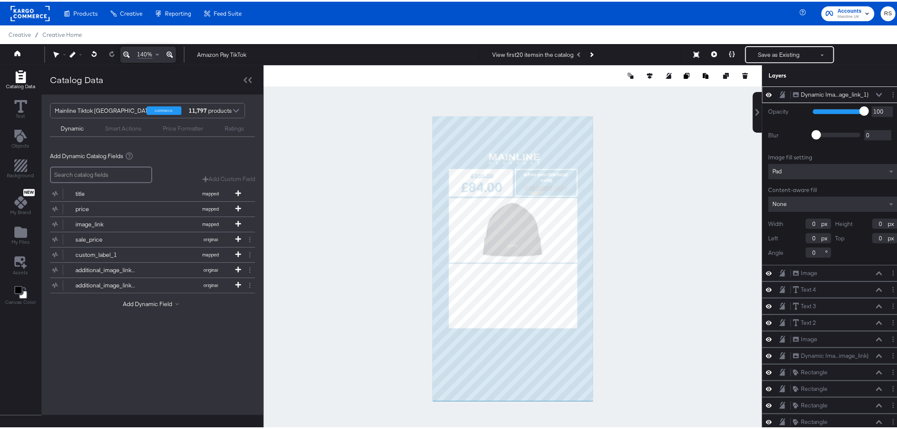
type input "1"
click at [94, 54] on icon at bounding box center [93, 52] width 5 height 6
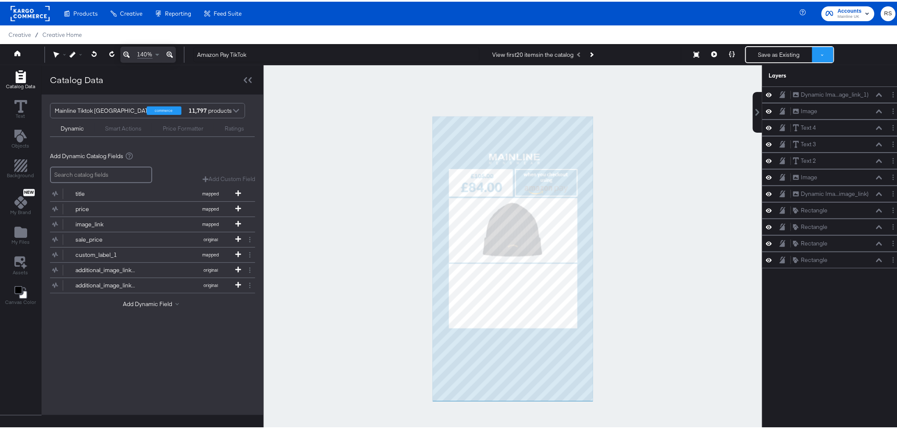
click at [812, 55] on button at bounding box center [822, 52] width 21 height 15
click at [789, 84] on button "Save as New Design" at bounding box center [794, 83] width 88 height 15
click at [782, 56] on button "Save as New Design" at bounding box center [779, 52] width 66 height 15
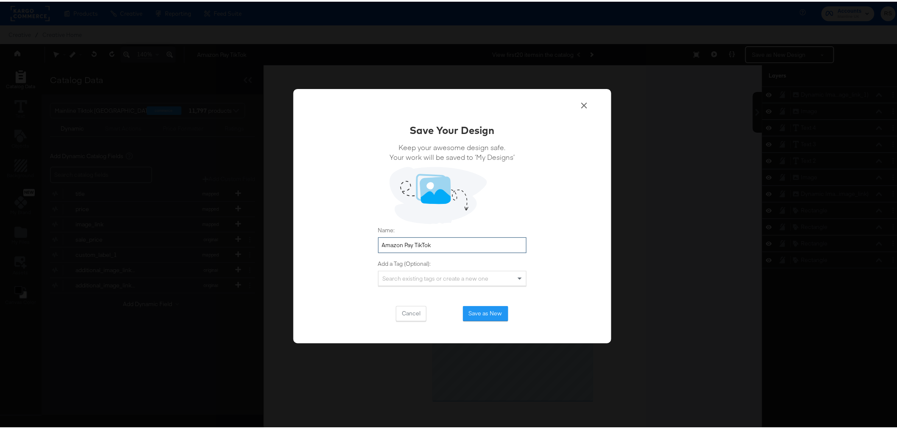
click at [446, 245] on input "Amazon Pay TikTok" at bounding box center [452, 244] width 148 height 16
type input "Amazon Pay TikTok Multi"
click at [497, 315] on button "Save as New" at bounding box center [485, 311] width 45 height 15
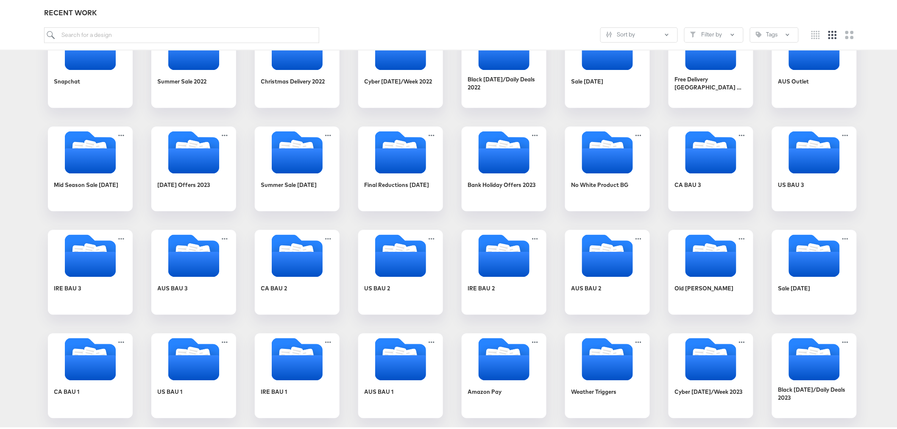
scroll to position [815, 0]
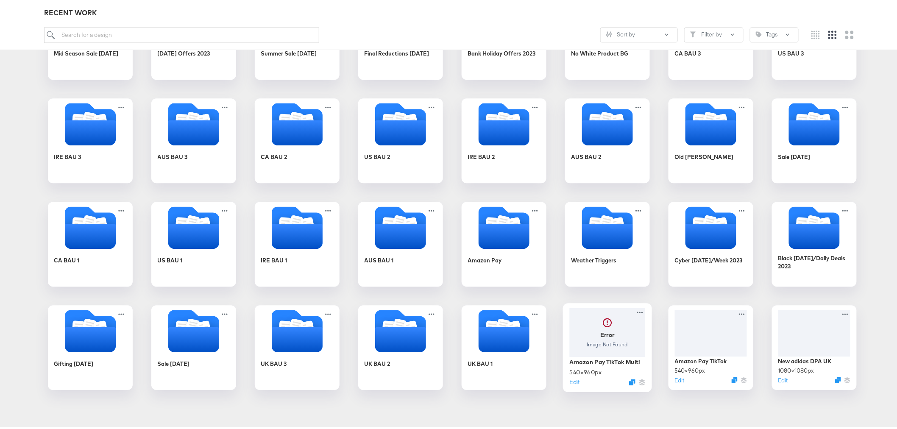
click at [615, 337] on div at bounding box center [607, 330] width 76 height 49
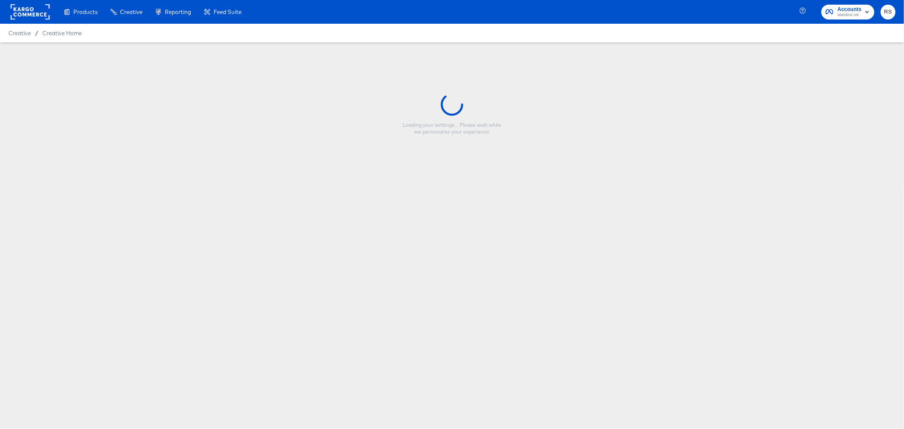
type input "Amazon Pay TikTok Multi"
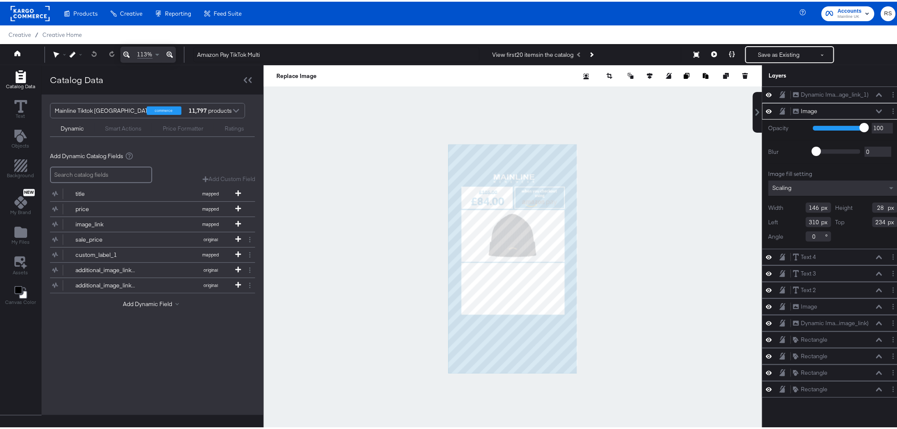
click at [596, 256] on div at bounding box center [513, 257] width 499 height 387
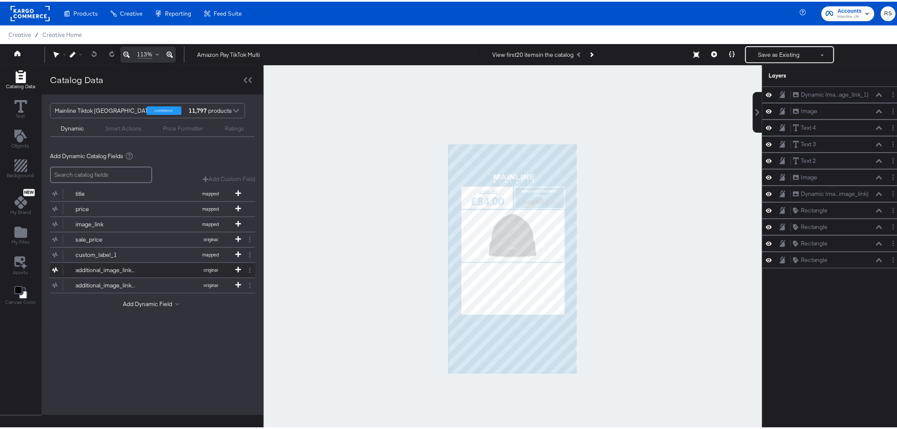
click at [135, 266] on div "additional_image_link_1" at bounding box center [105, 269] width 61 height 8
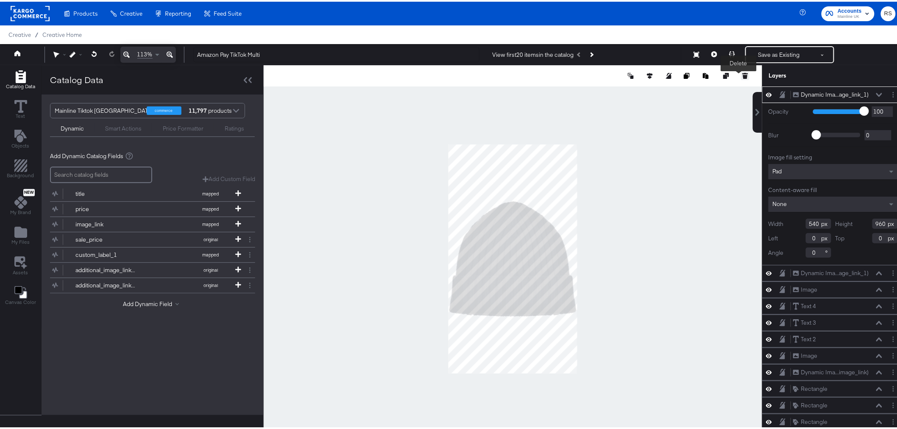
click at [742, 72] on button at bounding box center [745, 74] width 8 height 8
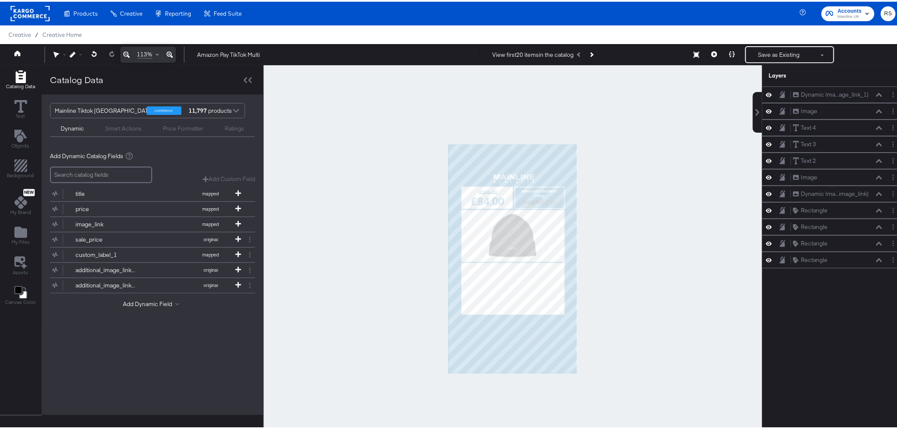
click at [656, 153] on div at bounding box center [513, 257] width 499 height 387
click at [139, 287] on button "additional_image_link_2 original" at bounding box center [147, 283] width 195 height 15
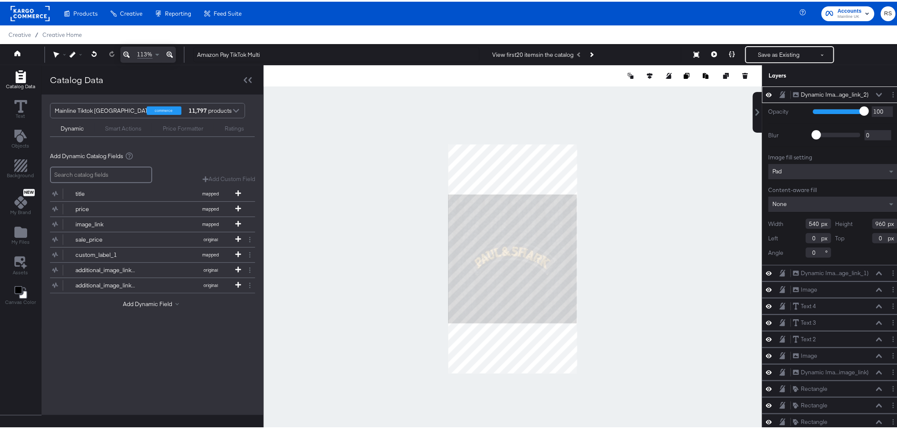
click at [787, 163] on div "Pad" at bounding box center [833, 169] width 129 height 15
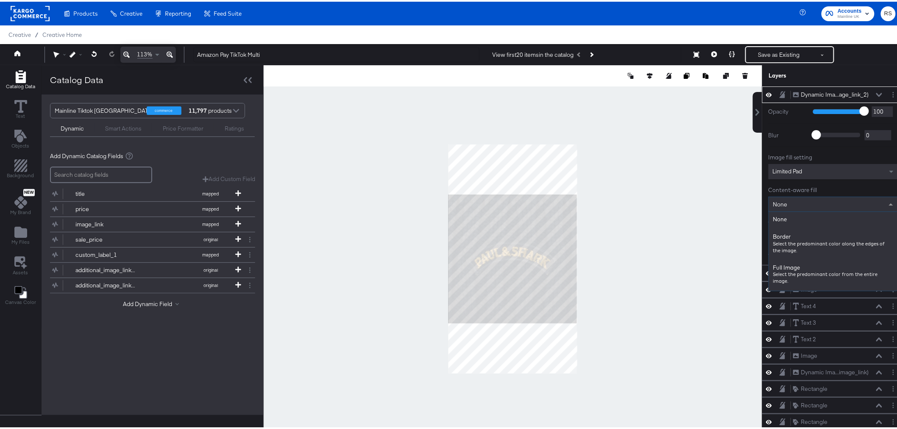
click at [815, 203] on div "None" at bounding box center [833, 202] width 128 height 14
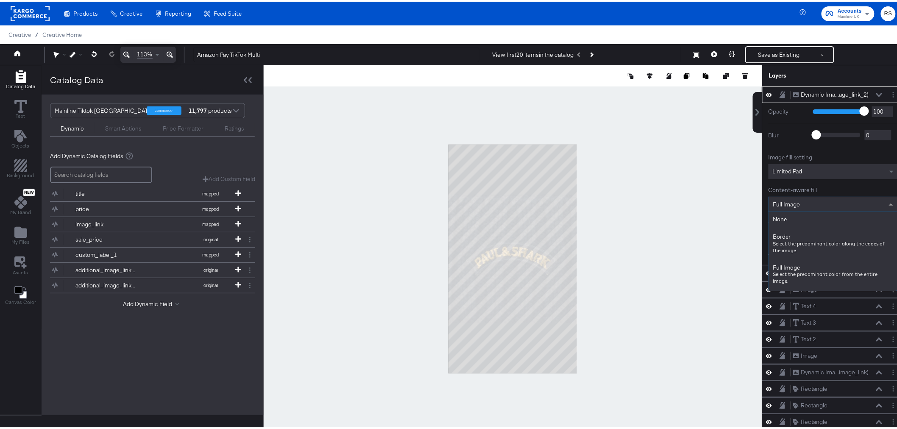
click at [814, 203] on div "Full Image" at bounding box center [833, 202] width 128 height 14
click at [798, 206] on div "Border" at bounding box center [833, 202] width 128 height 14
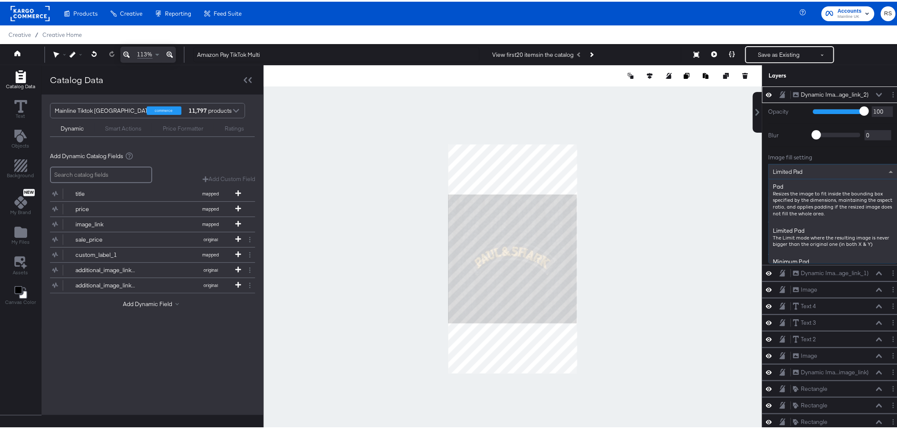
click at [793, 167] on span "Limited Pad" at bounding box center [788, 170] width 30 height 8
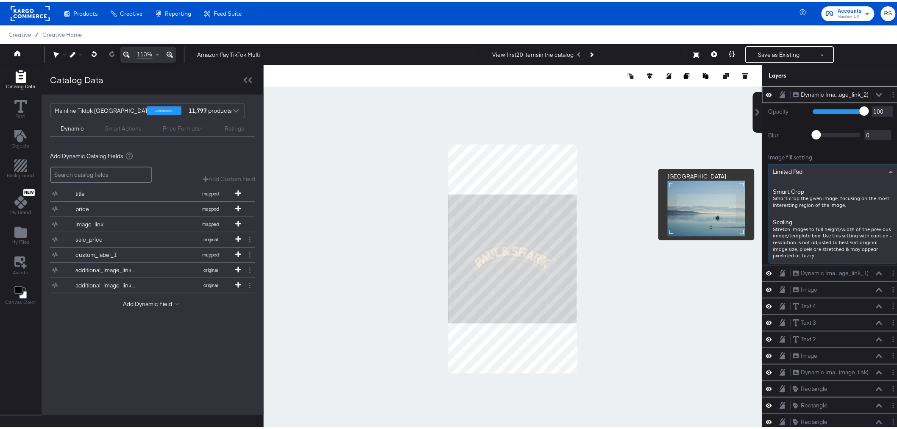
scroll to position [228, 0]
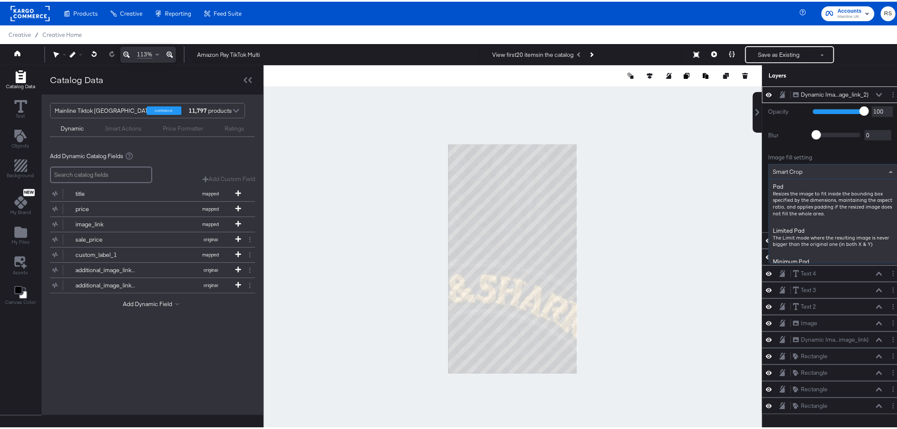
click at [804, 163] on div "Smart Crop" at bounding box center [833, 170] width 128 height 14
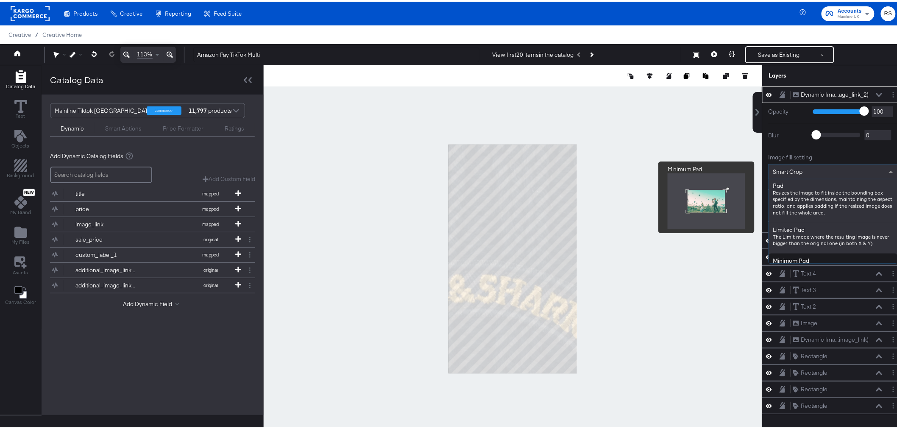
scroll to position [0, 0]
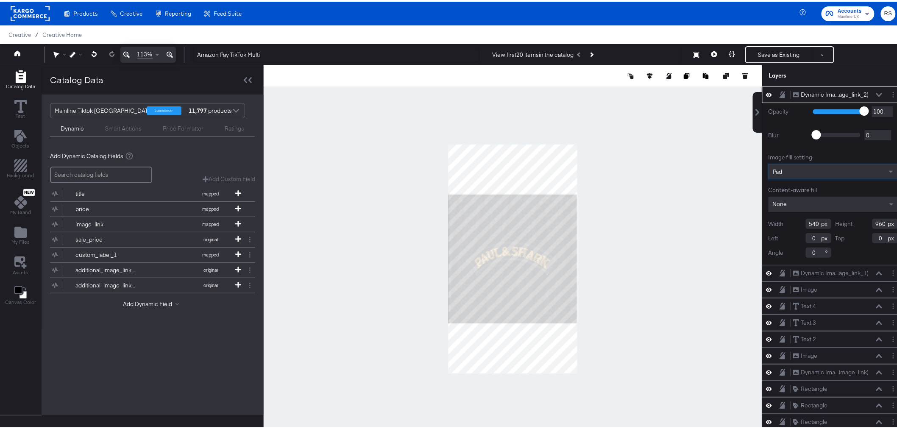
click at [799, 199] on div "None" at bounding box center [833, 202] width 129 height 15
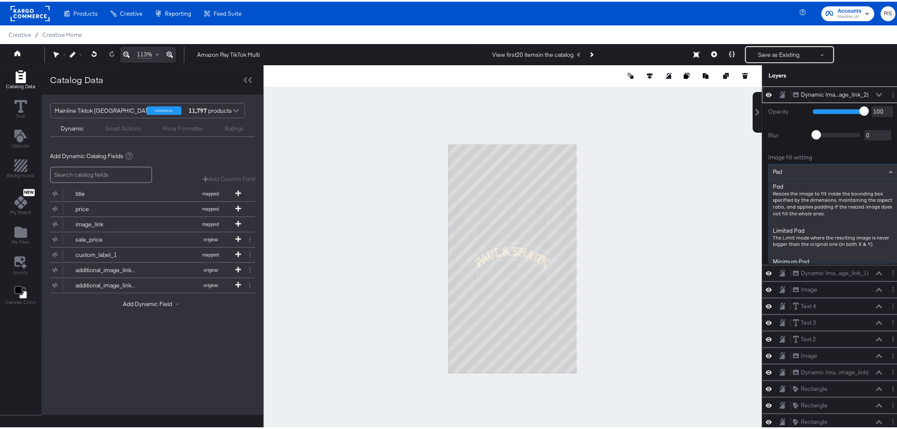
click at [779, 170] on div "Pad" at bounding box center [833, 170] width 128 height 14
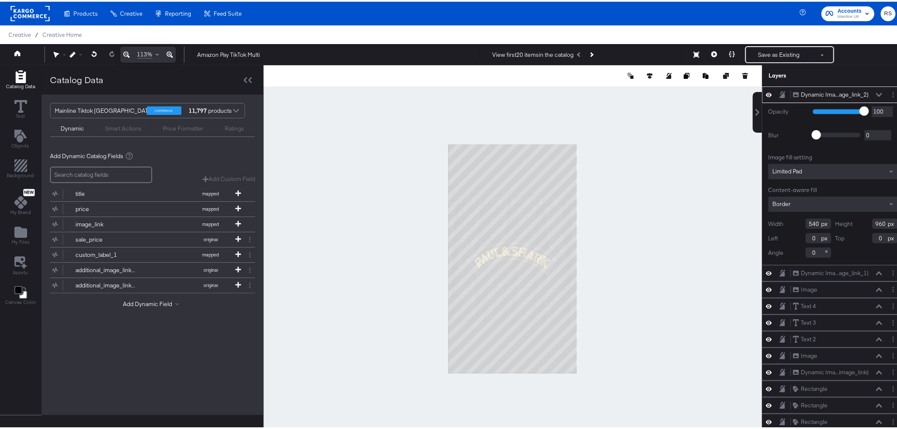
type input "405"
type input "726"
type input "234"
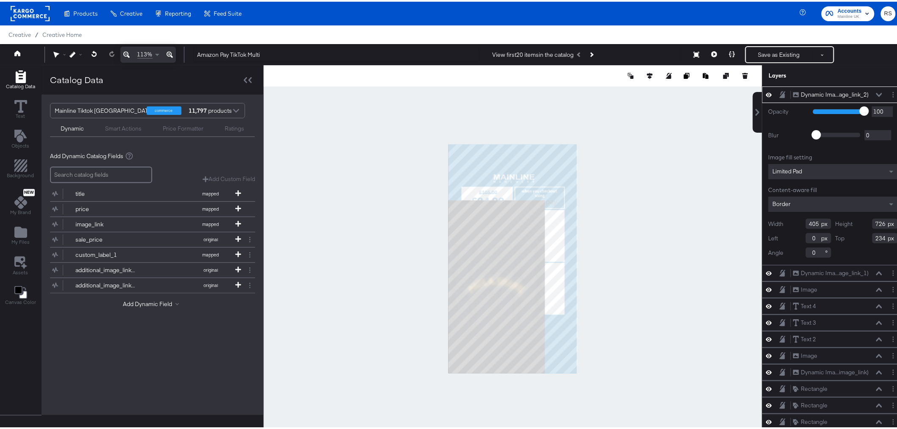
type input "103"
type input "157"
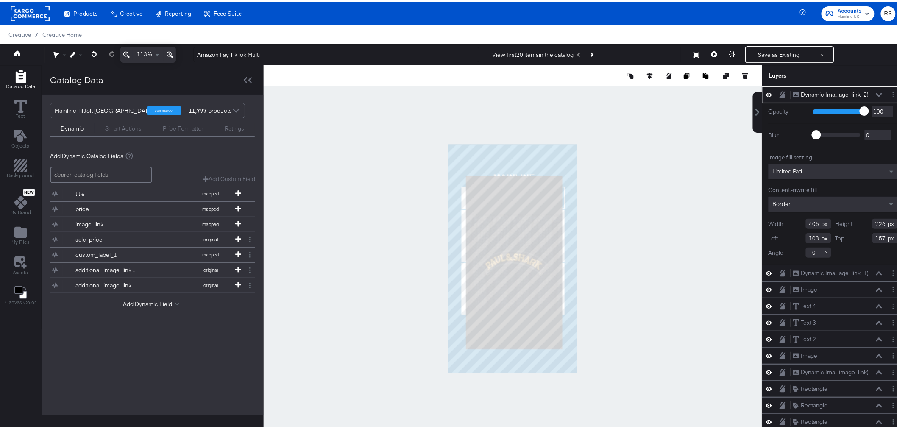
type input "73"
type input "133"
click at [793, 166] on span "Limited Pad" at bounding box center [788, 170] width 30 height 8
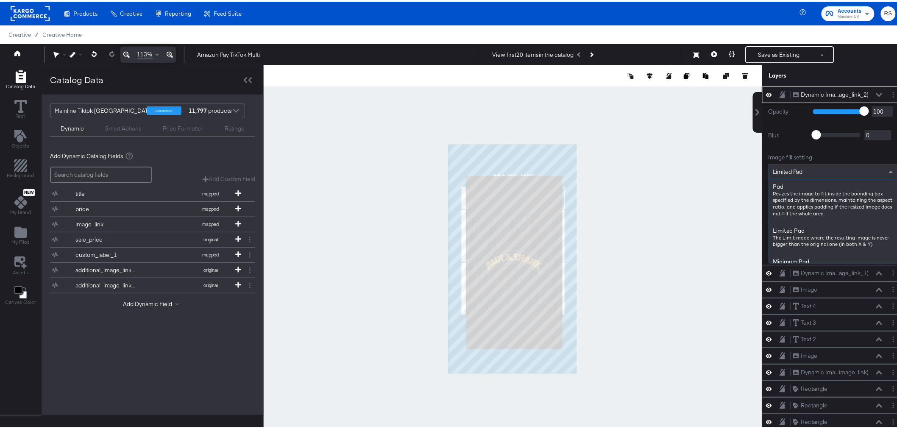
scroll to position [44, 0]
click at [807, 169] on div "Minimum Pad" at bounding box center [833, 170] width 128 height 14
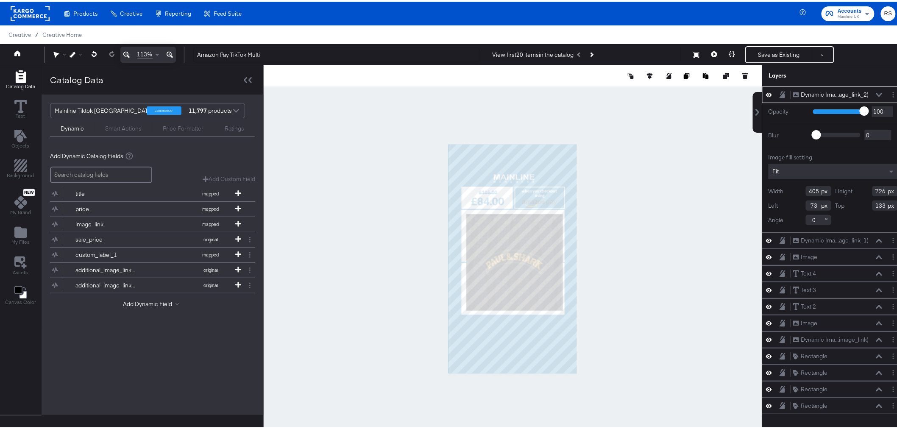
type input "75"
type input "292"
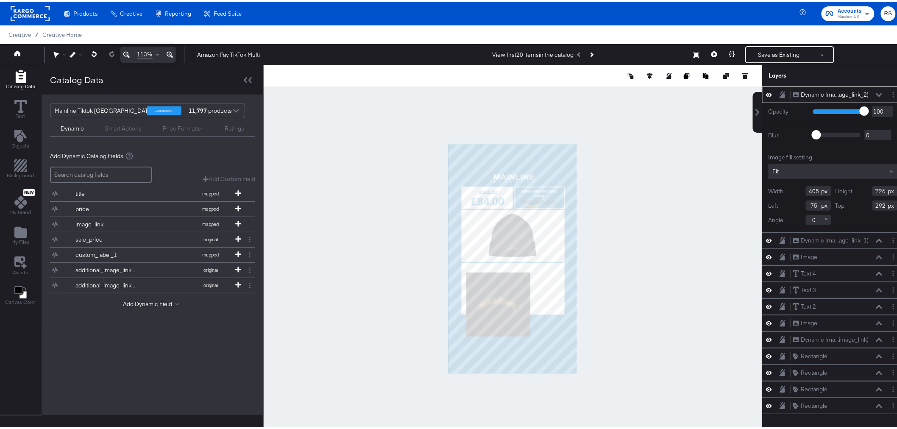
type input "268"
type input "481"
type input "536"
type input "118"
type input "323"
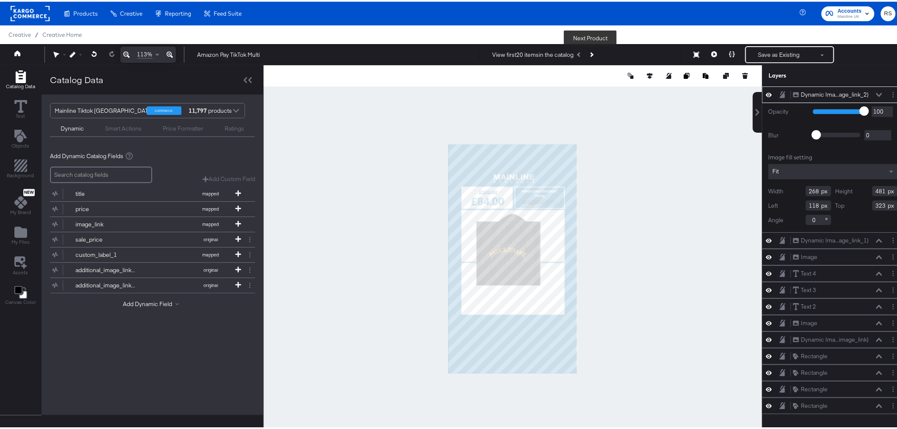
click at [593, 52] on button "Next Product" at bounding box center [591, 52] width 12 height 15
type input "141"
type input "536"
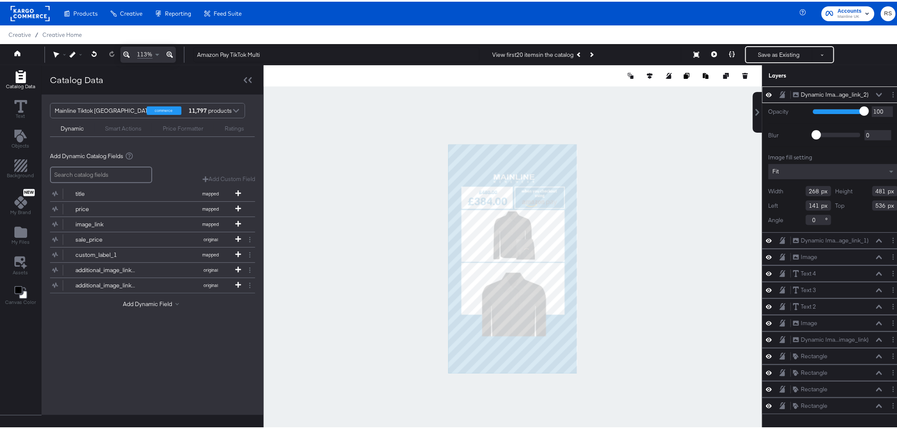
type input "213"
type input "382"
type input "636"
type input "183"
type input "503"
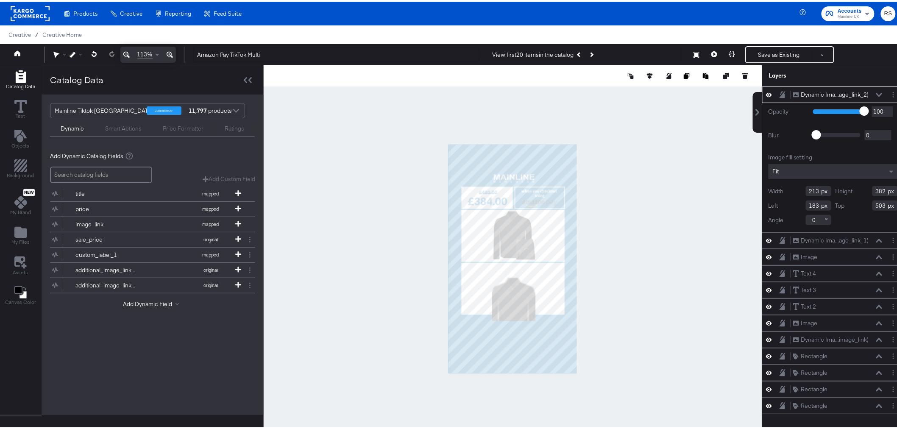
type input "181"
type input "325"
type input "515"
type input "199"
type input "375"
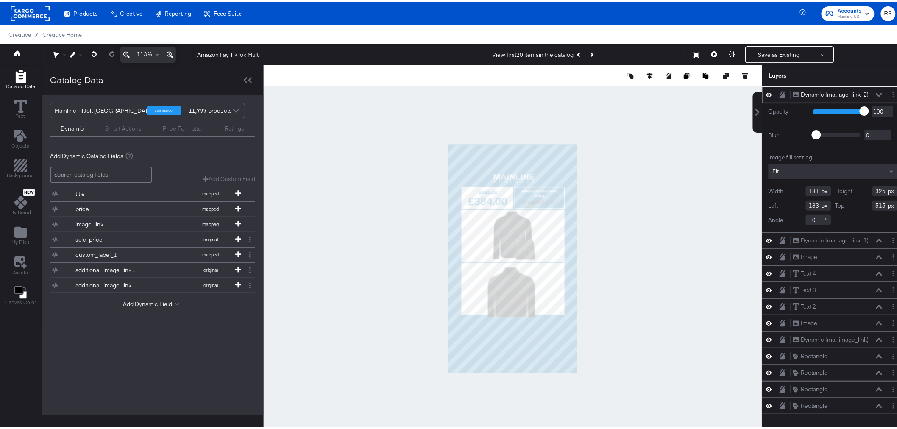
type input "165"
type input "508"
click at [621, 255] on div at bounding box center [513, 257] width 499 height 387
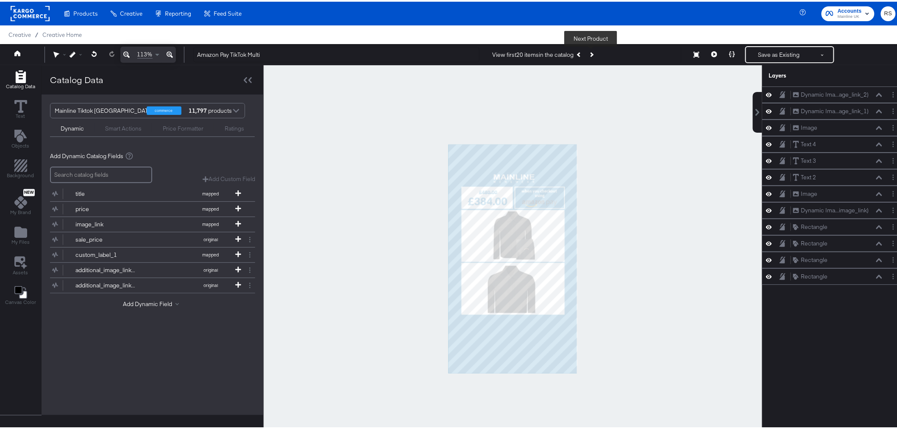
click at [594, 53] on button "Next Product" at bounding box center [591, 52] width 12 height 15
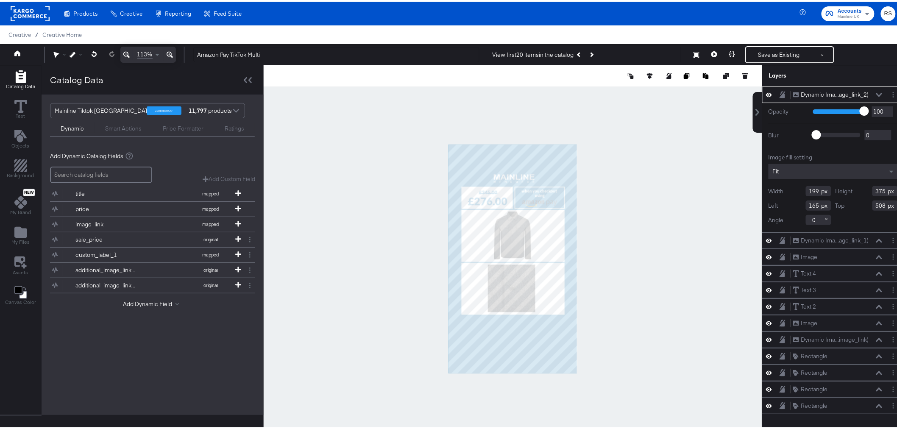
type input "504"
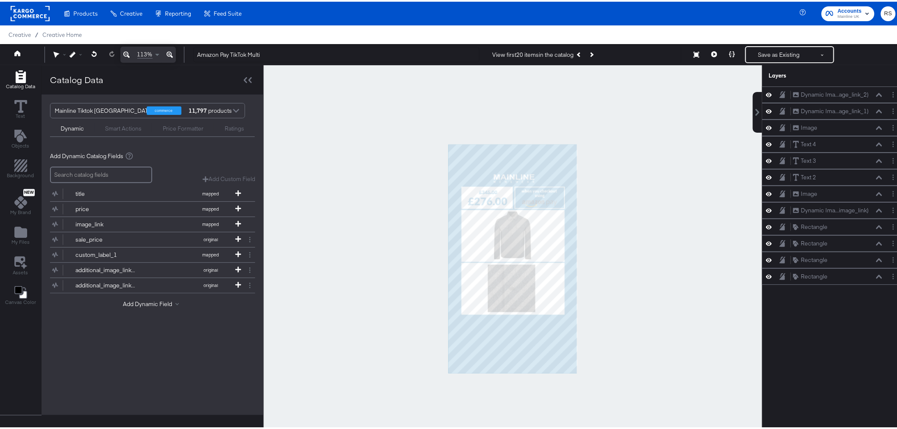
click at [602, 284] on div at bounding box center [513, 257] width 499 height 387
click at [785, 53] on button "Save as Existing" at bounding box center [779, 52] width 66 height 15
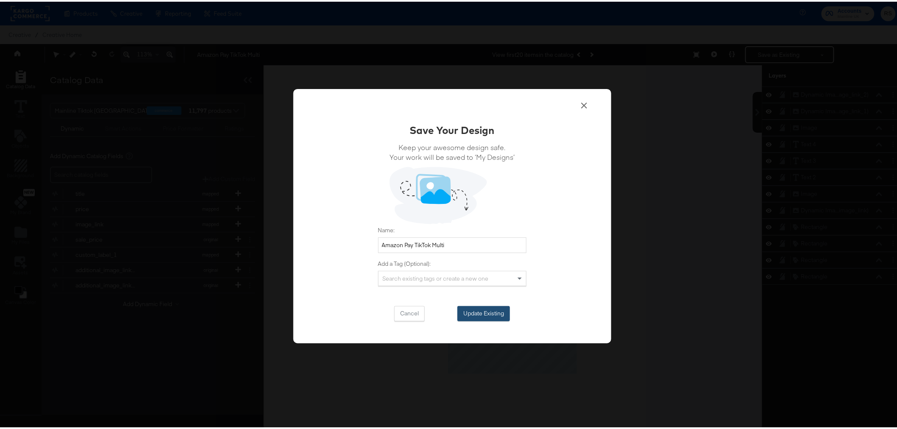
click at [478, 312] on button "Update Existing" at bounding box center [483, 311] width 53 height 15
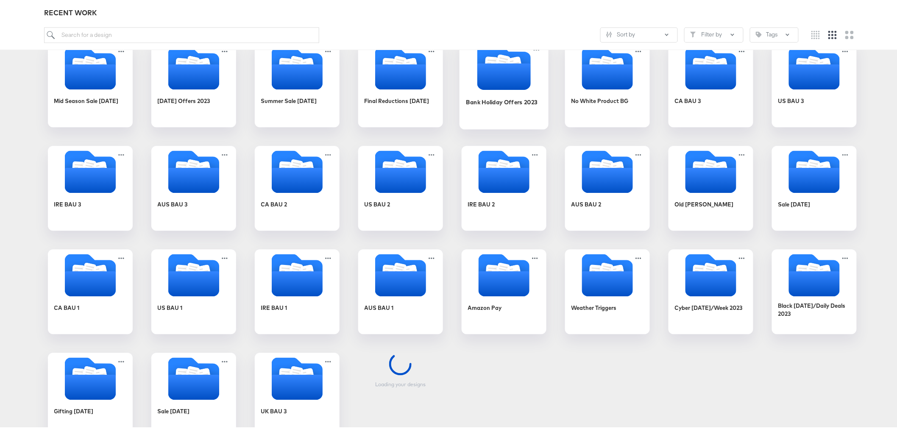
scroll to position [815, 0]
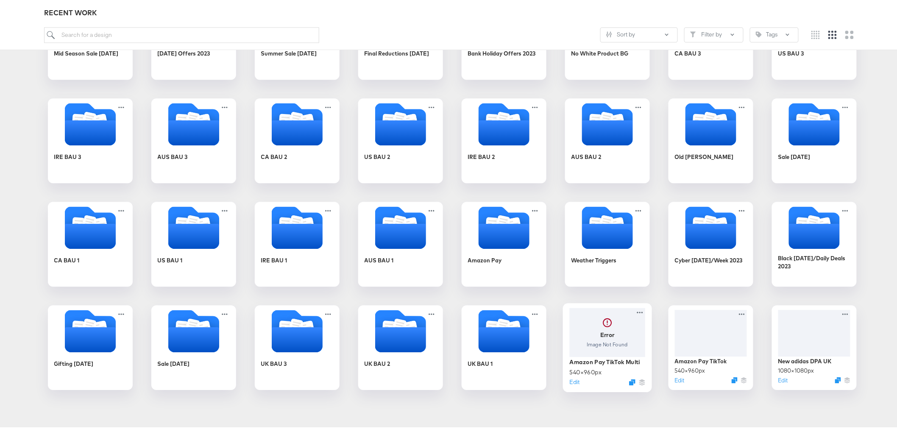
click at [618, 328] on div at bounding box center [607, 330] width 76 height 49
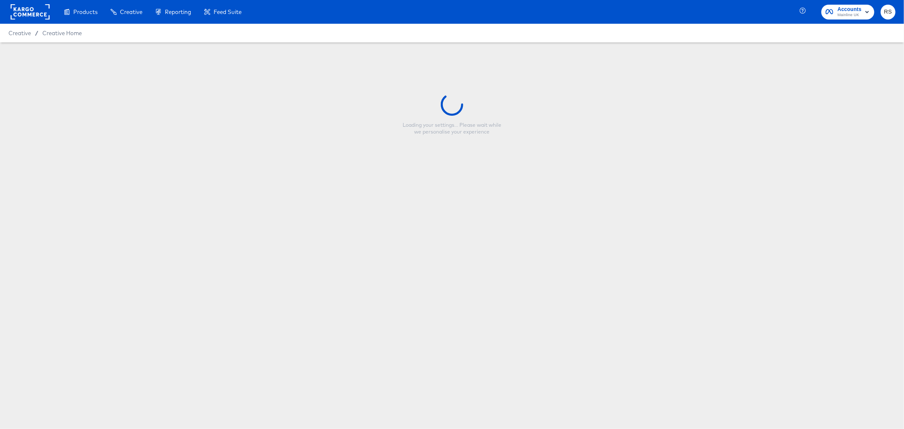
type input "Amazon Pay TikTok Multi"
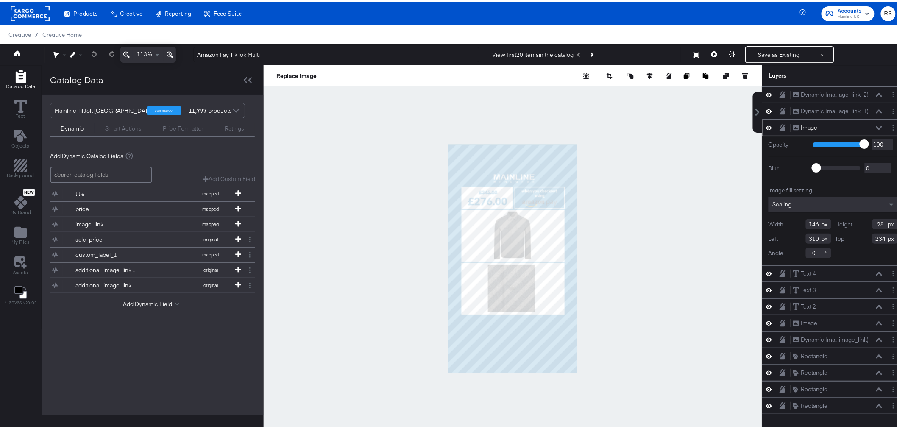
click at [697, 289] on div at bounding box center [513, 257] width 499 height 387
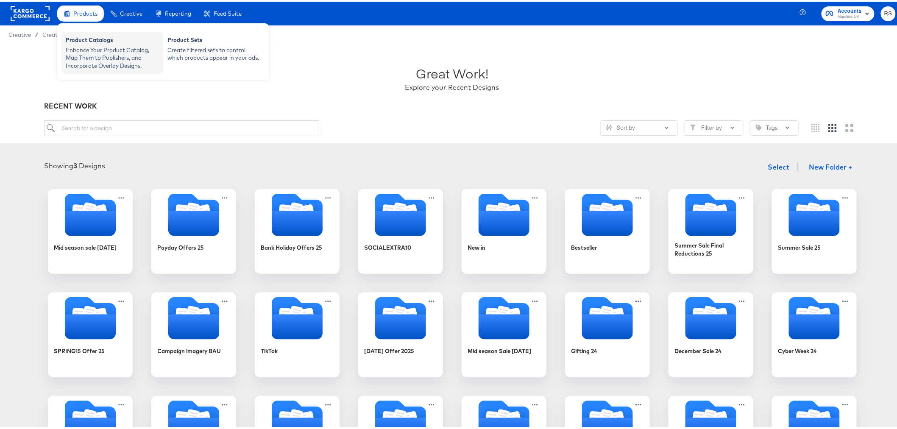
click at [96, 50] on div "Enhance Your Product Catalog, Map Them to Publishers, and Incorporate Overlay D…" at bounding box center [112, 57] width 93 height 24
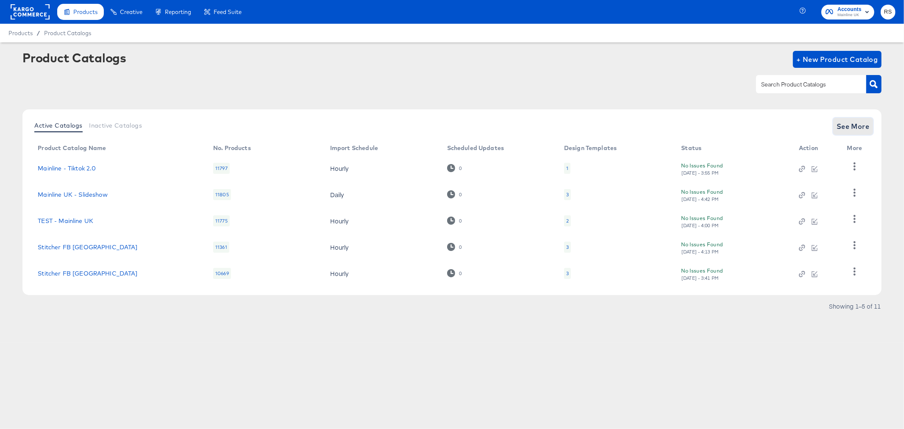
click at [853, 125] on span "See More" at bounding box center [853, 126] width 33 height 12
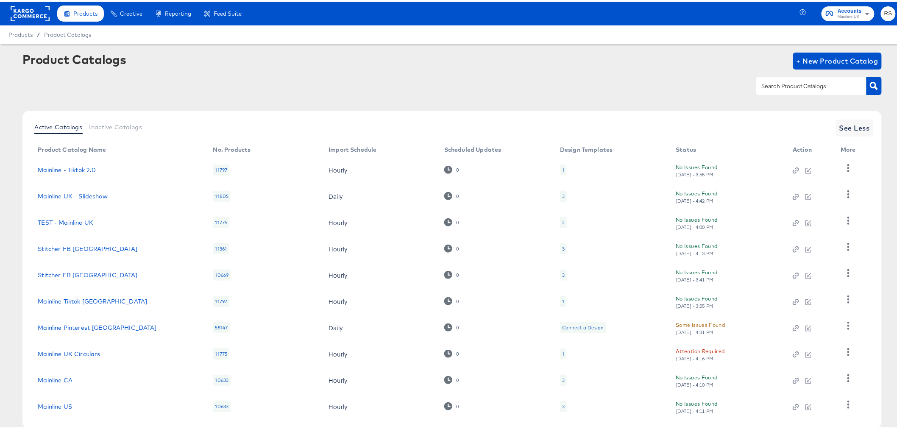
scroll to position [45, 0]
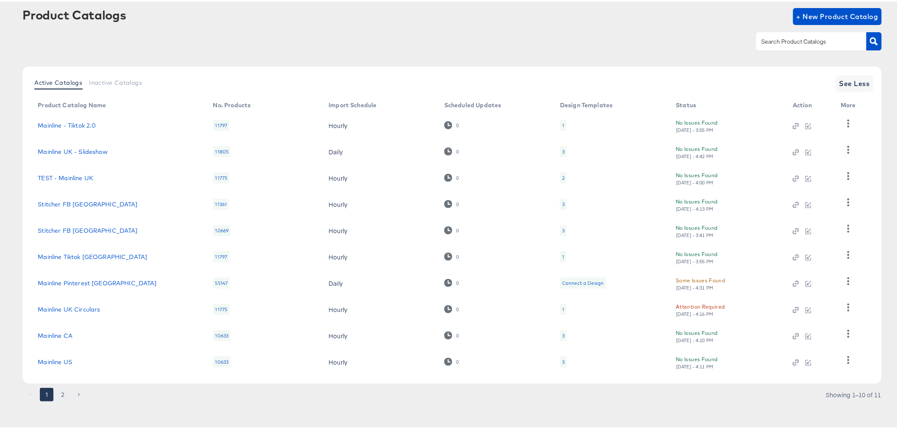
click at [61, 395] on button "2" at bounding box center [63, 393] width 14 height 14
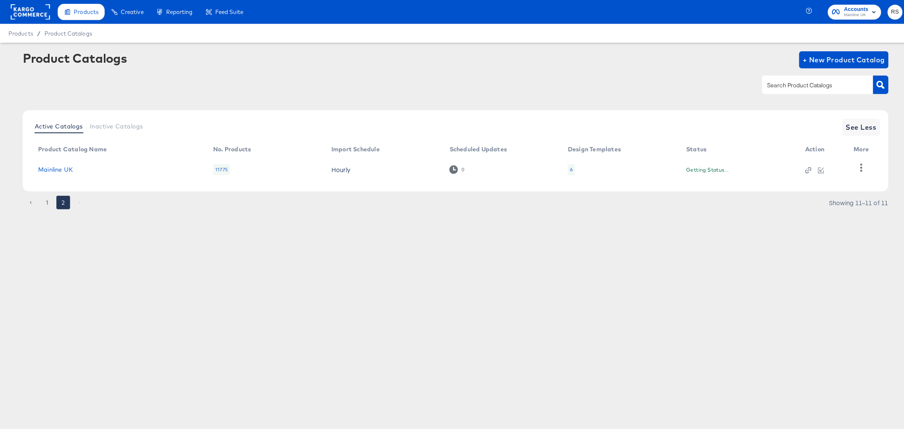
scroll to position [0, 0]
click at [56, 168] on link "Mainline UK" at bounding box center [55, 168] width 35 height 7
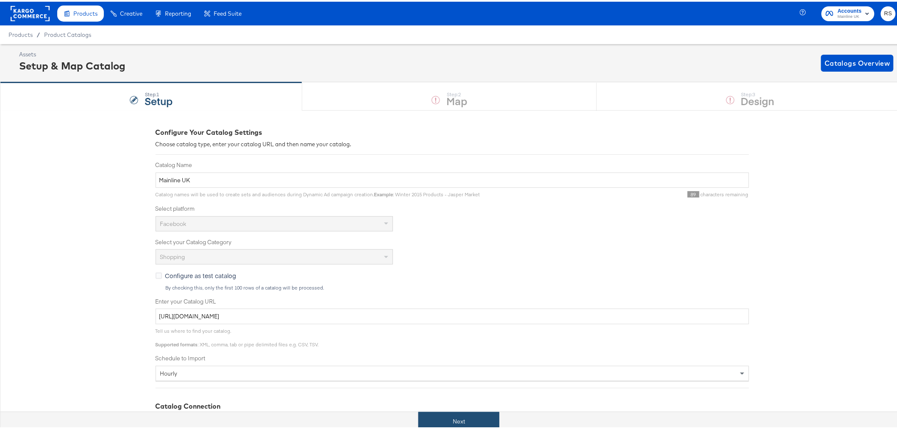
click at [456, 421] on button "Next" at bounding box center [458, 419] width 81 height 19
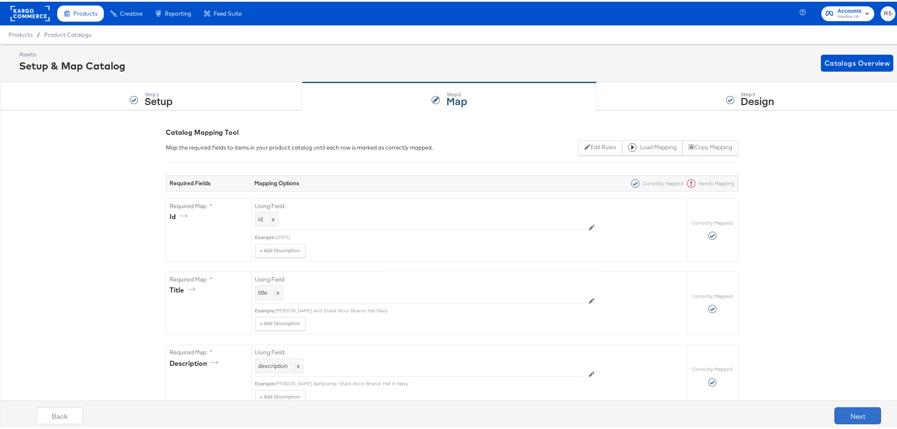
click at [837, 410] on button "Next" at bounding box center [858, 414] width 47 height 17
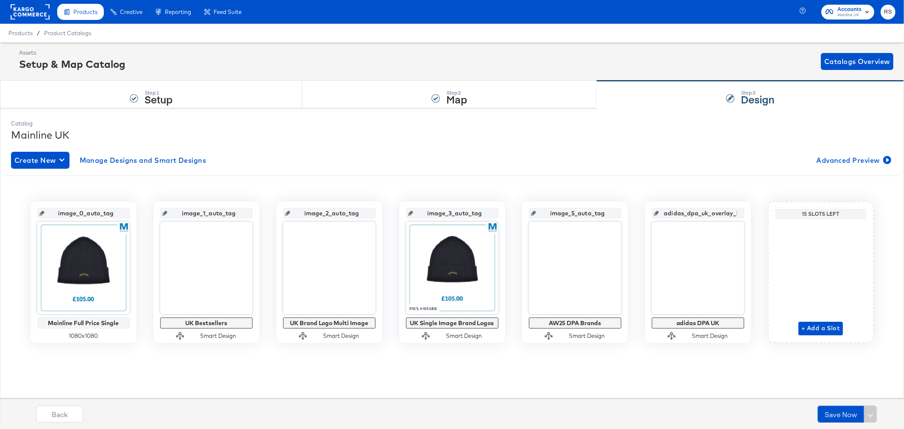
click at [36, 9] on rect at bounding box center [30, 11] width 39 height 15
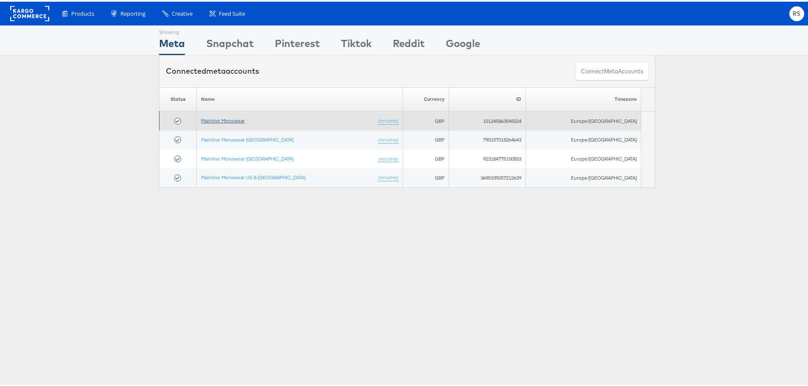
click at [235, 118] on link "Mainline Menswear" at bounding box center [223, 119] width 44 height 6
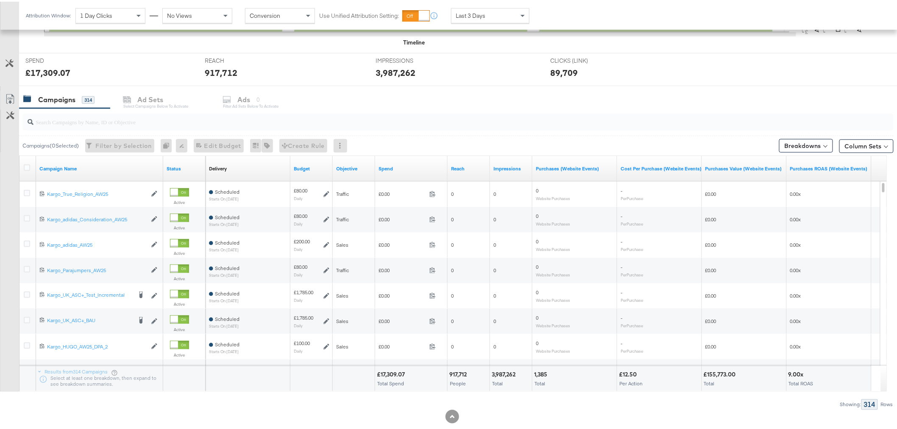
scroll to position [316, 0]
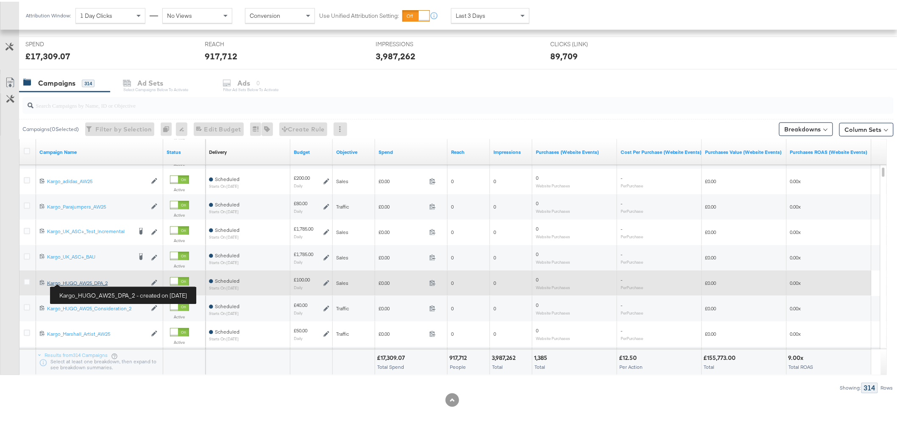
click at [82, 281] on div "Kargo_HUGO_AW25_DPA_2 Kargo_HUGO_AW25_DPA_2" at bounding box center [97, 281] width 100 height 7
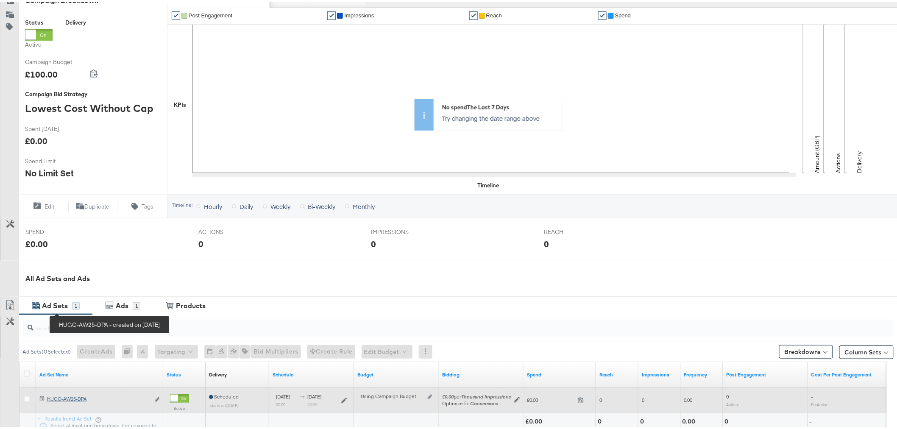
scroll to position [212, 0]
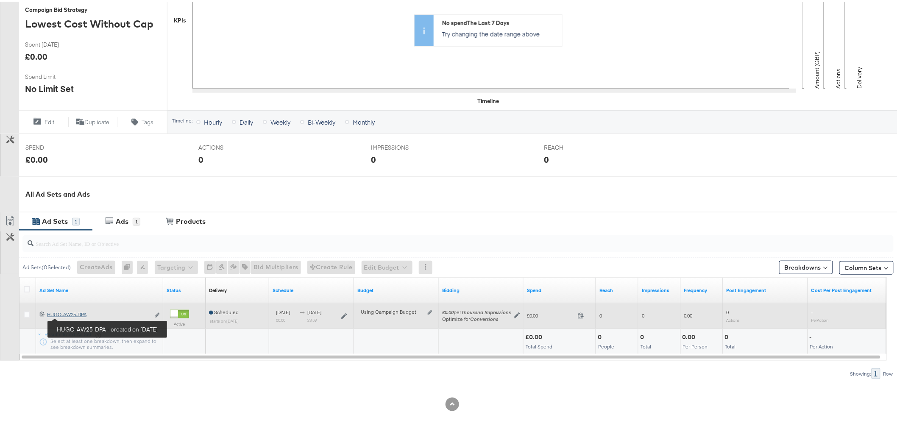
click at [70, 315] on div "HUGO-AW25-DPA HUGO-AW25-DPA" at bounding box center [98, 312] width 103 height 7
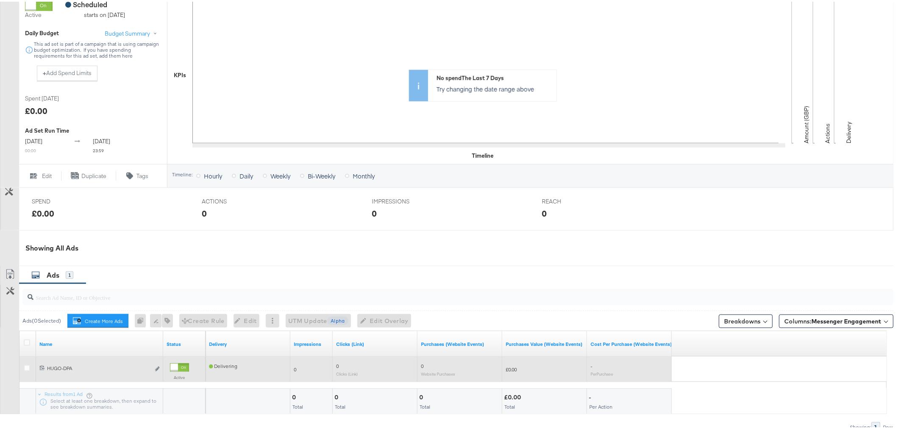
scroll to position [235, 0]
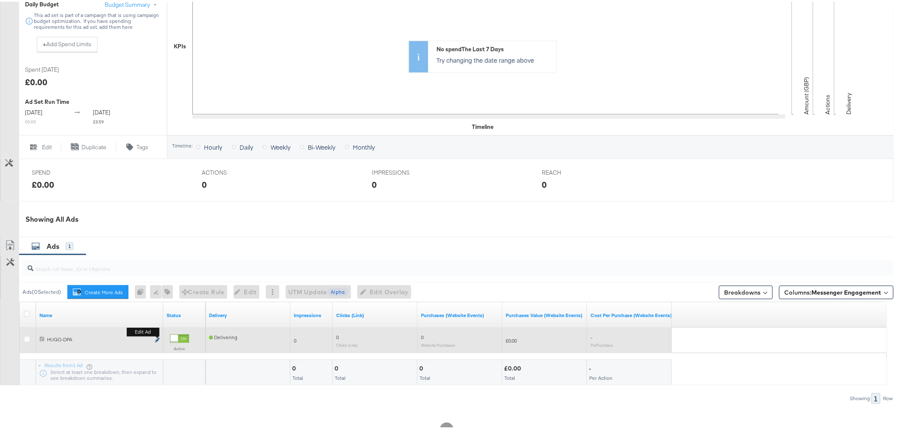
click at [156, 341] on icon "link" at bounding box center [157, 338] width 4 height 5
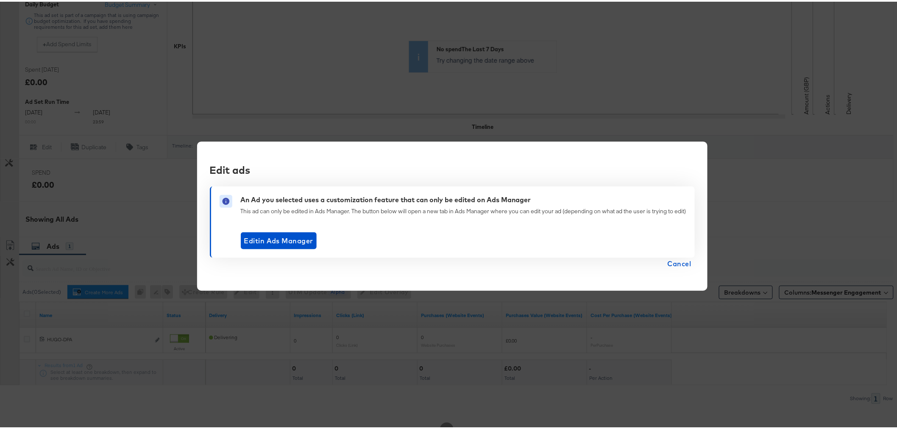
click at [688, 260] on span "Cancel" at bounding box center [680, 262] width 24 height 12
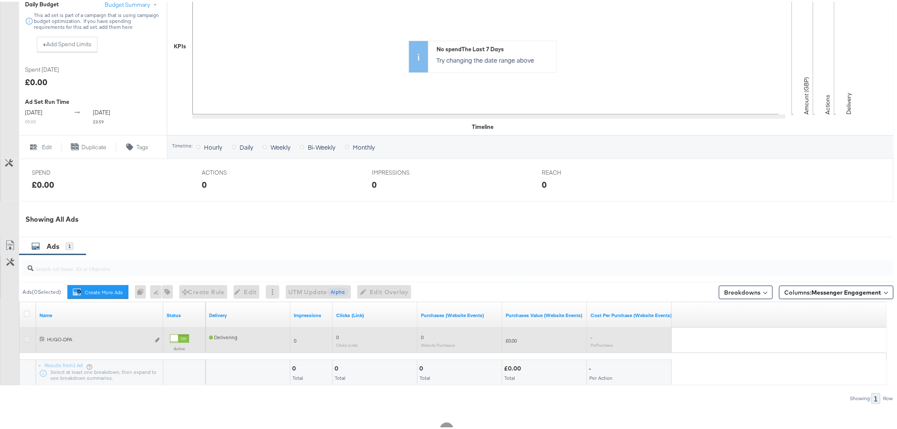
click at [24, 341] on icon at bounding box center [27, 337] width 6 height 6
click at [0, 0] on input "checkbox" at bounding box center [0, 0] width 0 height 0
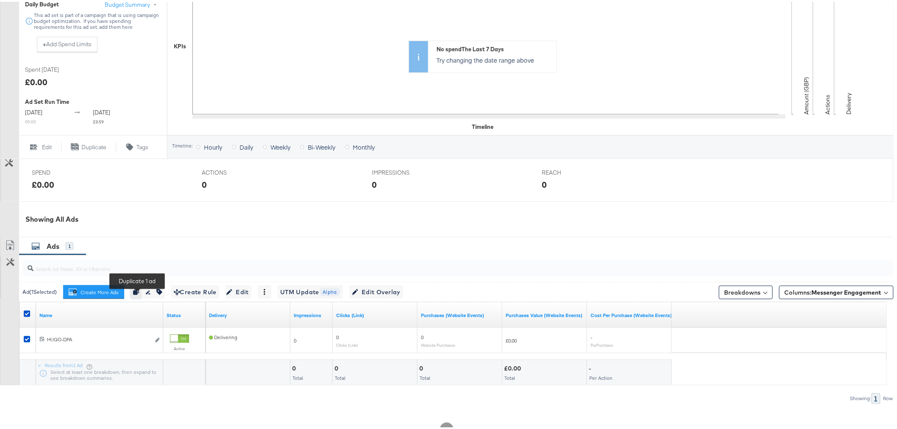
click at [137, 293] on icon "button" at bounding box center [136, 290] width 6 height 6
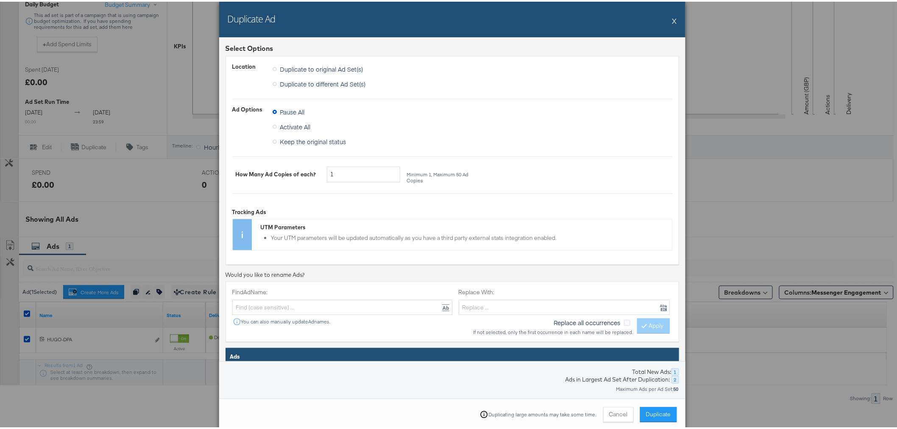
click at [276, 126] on label "Activate All" at bounding box center [294, 125] width 42 height 13
click at [0, 0] on input "Activate All" at bounding box center [0, 0] width 0 height 0
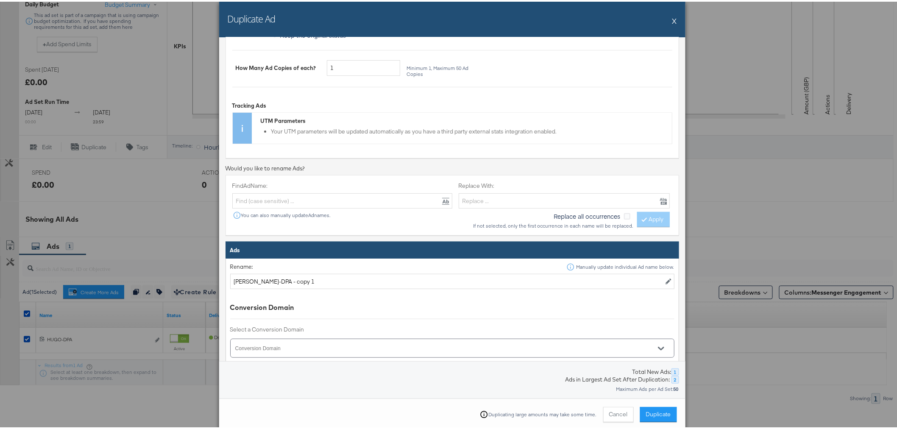
scroll to position [188, 0]
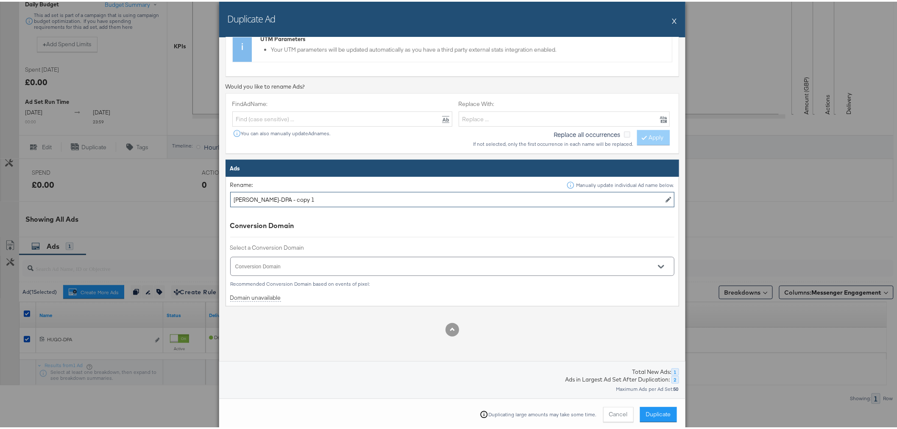
drag, startPoint x: 287, startPoint y: 196, endPoint x: 260, endPoint y: 198, distance: 27.2
click at [259, 196] on input "HUGO-DPA - copy 1" at bounding box center [452, 198] width 444 height 16
type input "HUGO-DP"
click at [337, 264] on input "Conversion Domain" at bounding box center [440, 269] width 412 height 10
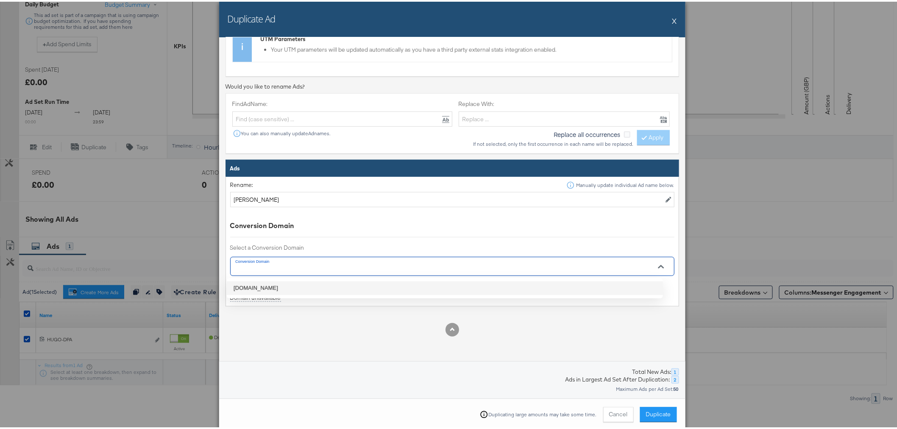
click at [320, 281] on li "mainlinemenswear.co.uk" at bounding box center [445, 287] width 436 height 14
type input "mainlinemenswear.co.uk"
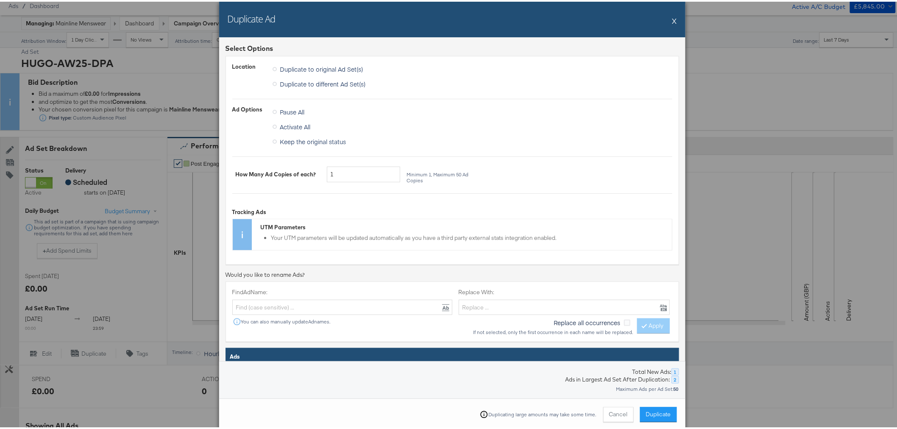
scroll to position [0, 0]
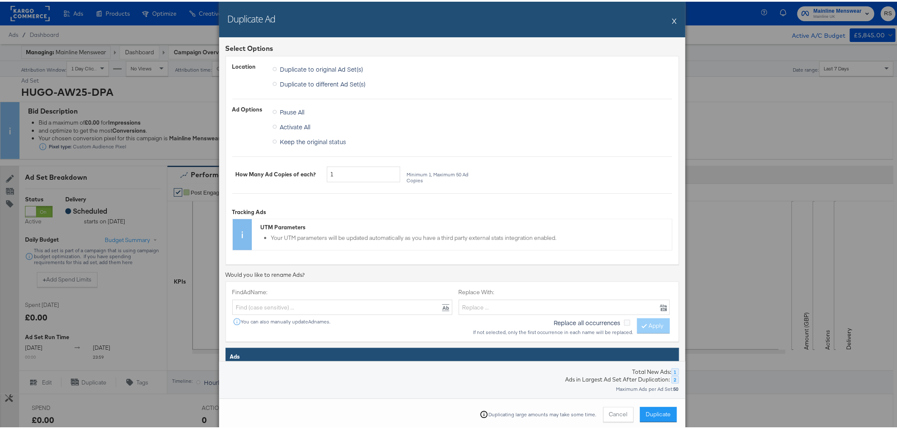
click at [672, 18] on button "X" at bounding box center [674, 19] width 5 height 17
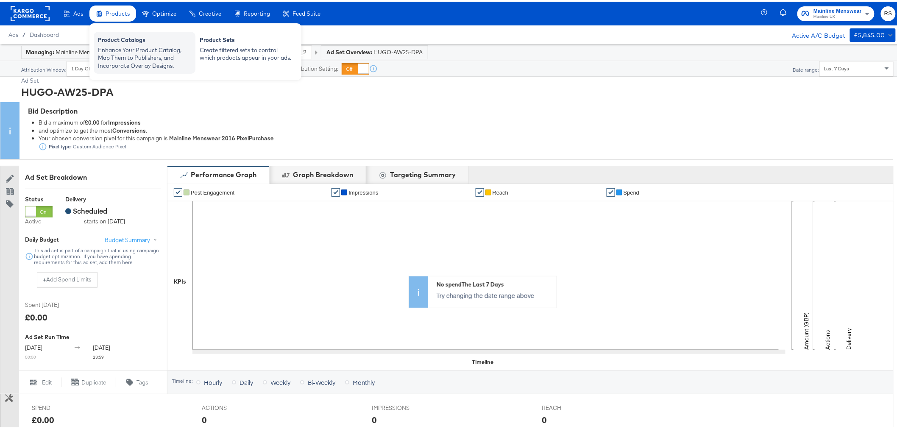
click at [163, 42] on div "Product Catalogs" at bounding box center [144, 39] width 93 height 10
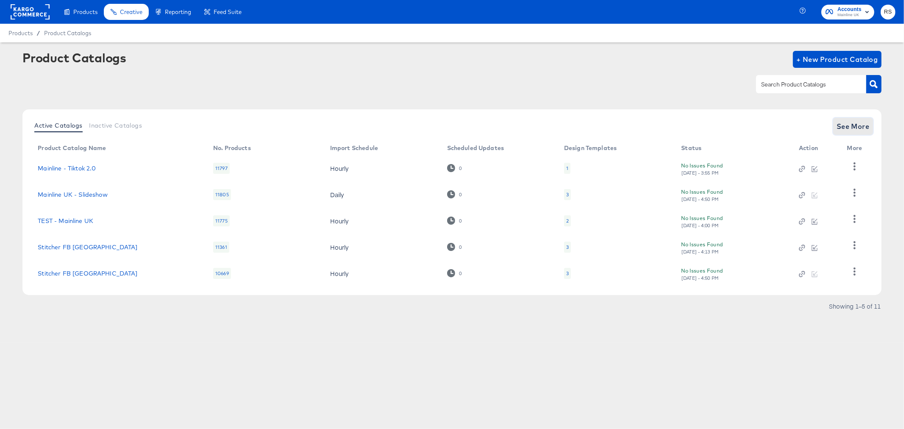
click at [833, 124] on button "See More" at bounding box center [853, 126] width 40 height 17
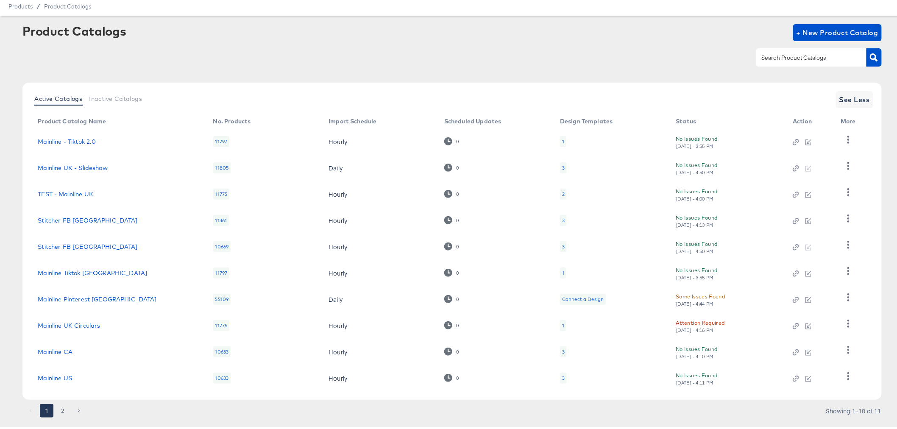
scroll to position [45, 0]
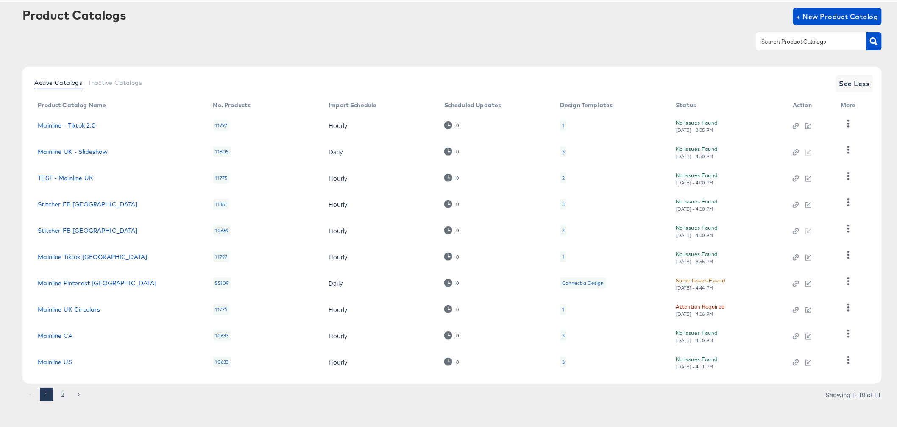
click at [65, 396] on button "2" at bounding box center [63, 393] width 14 height 14
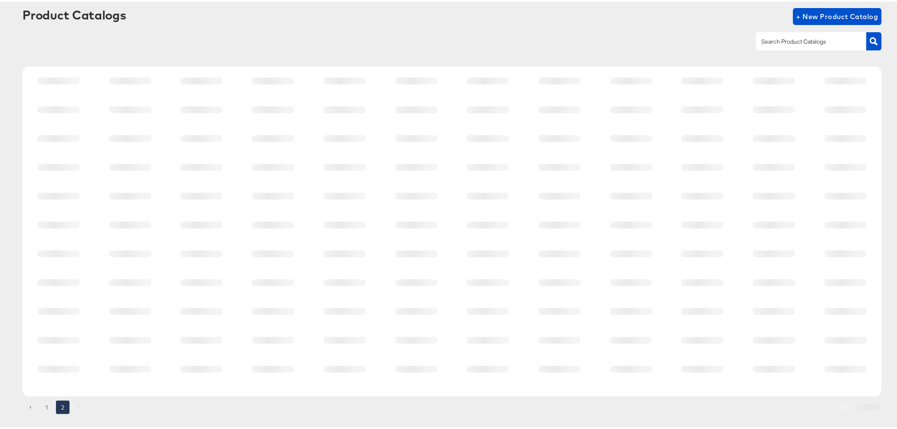
scroll to position [0, 0]
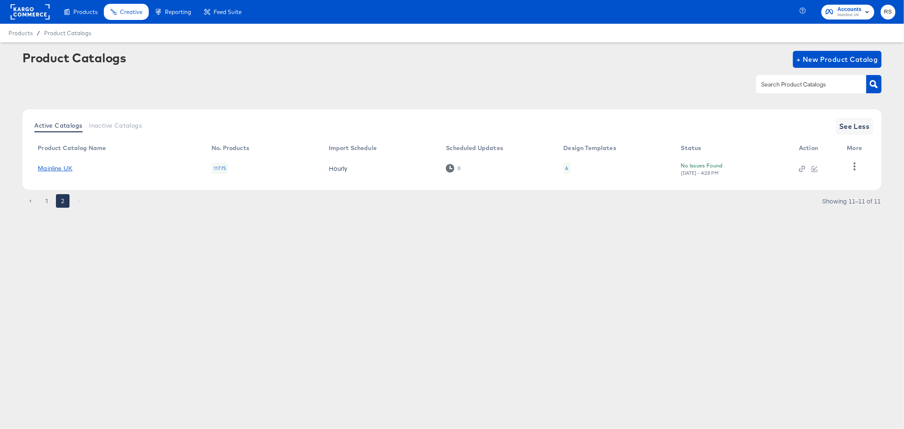
click at [64, 170] on link "Mainline UK" at bounding box center [55, 168] width 35 height 7
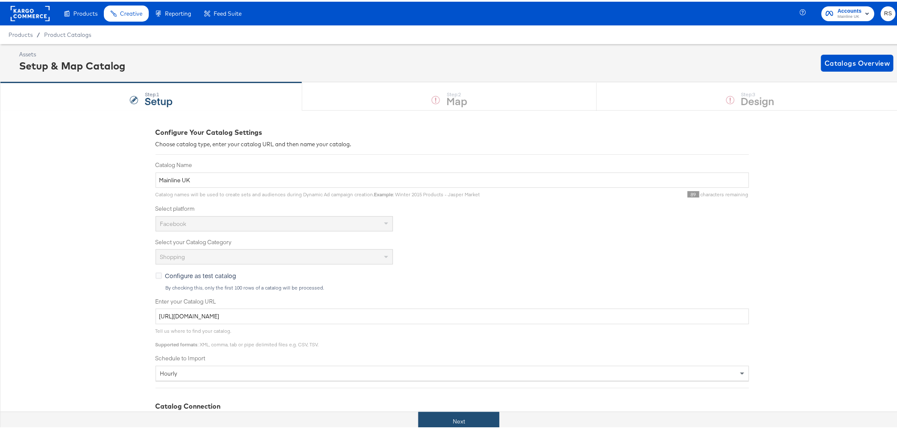
click at [431, 416] on button "Next" at bounding box center [458, 419] width 81 height 19
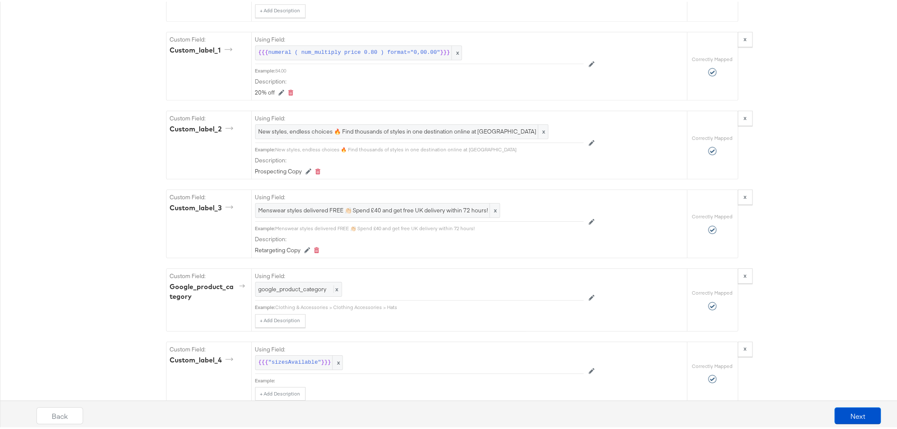
scroll to position [989, 0]
click at [855, 410] on button "Next" at bounding box center [858, 414] width 47 height 17
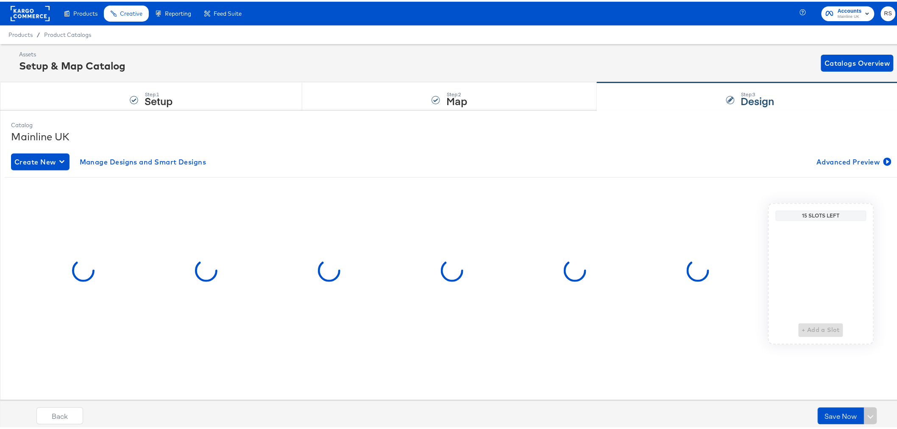
scroll to position [0, 0]
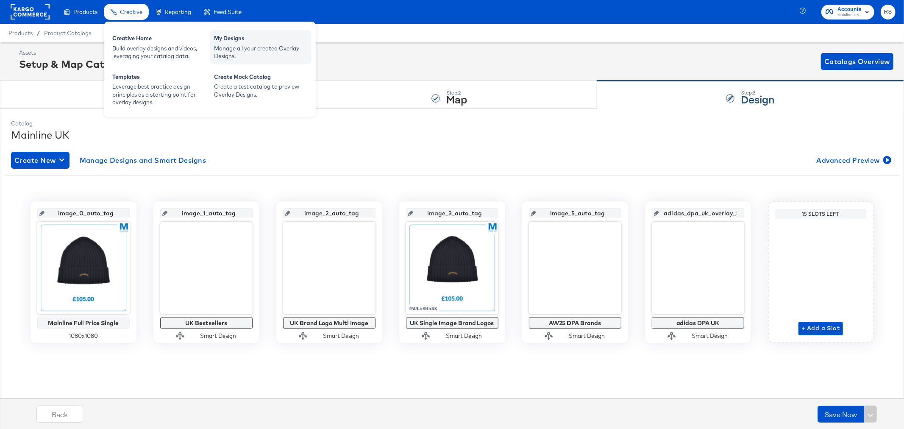
click at [293, 51] on div "Manage all your created Overlay Designs." at bounding box center [260, 53] width 93 height 16
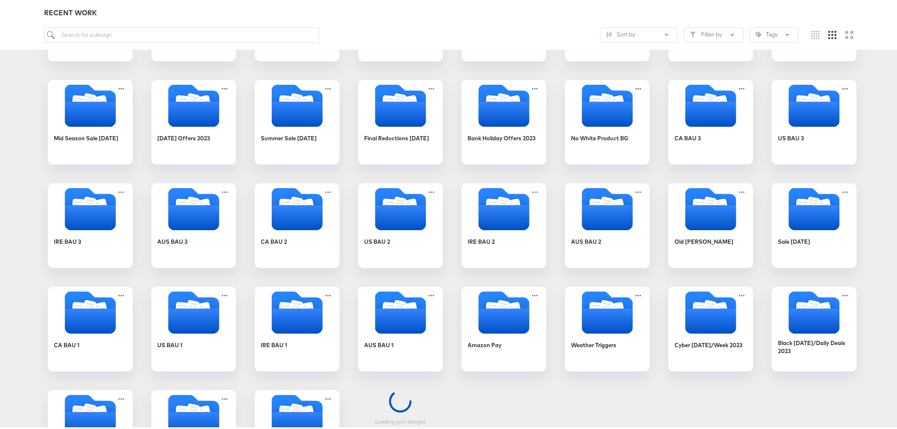
scroll to position [815, 0]
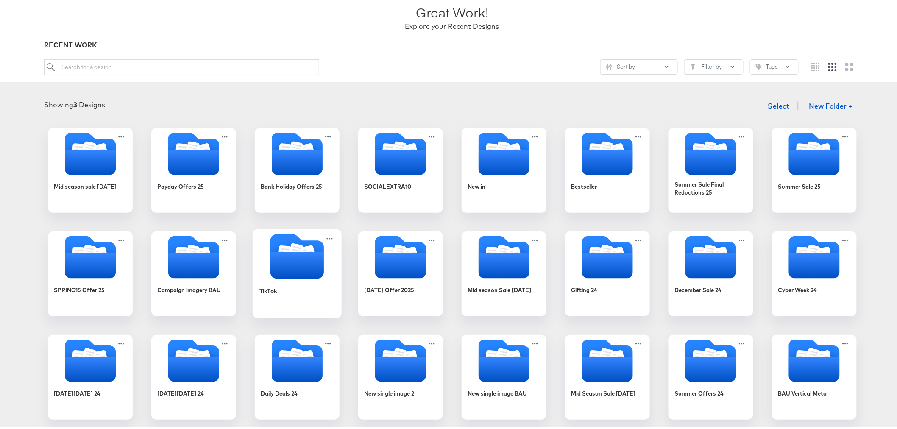
click at [309, 261] on icon "Folder" at bounding box center [296, 264] width 53 height 26
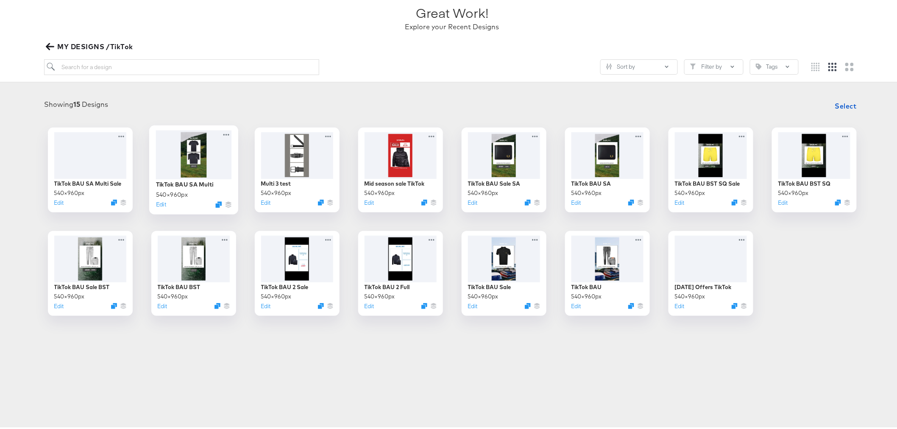
click at [177, 167] on div at bounding box center [194, 152] width 76 height 49
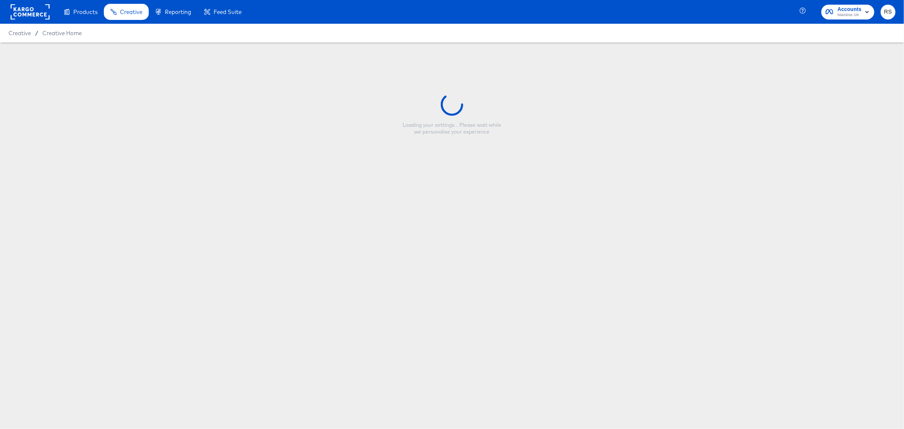
type input "TikTok BAU SA Multi"
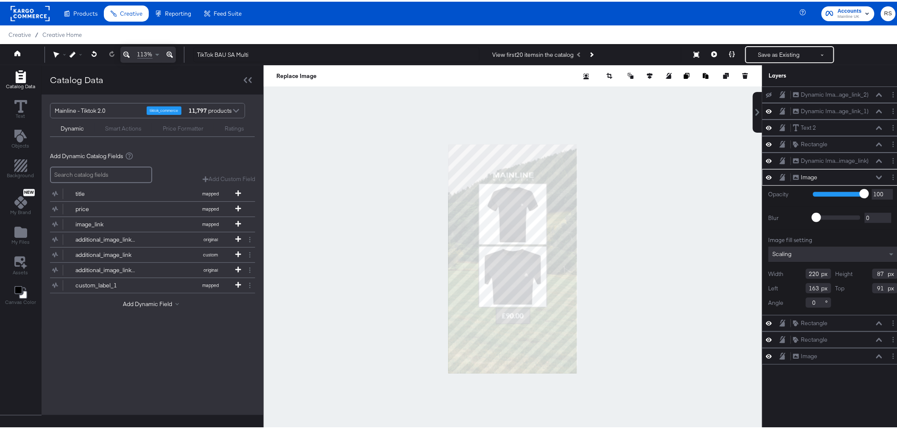
click at [652, 188] on div at bounding box center [513, 257] width 499 height 387
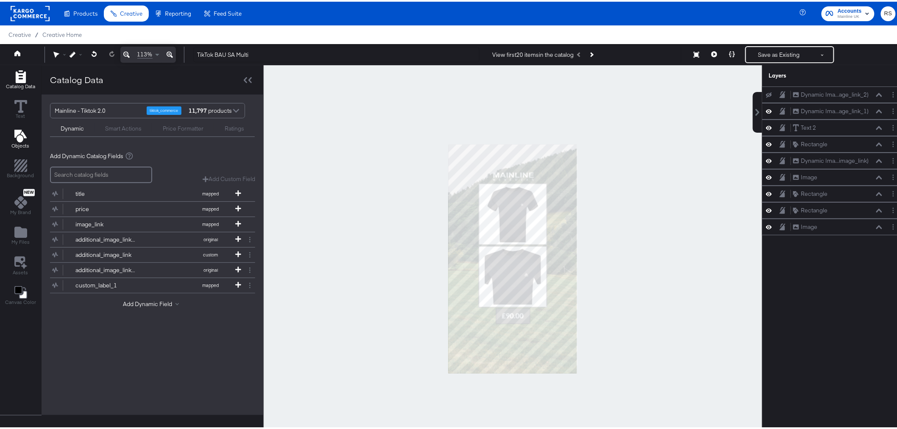
click at [24, 131] on icon "Add Text" at bounding box center [20, 134] width 13 height 13
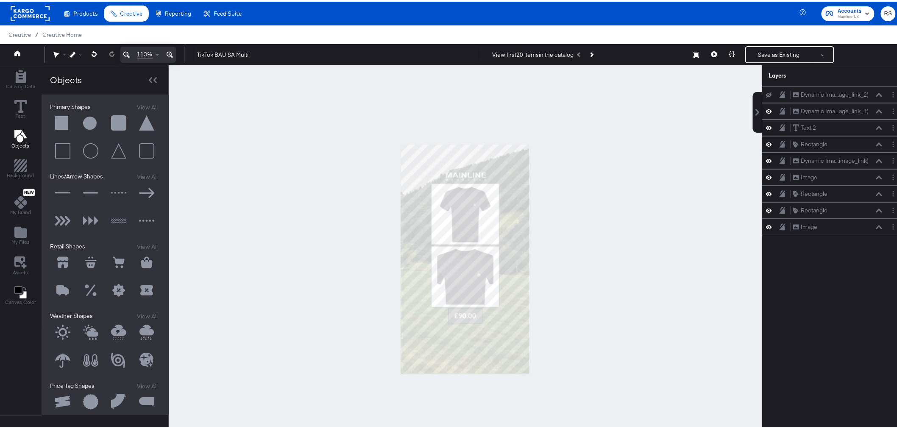
click at [55, 120] on button at bounding box center [62, 121] width 25 height 25
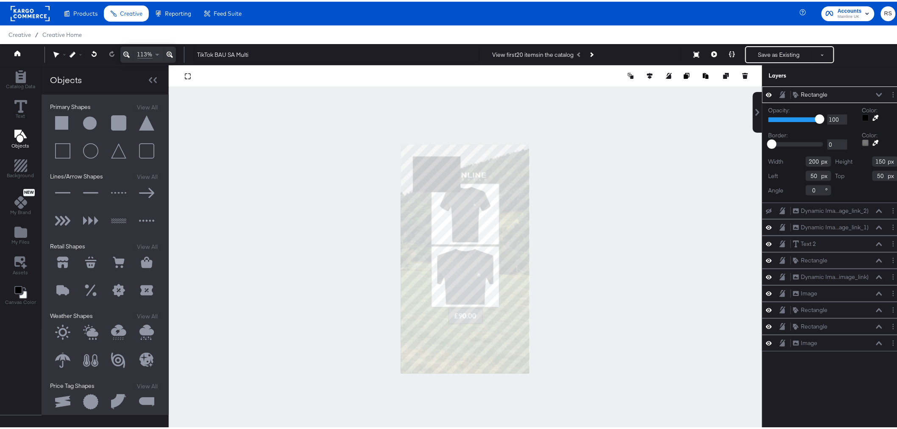
click at [862, 119] on div at bounding box center [865, 116] width 7 height 7
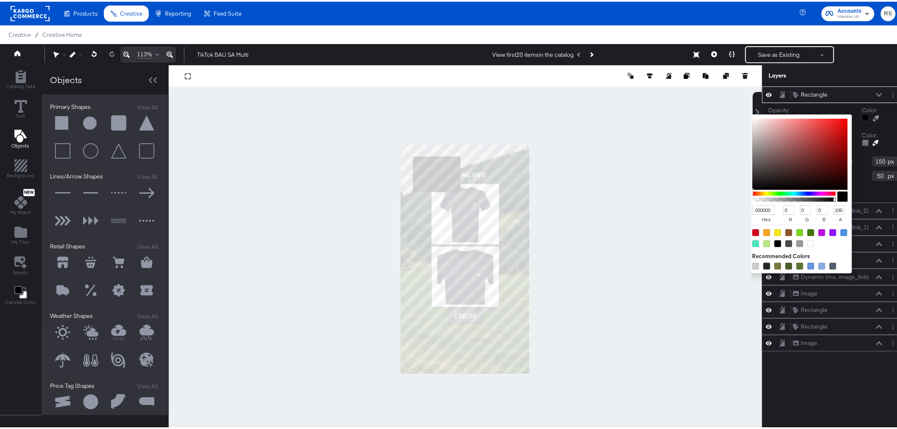
click at [808, 240] on div at bounding box center [811, 242] width 7 height 7
type input "FFFFFF"
type input "255"
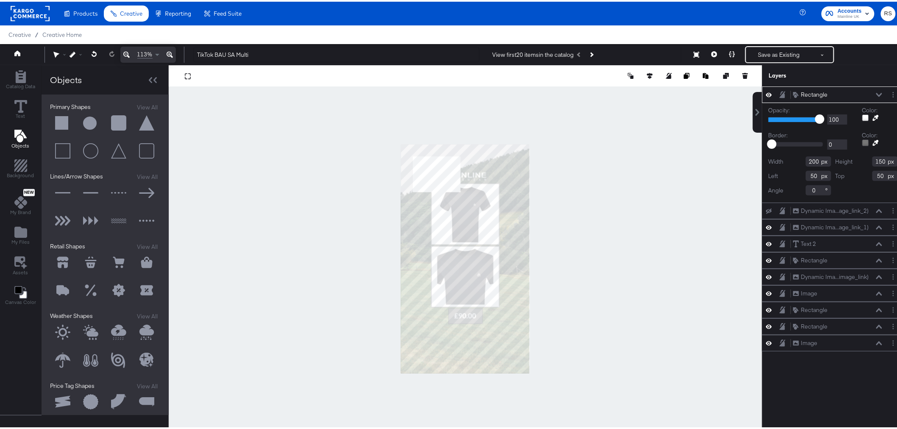
click at [889, 128] on div "Opacity: 1 100 100 Color: Border: 0 73 0 Color: Width 200 Height 150 Left 50 To…" at bounding box center [833, 151] width 142 height 100
type input "66"
type input "163"
type input "396"
type input "240"
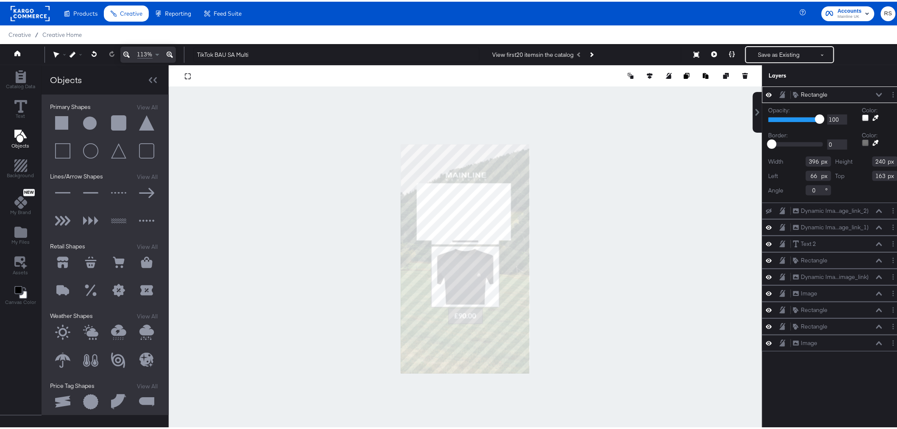
click at [170, 53] on icon at bounding box center [170, 53] width 6 height 10
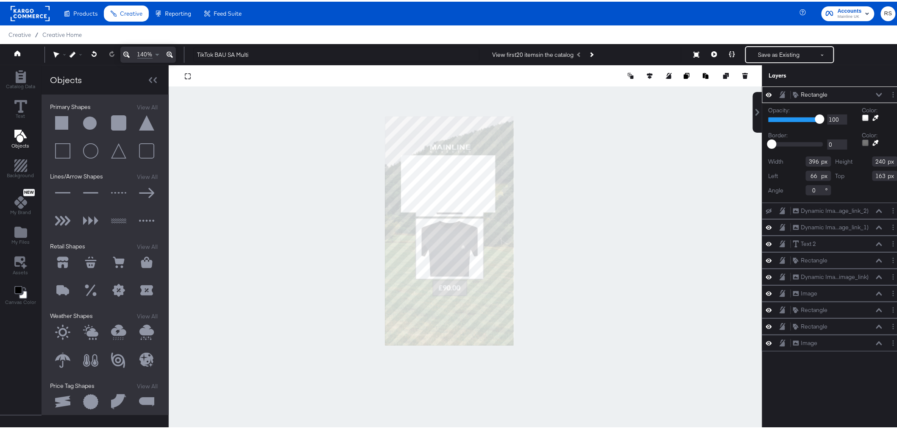
click at [170, 53] on icon at bounding box center [170, 53] width 6 height 10
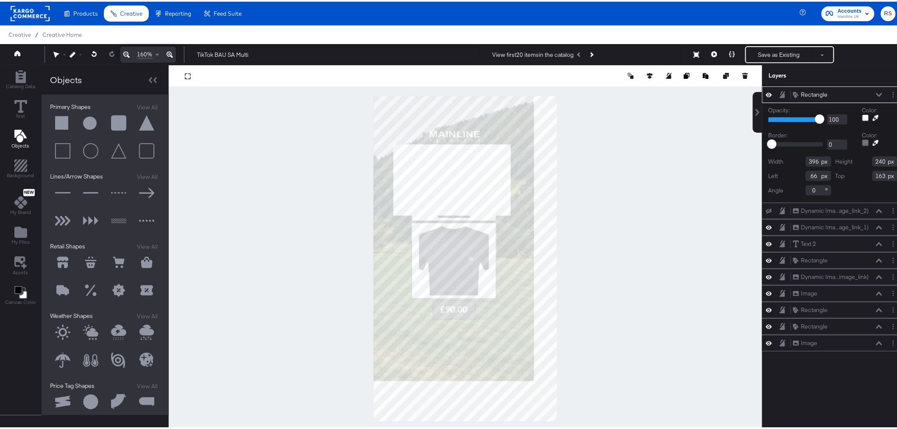
click at [170, 53] on icon at bounding box center [170, 53] width 6 height 10
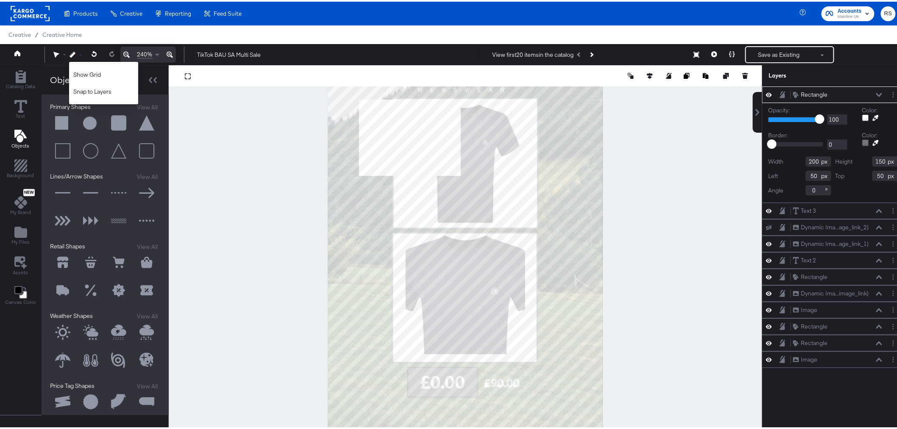
type input "61"
type input "167"
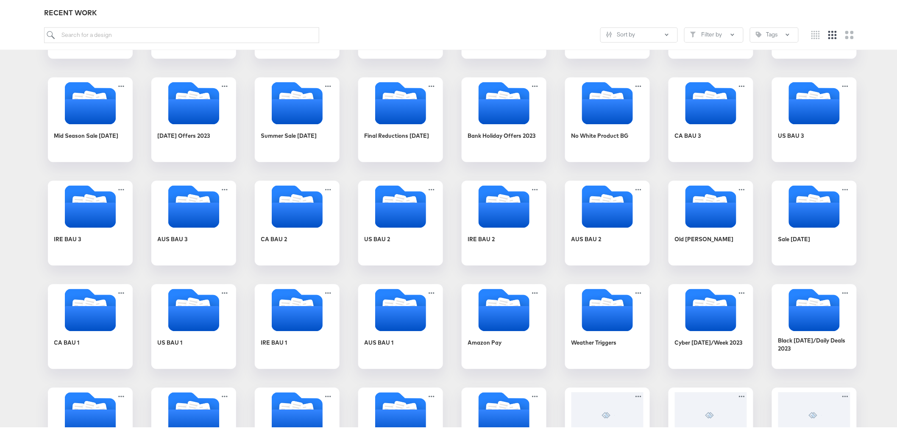
scroll to position [815, 0]
